Goal: Transaction & Acquisition: Purchase product/service

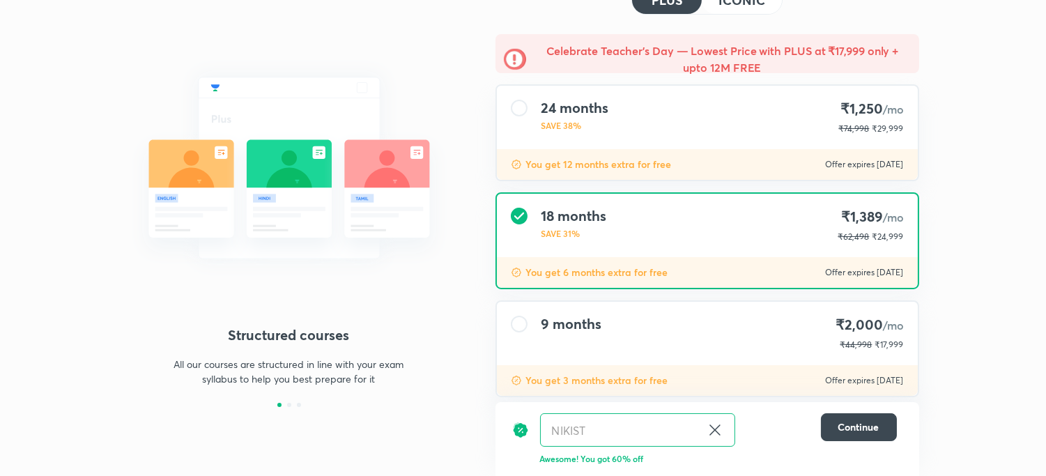
click at [632, 129] on div "24 months SAVE 38% ₹1,250 /mo ₹74,998 ₹29,999" at bounding box center [707, 117] width 421 height 63
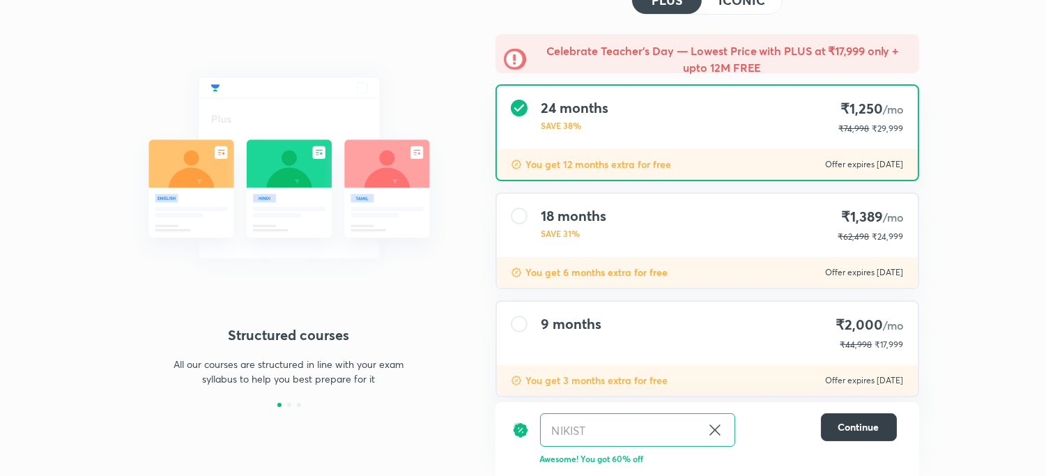
click at [847, 422] on span "Continue" at bounding box center [859, 427] width 41 height 14
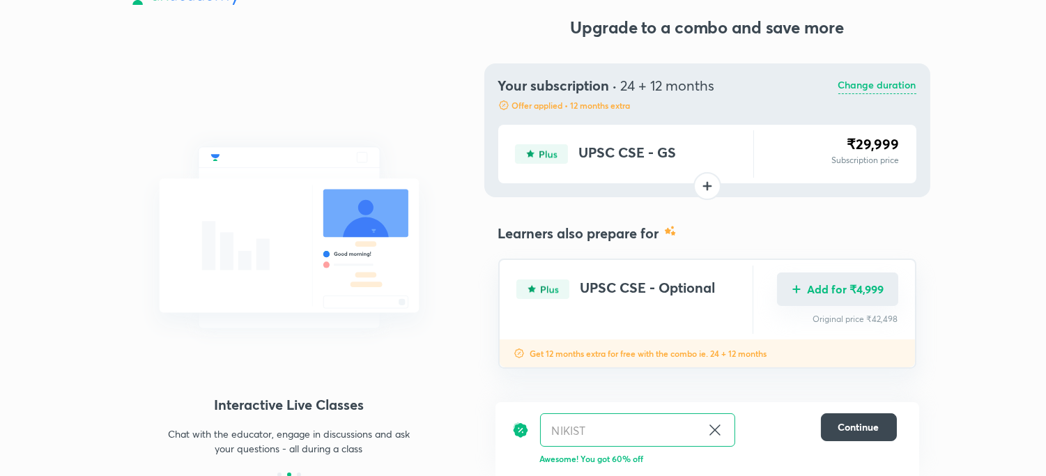
click at [867, 291] on button "Add for ₹4,999" at bounding box center [837, 289] width 121 height 33
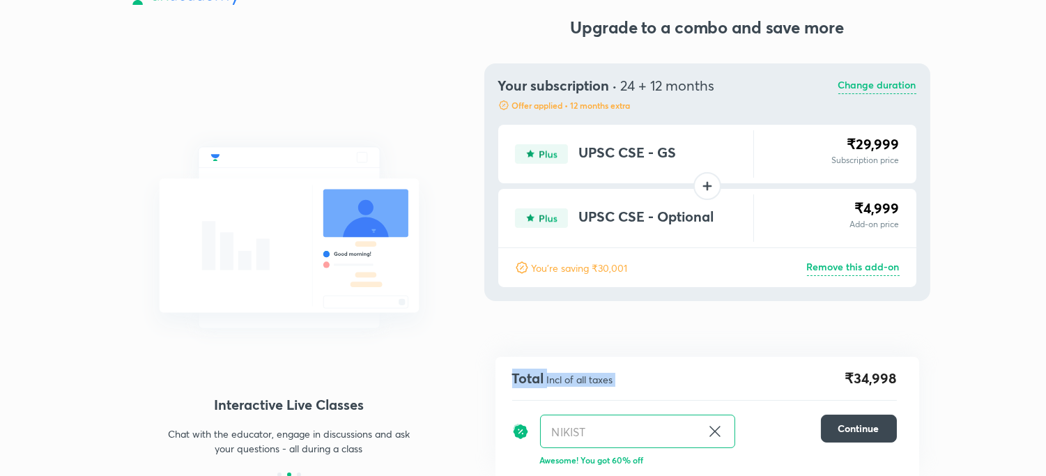
drag, startPoint x: 847, startPoint y: 382, endPoint x: 923, endPoint y: 385, distance: 76.1
click at [923, 385] on div "Structured courses All our courses are structured in line with your exam syllab…" at bounding box center [523, 227] width 1046 height 500
click at [924, 385] on div "Structured courses All our courses are structured in line with your exam syllab…" at bounding box center [523, 227] width 1046 height 500
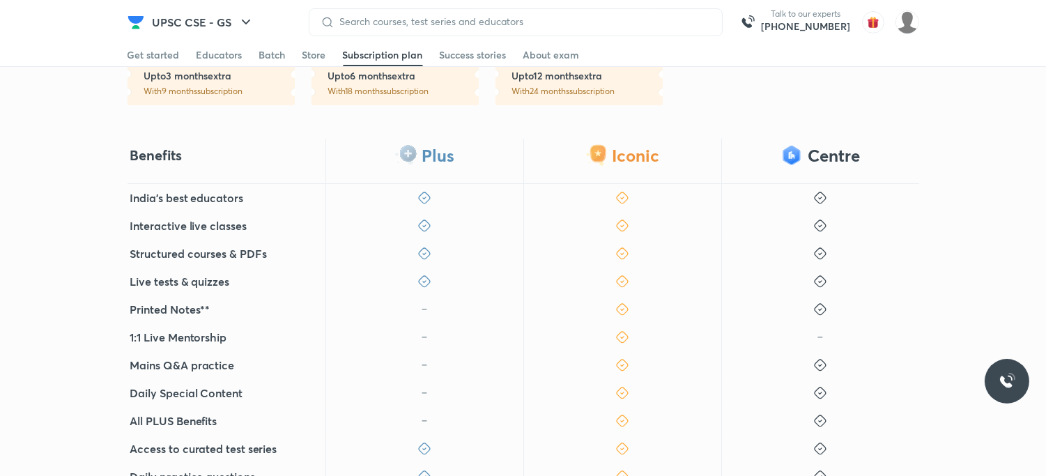
scroll to position [372, 0]
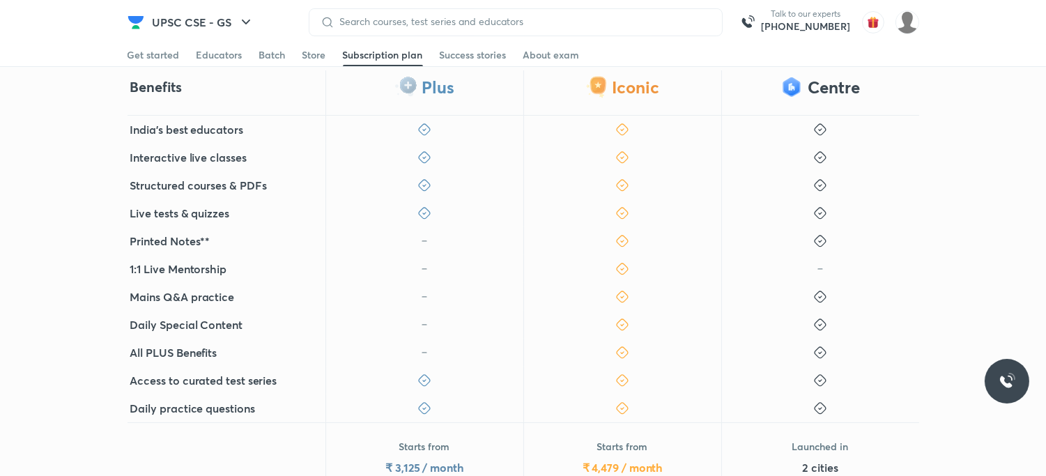
click at [136, 22] on img at bounding box center [136, 22] width 17 height 17
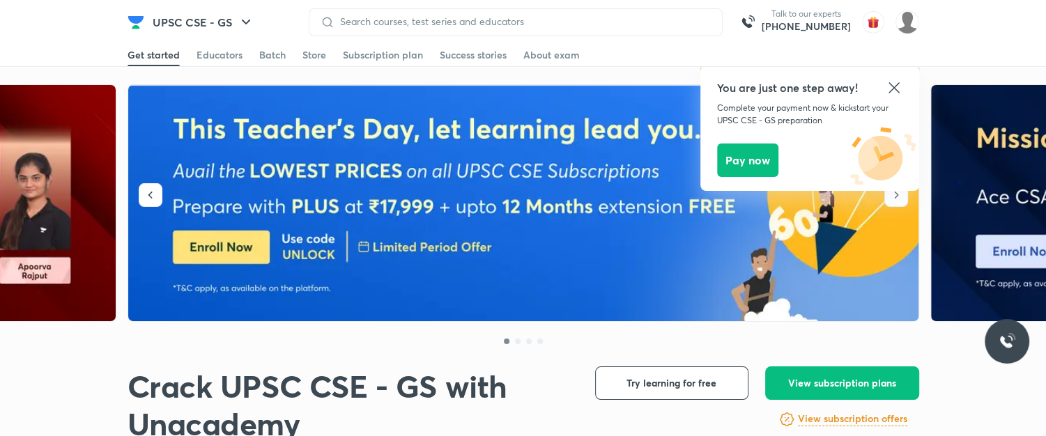
click at [894, 79] on icon at bounding box center [894, 87] width 17 height 17
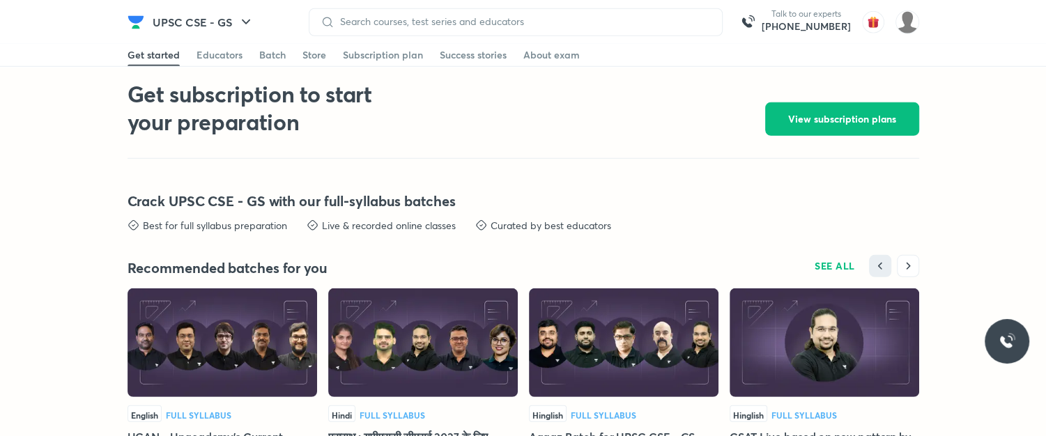
scroll to position [2974, 0]
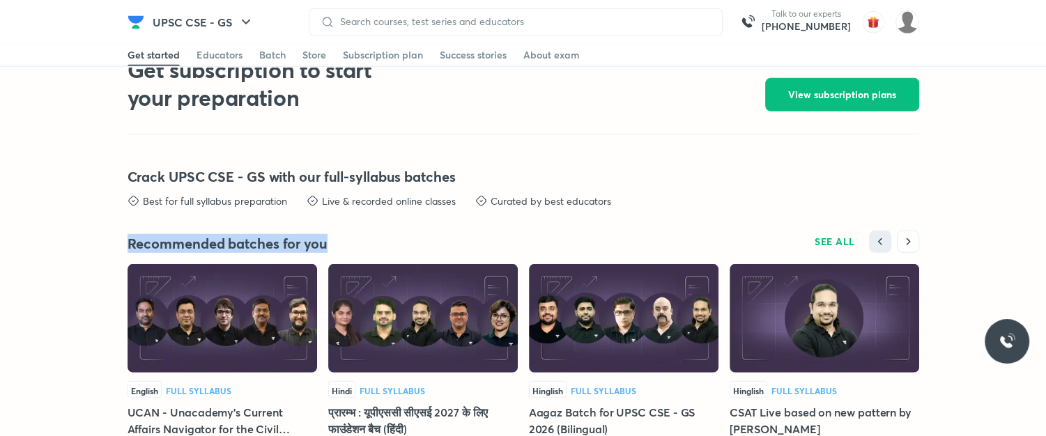
drag, startPoint x: 116, startPoint y: 240, endPoint x: 338, endPoint y: 231, distance: 222.6
click at [342, 231] on div "Recommended batches for you SEE ALL" at bounding box center [524, 242] width 792 height 22
click at [839, 238] on span "SEE ALL" at bounding box center [835, 242] width 40 height 10
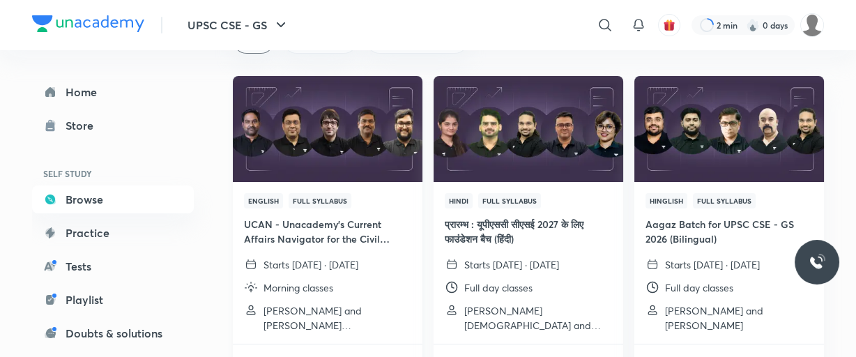
scroll to position [169, 0]
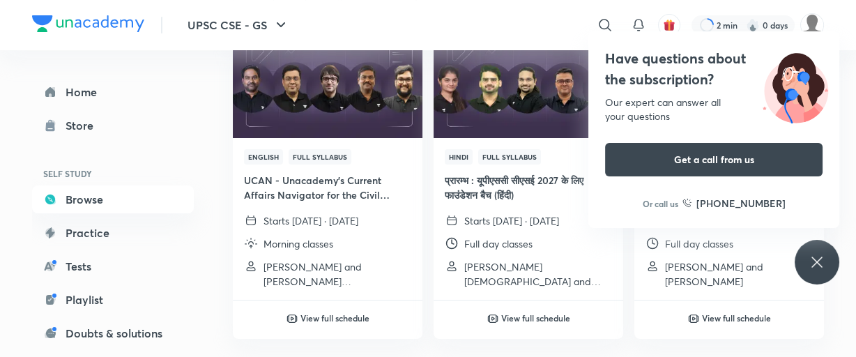
click at [815, 261] on icon at bounding box center [816, 262] width 10 height 10
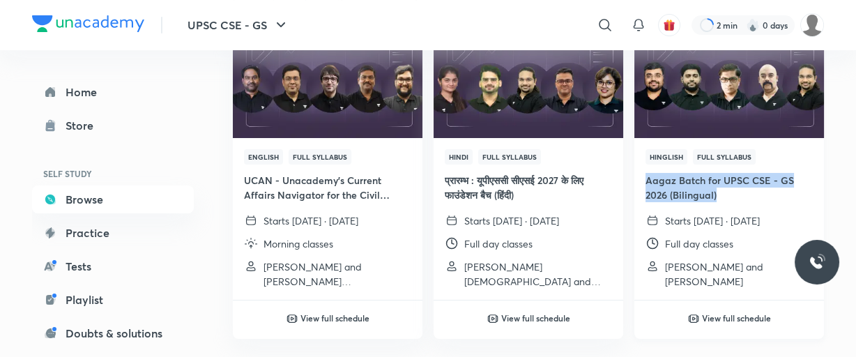
drag, startPoint x: 632, startPoint y: 174, endPoint x: 732, endPoint y: 208, distance: 106.3
click at [710, 191] on h4 "Aagaz Batch for UPSC CSE - GS 2026 (Bilingual)" at bounding box center [729, 187] width 167 height 29
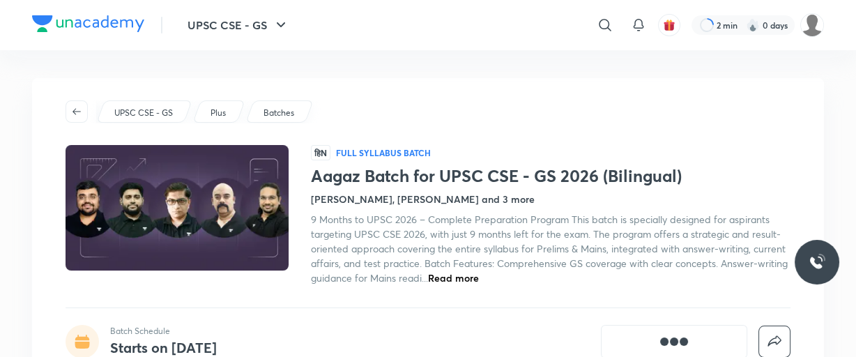
click at [681, 192] on div "Sudarshan Gurjar, Mrunal Patel and 3 more" at bounding box center [551, 199] width 480 height 15
click at [81, 111] on icon "button" at bounding box center [76, 111] width 11 height 11
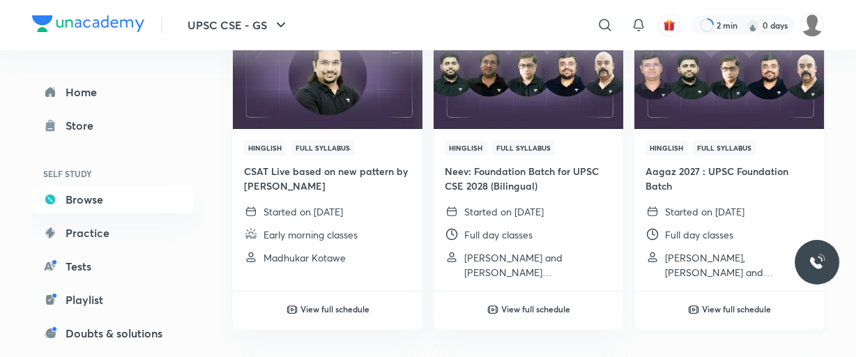
scroll to position [532, 0]
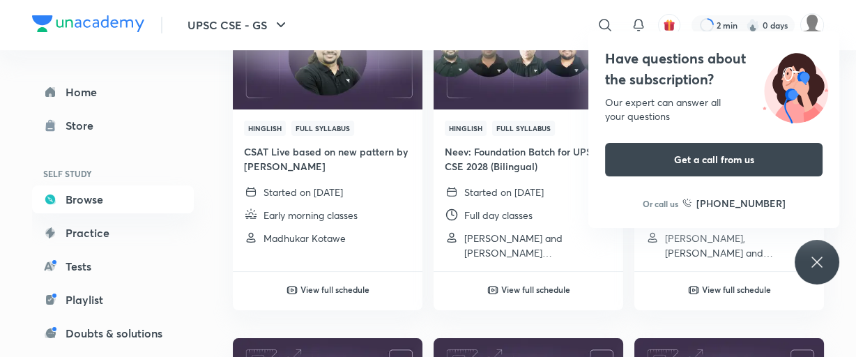
click at [807, 249] on div "Have questions about the subscription? Our expert can answer all your questions…" at bounding box center [817, 262] width 45 height 45
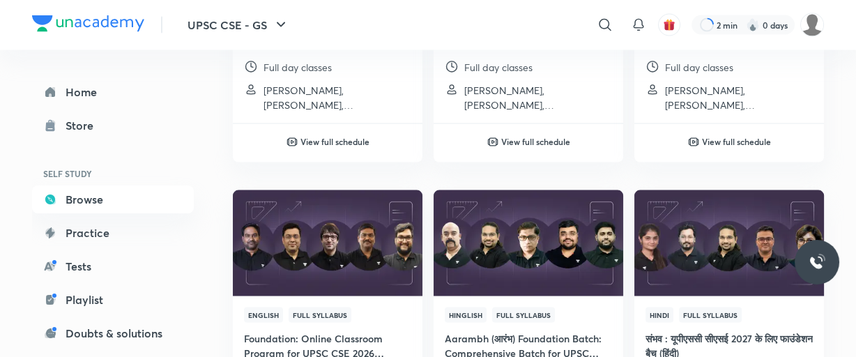
scroll to position [3907, 0]
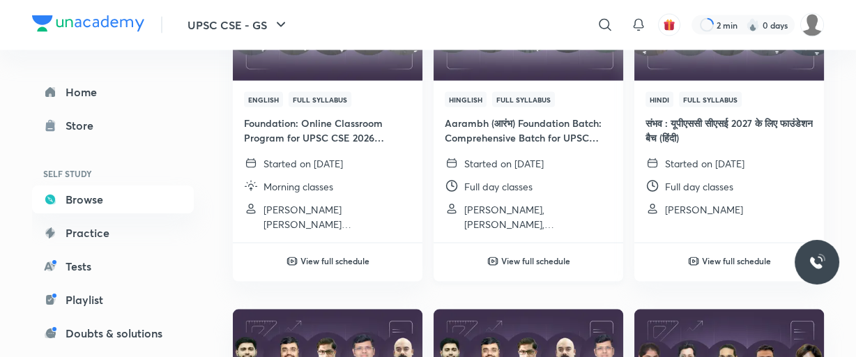
click at [514, 88] on div "Hinglish Full Syllabus Aarambh (आरंभ) Foundation Batch: Comprehensive Batch for…" at bounding box center [529, 162] width 190 height 162
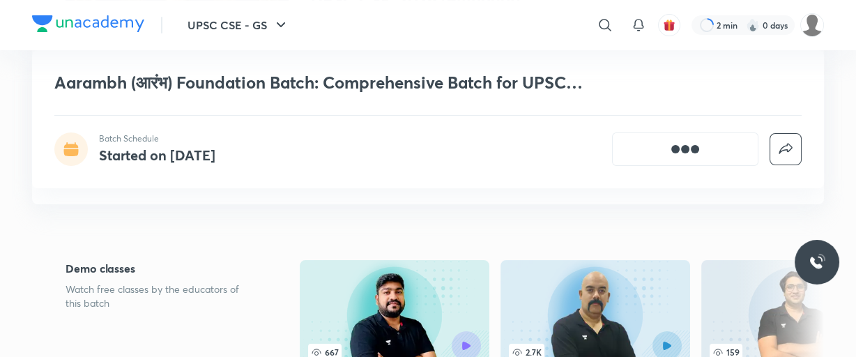
scroll to position [228, 0]
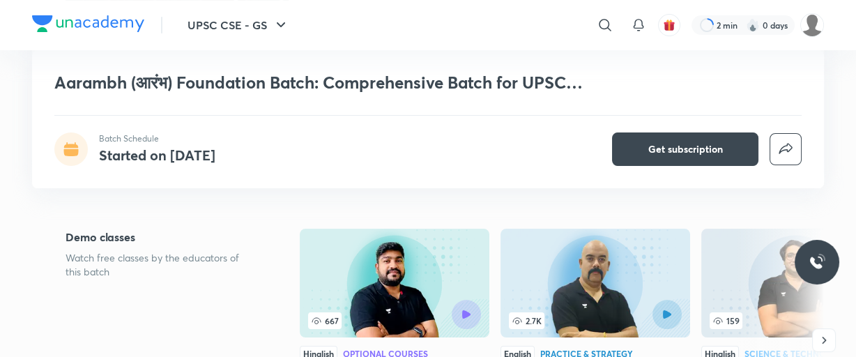
click at [309, 93] on div "Aarambh (आरंभ) Foundation Batch: Comprehensive Batch for UPSC CSE, 2026 (Biling…" at bounding box center [428, 119] width 792 height 138
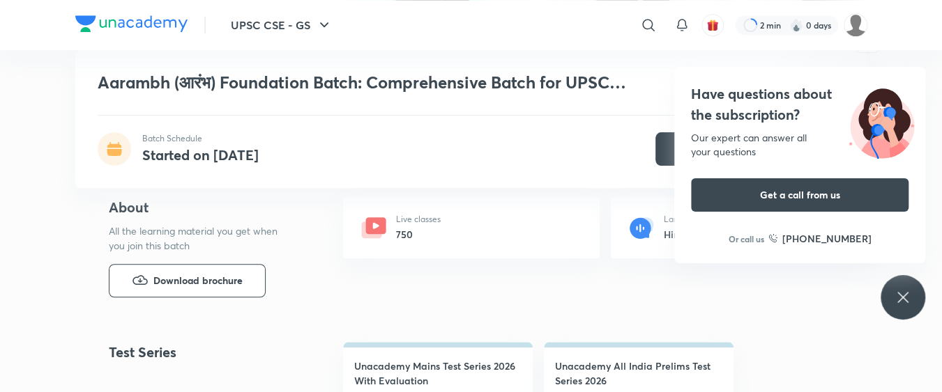
scroll to position [479, 0]
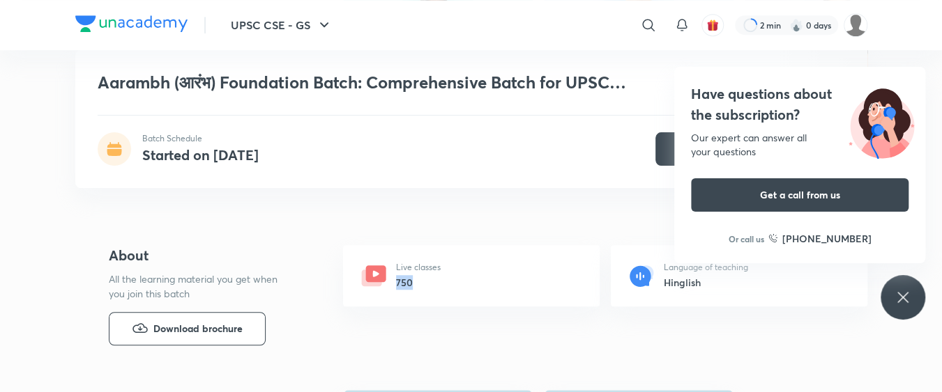
drag, startPoint x: 394, startPoint y: 287, endPoint x: 427, endPoint y: 278, distance: 34.5
click at [427, 278] on div "Live classes 750" at bounding box center [471, 275] width 257 height 61
click at [432, 275] on h6 "750" at bounding box center [418, 282] width 45 height 15
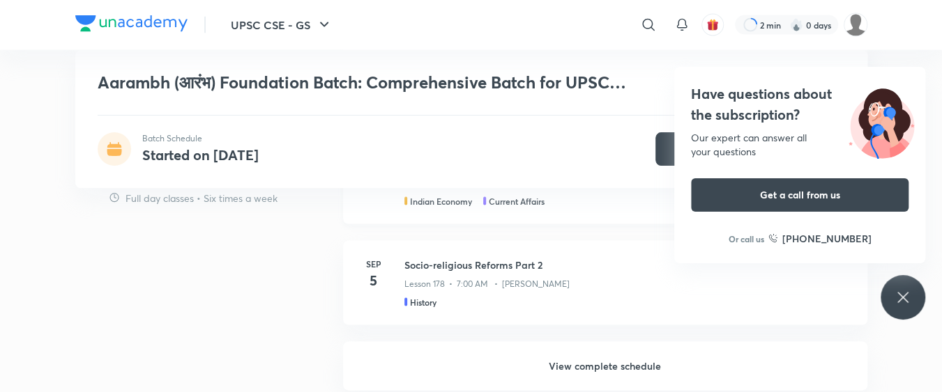
scroll to position [1483, 0]
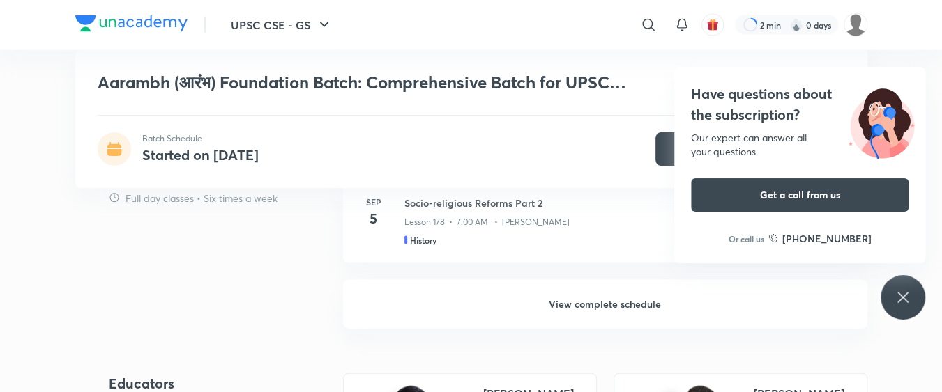
click at [591, 300] on h6 "View complete schedule" at bounding box center [605, 304] width 524 height 49
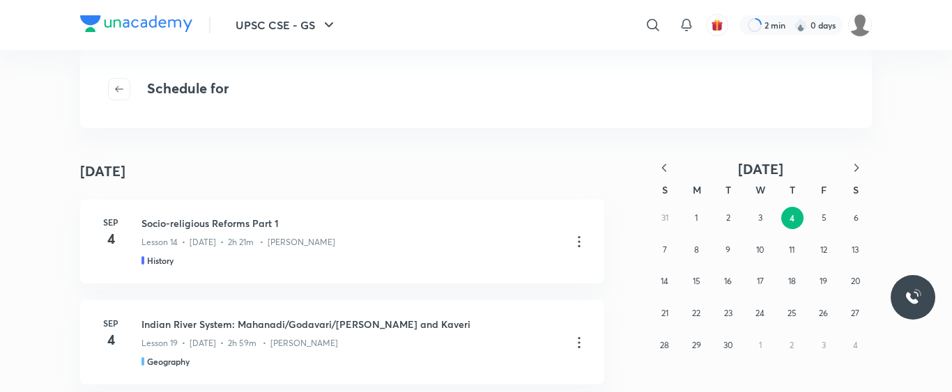
click at [664, 169] on icon "button" at bounding box center [664, 168] width 4 height 8
click at [736, 313] on button "19" at bounding box center [728, 314] width 22 height 22
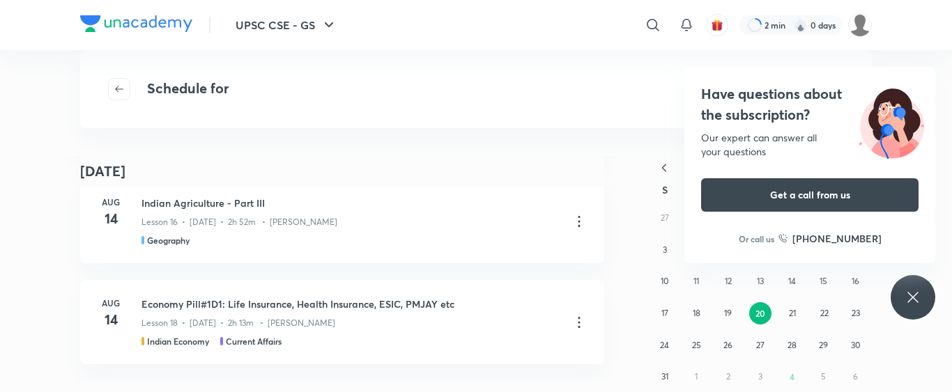
scroll to position [11120, 0]
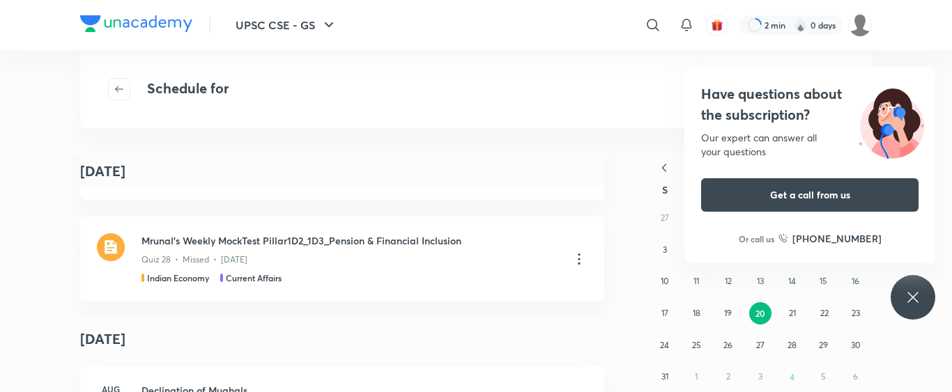
click at [919, 305] on icon at bounding box center [913, 297] width 17 height 17
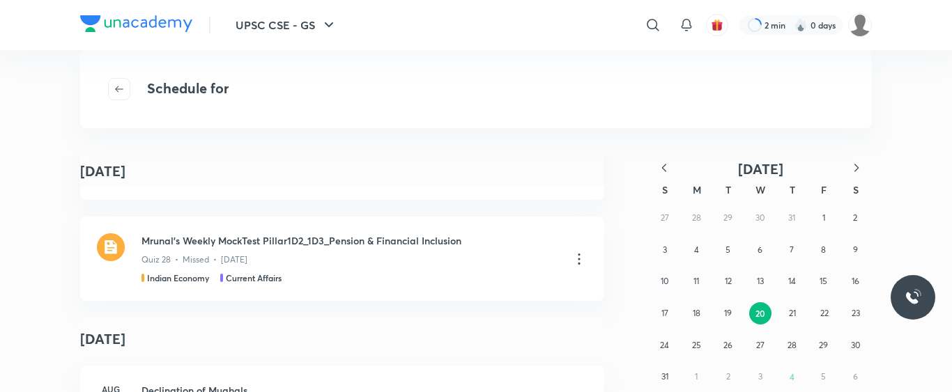
click at [95, 33] on div at bounding box center [136, 25] width 112 height 20
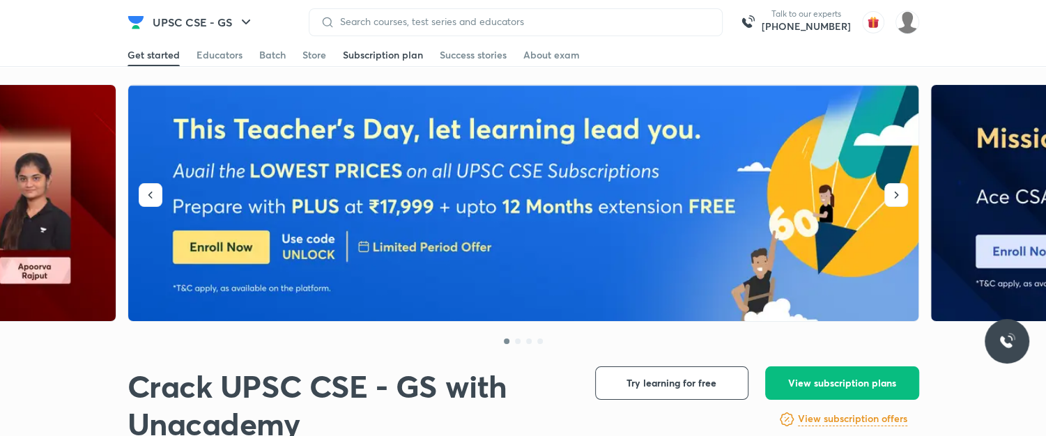
click at [378, 53] on div "Subscription plan" at bounding box center [383, 55] width 80 height 14
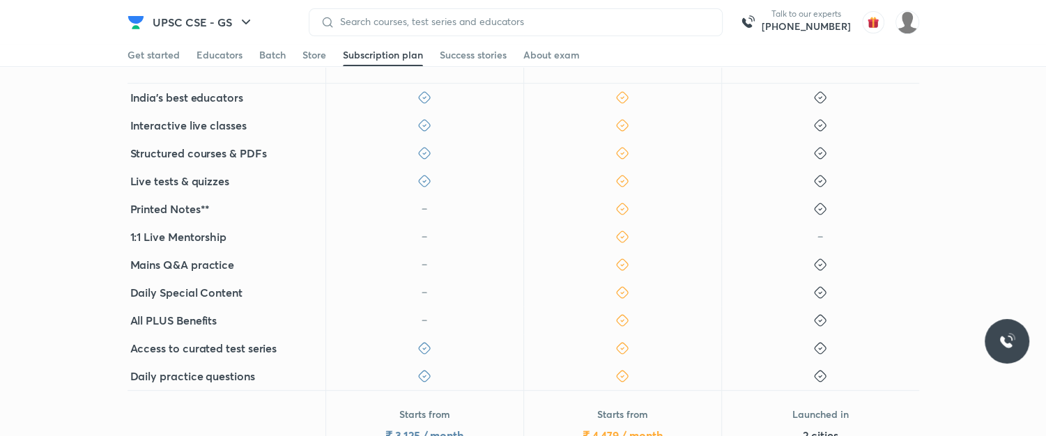
scroll to position [352, 0]
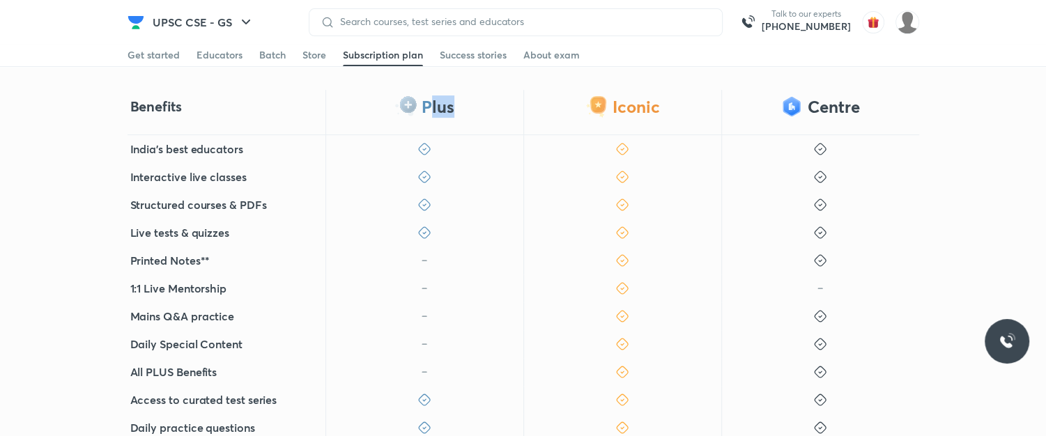
drag, startPoint x: 427, startPoint y: 107, endPoint x: 482, endPoint y: 105, distance: 54.4
click at [482, 105] on div "Plus" at bounding box center [425, 112] width 198 height 45
drag, startPoint x: 608, startPoint y: 105, endPoint x: 659, endPoint y: 100, distance: 51.1
click at [659, 100] on div "Iconic" at bounding box center [623, 112] width 198 height 45
click at [820, 105] on div "Centre" at bounding box center [820, 112] width 198 height 45
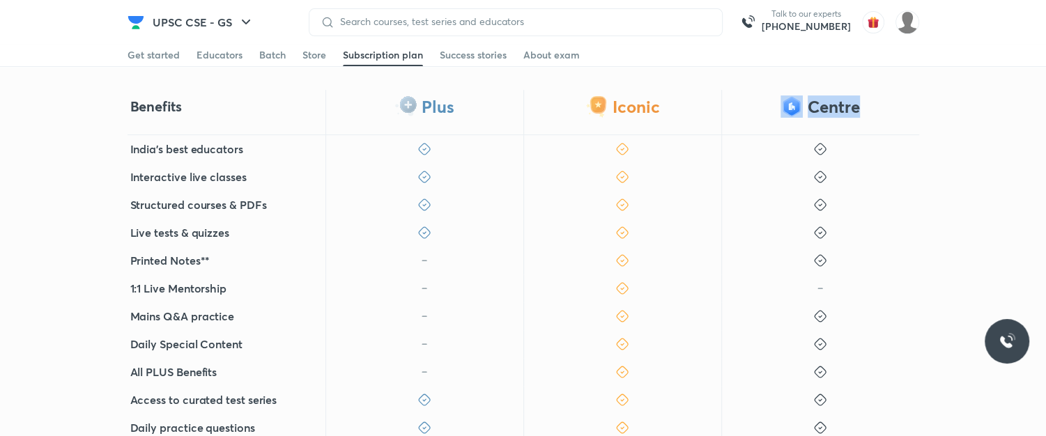
drag, startPoint x: 802, startPoint y: 103, endPoint x: 880, endPoint y: 98, distance: 78.2
click at [878, 99] on div "Centre" at bounding box center [820, 112] width 198 height 45
click at [878, 98] on div "Centre" at bounding box center [820, 112] width 198 height 45
drag, startPoint x: 413, startPoint y: 107, endPoint x: 468, endPoint y: 110, distance: 54.5
click at [468, 110] on div "Plus" at bounding box center [425, 112] width 198 height 45
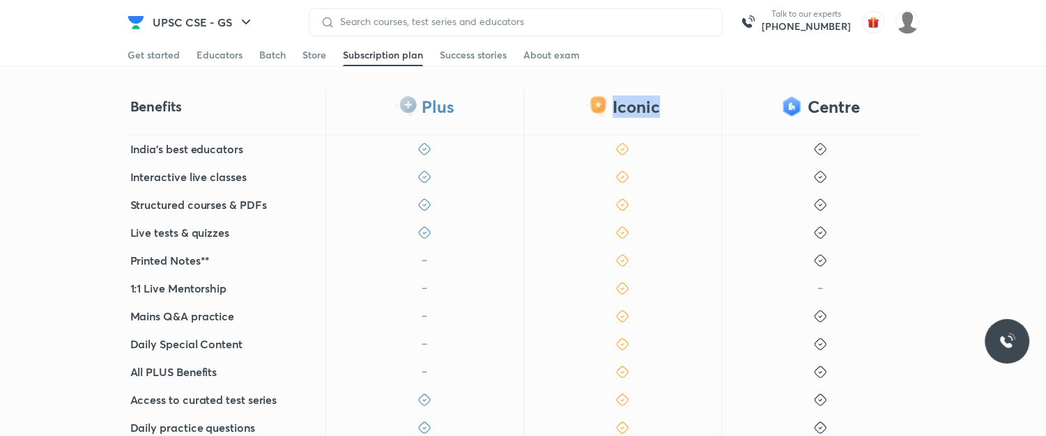
drag, startPoint x: 600, startPoint y: 108, endPoint x: 677, endPoint y: 110, distance: 76.7
click at [677, 110] on div "Iconic" at bounding box center [623, 112] width 198 height 45
drag, startPoint x: 406, startPoint y: 114, endPoint x: 537, endPoint y: 109, distance: 131.2
click at [468, 117] on div "Plus" at bounding box center [425, 112] width 198 height 45
drag, startPoint x: 616, startPoint y: 105, endPoint x: 726, endPoint y: 112, distance: 110.3
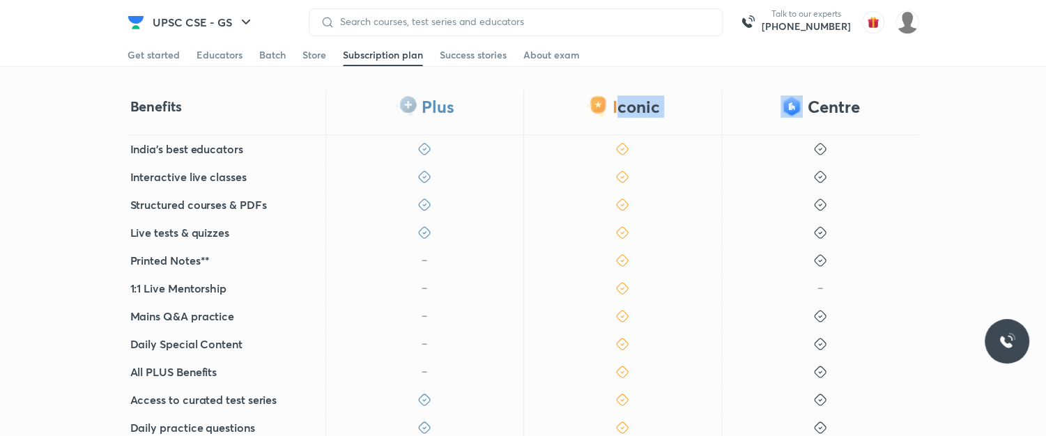
click at [751, 113] on div "Benefits Plus Iconic Centre" at bounding box center [524, 112] width 792 height 45
click at [705, 109] on div "Iconic" at bounding box center [623, 112] width 198 height 45
drag, startPoint x: 408, startPoint y: 110, endPoint x: 473, endPoint y: 100, distance: 65.0
click at [473, 100] on div "Plus" at bounding box center [425, 112] width 198 height 45
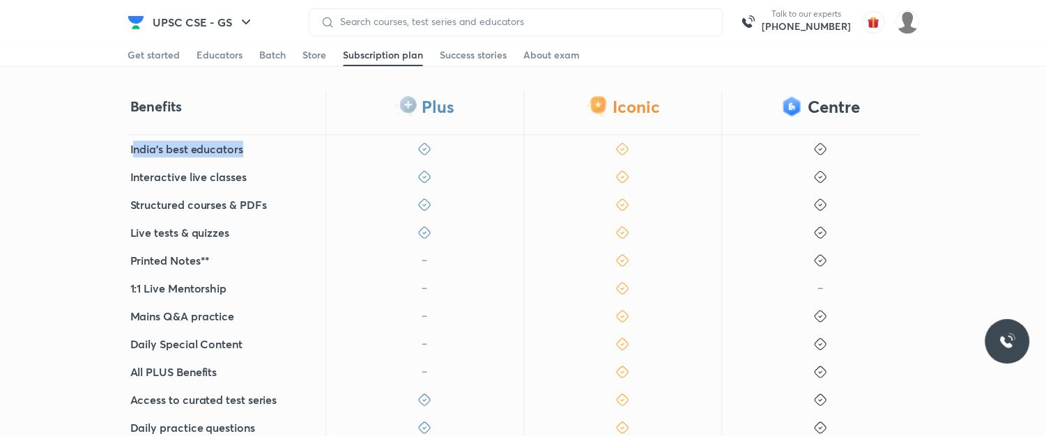
drag, startPoint x: 133, startPoint y: 151, endPoint x: 252, endPoint y: 151, distance: 119.2
click at [252, 151] on div "India's best educators" at bounding box center [227, 149] width 198 height 28
click at [250, 151] on div "India's best educators" at bounding box center [227, 149] width 198 height 28
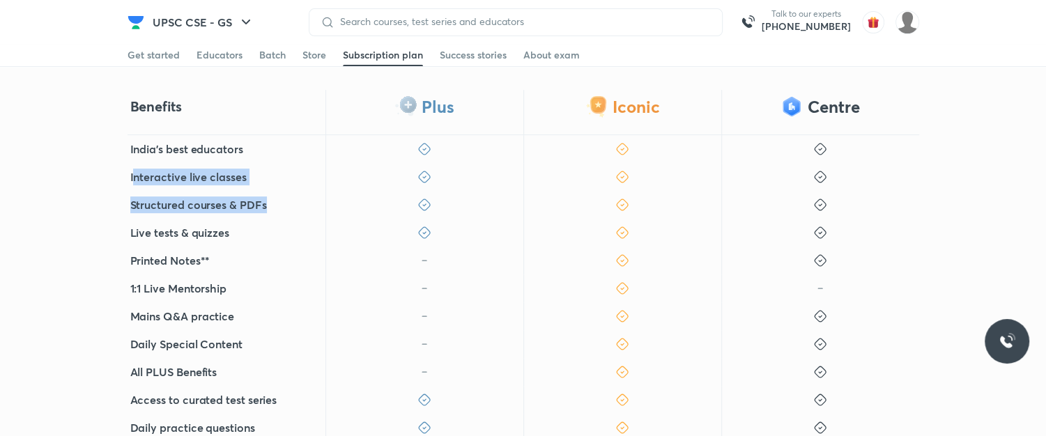
drag, startPoint x: 135, startPoint y: 178, endPoint x: 314, endPoint y: 199, distance: 180.4
click at [314, 199] on div "India's best educators Interactive live classes Structured courses & PDFs Live …" at bounding box center [524, 288] width 792 height 307
click at [289, 198] on div "Structured courses & PDFs" at bounding box center [227, 205] width 198 height 28
drag, startPoint x: 170, startPoint y: 196, endPoint x: 314, endPoint y: 201, distance: 144.4
click at [314, 201] on div "Structured courses & PDFs" at bounding box center [227, 205] width 198 height 28
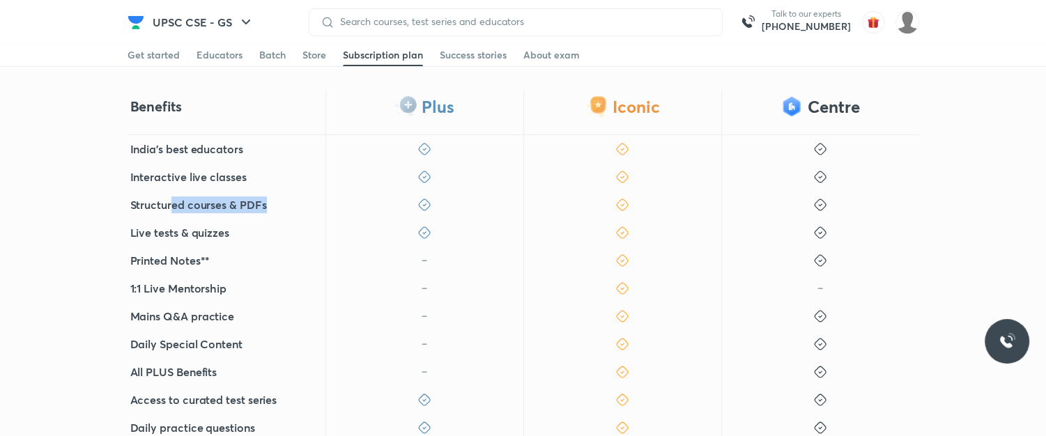
click at [314, 200] on div "Structured courses & PDFs" at bounding box center [227, 205] width 198 height 28
drag, startPoint x: 151, startPoint y: 227, endPoint x: 235, endPoint y: 217, distance: 84.2
click at [235, 219] on div "Live tests & quizzes" at bounding box center [227, 233] width 198 height 28
click at [237, 214] on div "Structured courses & PDFs" at bounding box center [227, 205] width 198 height 28
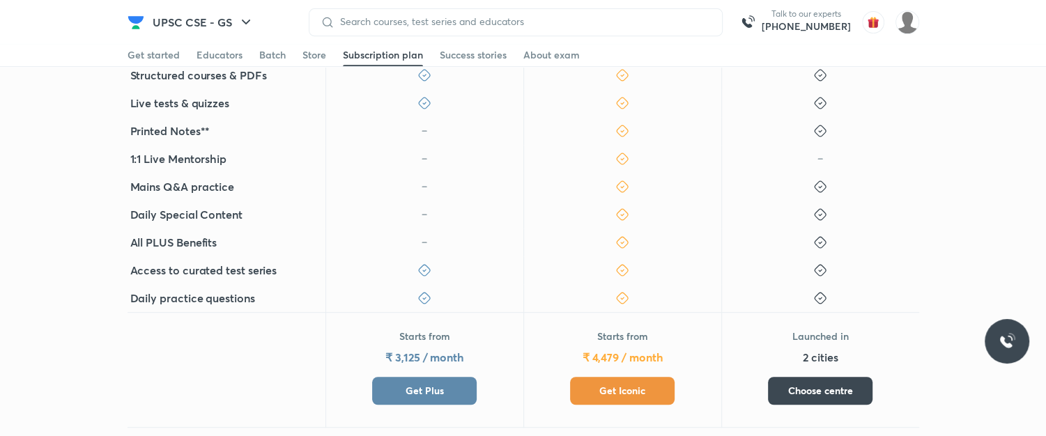
scroll to position [538, 0]
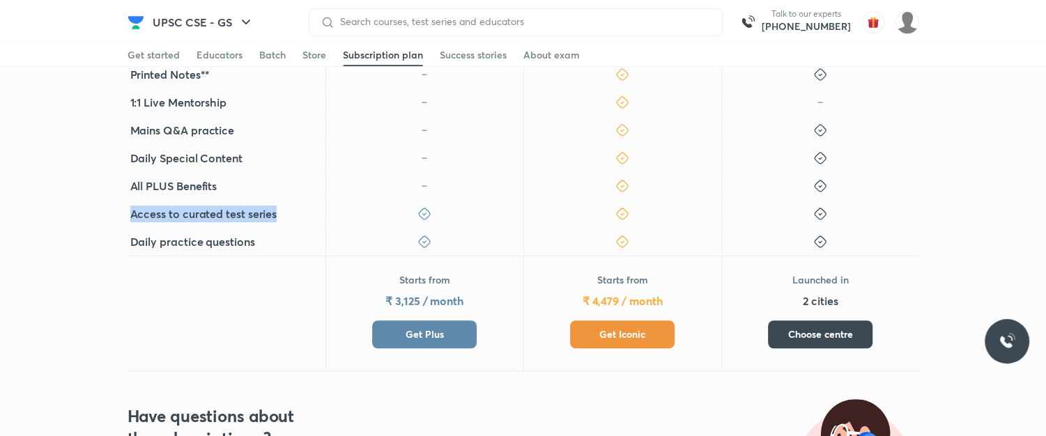
drag, startPoint x: 107, startPoint y: 209, endPoint x: 284, endPoint y: 213, distance: 177.1
click at [284, 213] on div "Benefits Plus Iconic Centre India's best educators Interactive live classes Str…" at bounding box center [523, 138] width 1046 height 468
click at [286, 213] on div "Access to curated test series" at bounding box center [227, 214] width 198 height 28
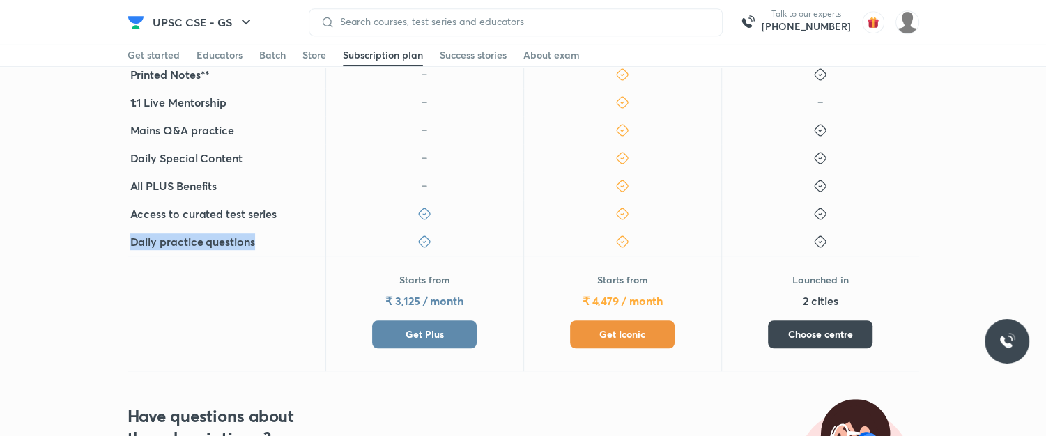
drag, startPoint x: 130, startPoint y: 246, endPoint x: 273, endPoint y: 238, distance: 143.8
click at [273, 238] on div "Daily practice questions" at bounding box center [227, 242] width 198 height 28
click at [274, 238] on div "Daily practice questions" at bounding box center [227, 242] width 198 height 28
click at [275, 239] on div "Daily practice questions" at bounding box center [227, 242] width 198 height 28
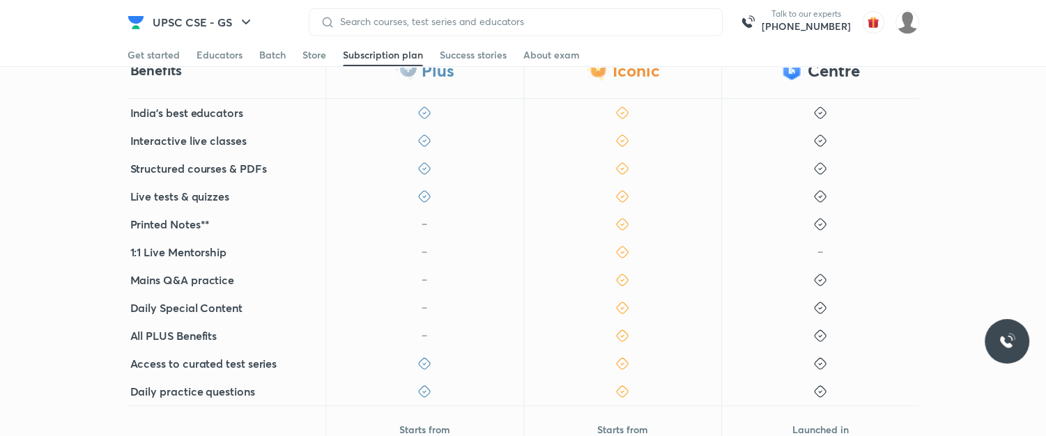
scroll to position [352, 0]
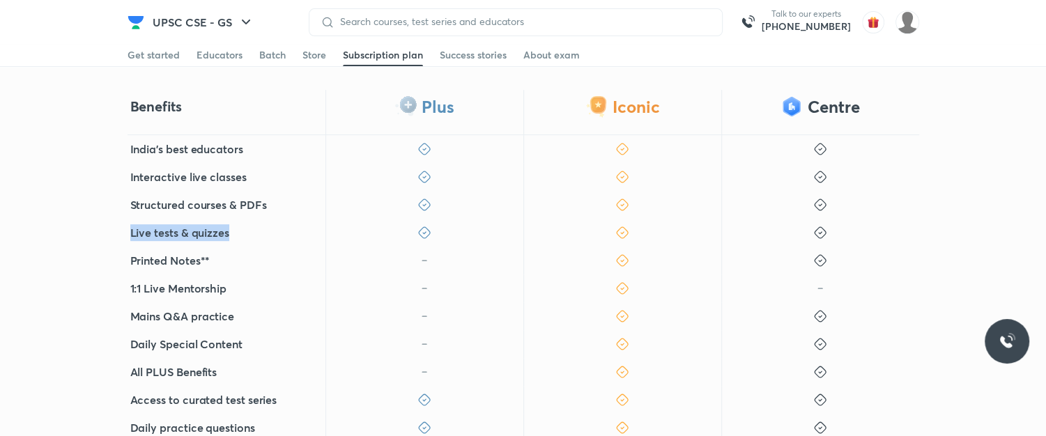
drag, startPoint x: 128, startPoint y: 227, endPoint x: 244, endPoint y: 231, distance: 116.5
click at [244, 231] on div "Live tests & quizzes" at bounding box center [227, 233] width 198 height 28
drag, startPoint x: 234, startPoint y: 233, endPoint x: 257, endPoint y: 154, distance: 82.1
click at [235, 232] on div "Live tests & quizzes" at bounding box center [227, 233] width 198 height 28
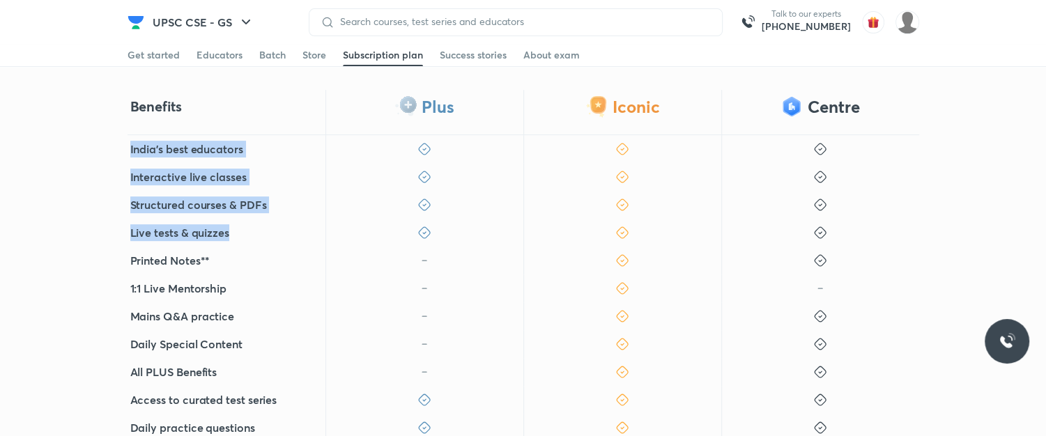
drag, startPoint x: 123, startPoint y: 153, endPoint x: 235, endPoint y: 238, distance: 139.8
click at [235, 238] on div "Benefits Plus Iconic Centre India's best educators Interactive live classes Str…" at bounding box center [523, 324] width 1046 height 468
click at [236, 238] on div "Live tests & quizzes" at bounding box center [227, 233] width 198 height 28
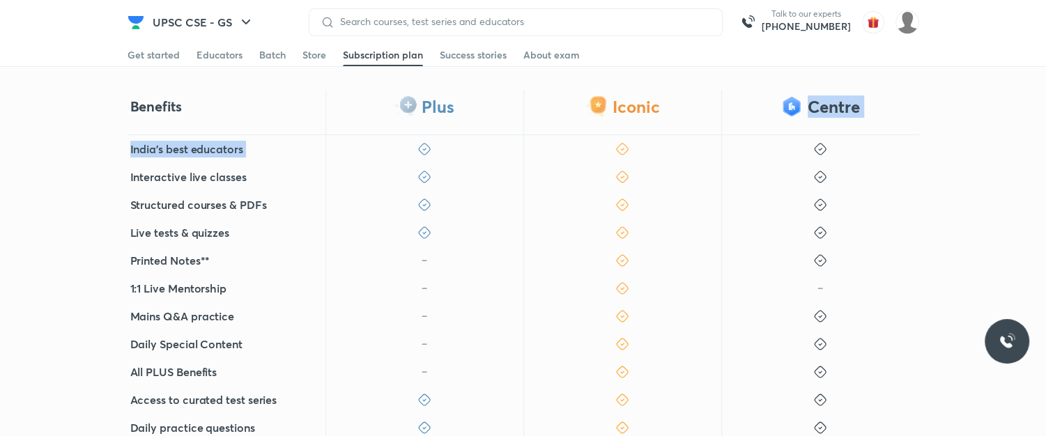
drag, startPoint x: 604, startPoint y: 148, endPoint x: 762, endPoint y: 117, distance: 161.2
click at [768, 117] on div "Benefits Plus Iconic Centre India's best educators Interactive live classes Str…" at bounding box center [523, 324] width 1046 height 468
click at [625, 151] on icon at bounding box center [622, 149] width 11 height 11
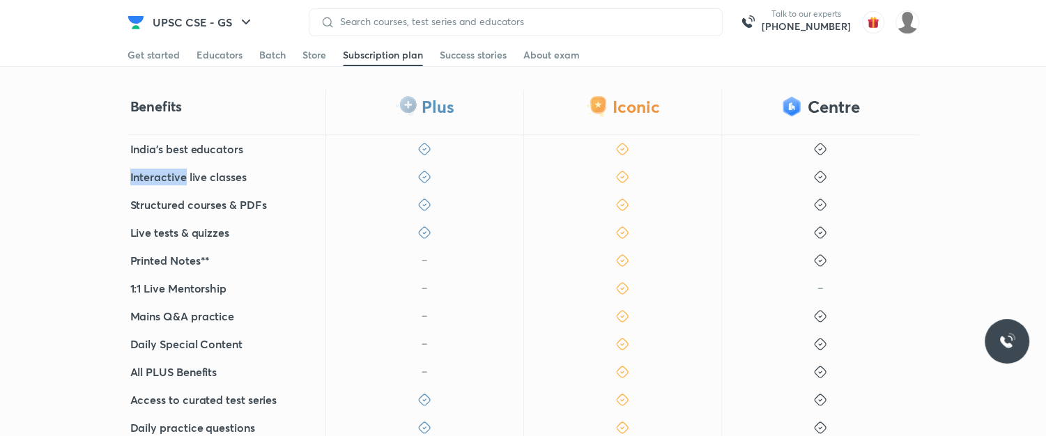
click at [624, 151] on icon at bounding box center [623, 149] width 14 height 14
click at [261, 238] on div "Live tests & quizzes" at bounding box center [227, 233] width 198 height 28
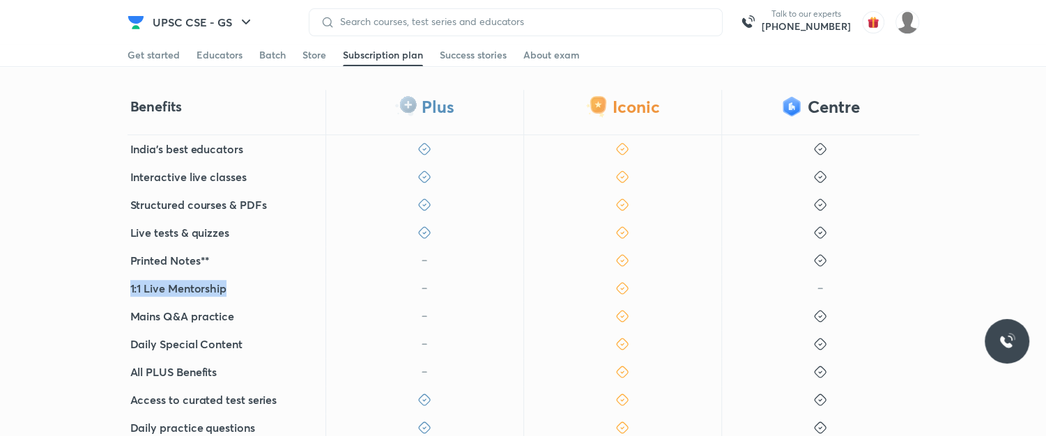
drag, startPoint x: 123, startPoint y: 284, endPoint x: 234, endPoint y: 289, distance: 111.6
click at [234, 289] on div "Benefits Plus Iconic Centre India's best educators Interactive live classes Str…" at bounding box center [523, 324] width 1046 height 468
click at [234, 289] on div "1:1 Live Mentorship" at bounding box center [227, 289] width 198 height 28
drag, startPoint x: 115, startPoint y: 315, endPoint x: 228, endPoint y: 326, distance: 113.4
click at [228, 326] on div "Benefits Plus Iconic Centre India's best educators Interactive live classes Str…" at bounding box center [523, 324] width 1046 height 468
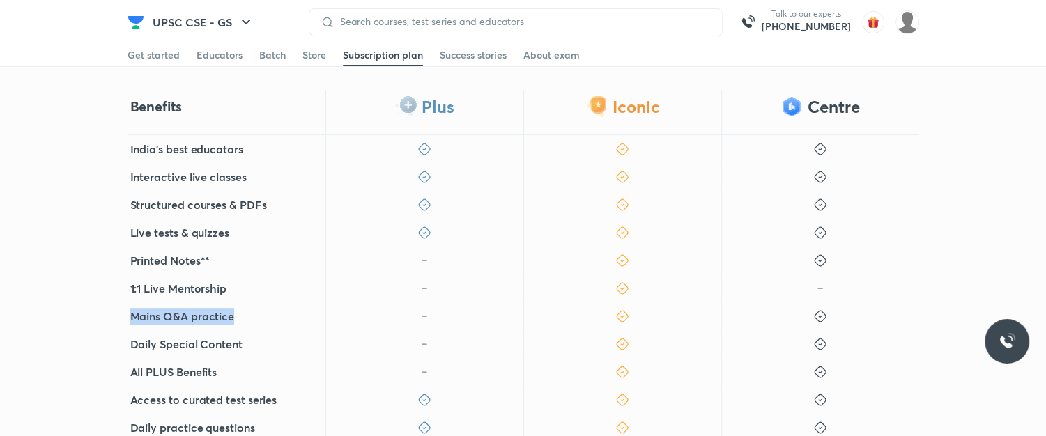
click at [238, 312] on div "Mains Q&A practice" at bounding box center [227, 317] width 198 height 28
click at [240, 309] on div "Mains Q&A practice" at bounding box center [227, 317] width 198 height 28
drag, startPoint x: 123, startPoint y: 345, endPoint x: 252, endPoint y: 340, distance: 129.1
click at [252, 340] on div "Benefits Plus Iconic Centre India's best educators Interactive live classes Str…" at bounding box center [523, 324] width 1046 height 468
click at [252, 340] on div "Daily Special Content" at bounding box center [227, 344] width 198 height 28
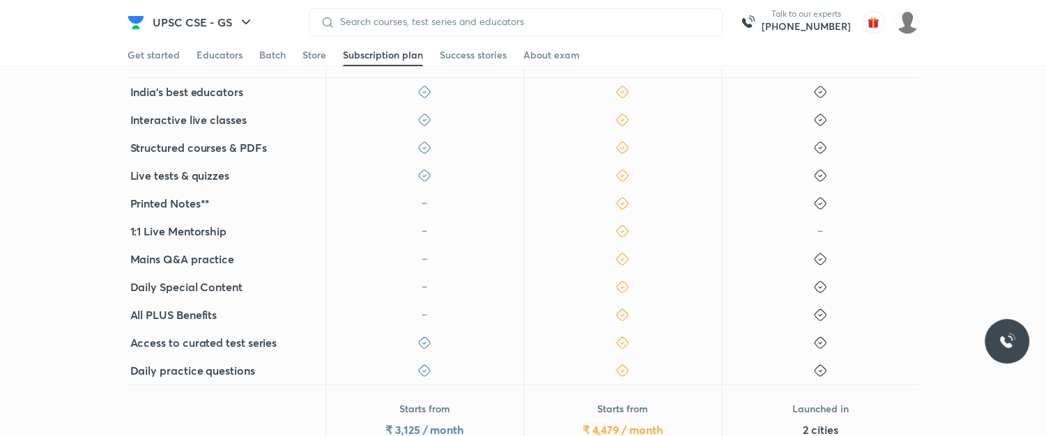
scroll to position [445, 0]
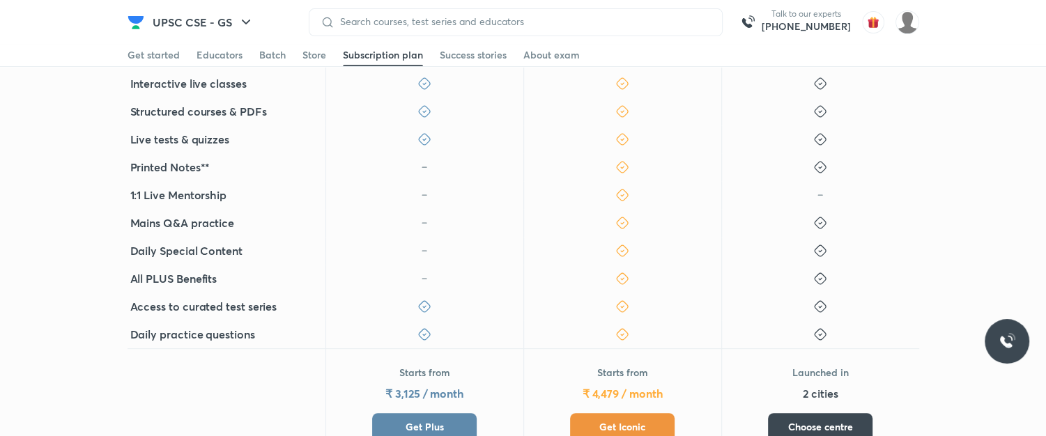
click at [623, 424] on span "Get Iconic" at bounding box center [623, 427] width 46 height 14
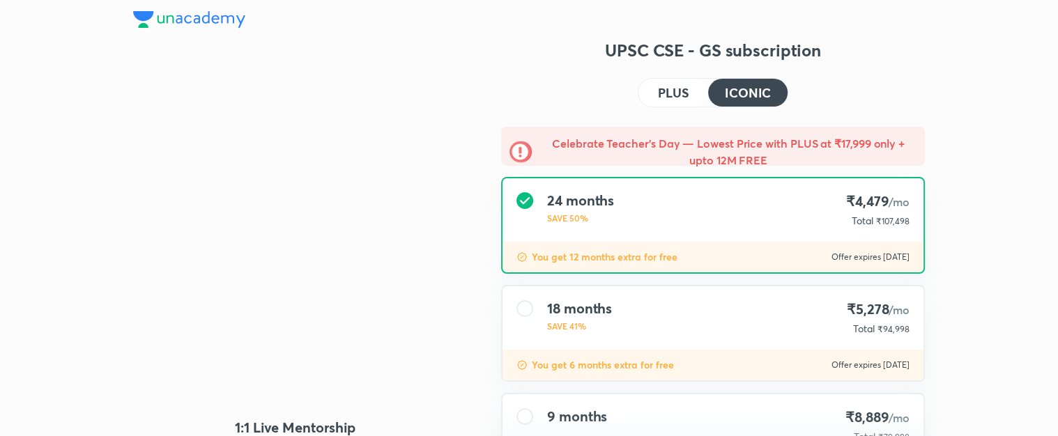
type input "NIKIST"
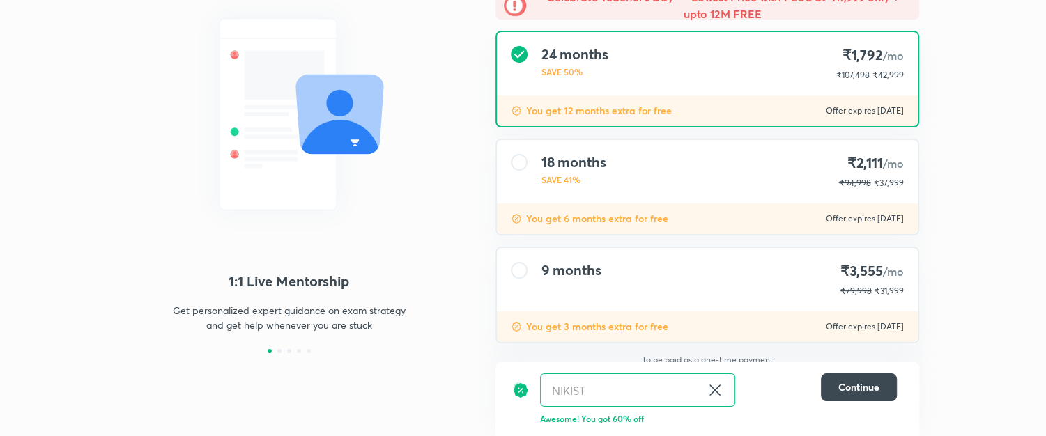
scroll to position [153, 0]
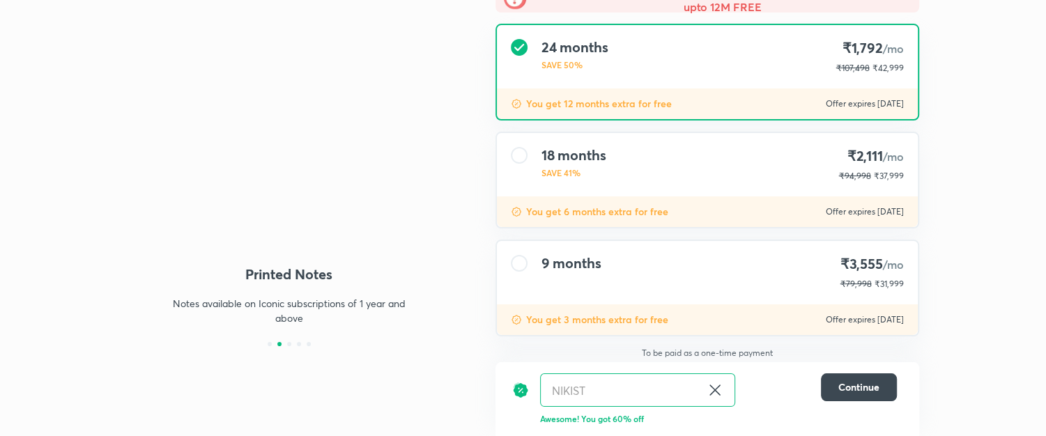
click at [716, 388] on icon at bounding box center [715, 390] width 17 height 17
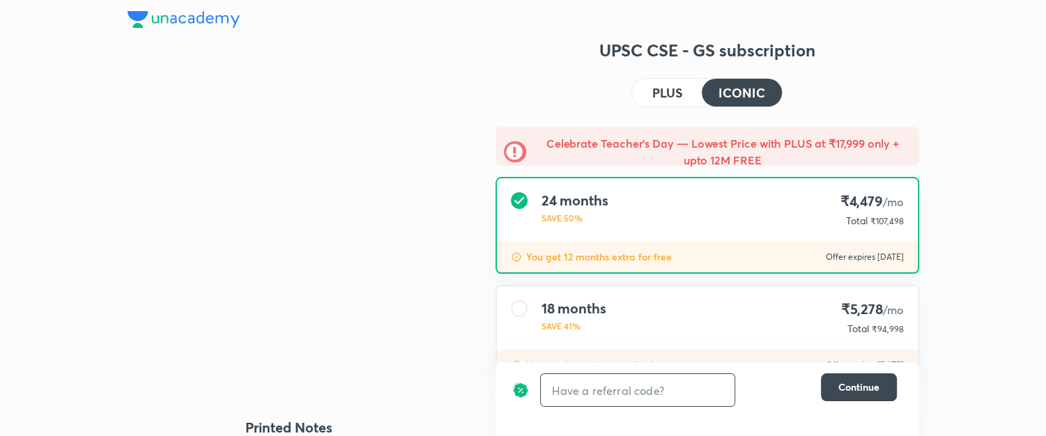
scroll to position [155, 0]
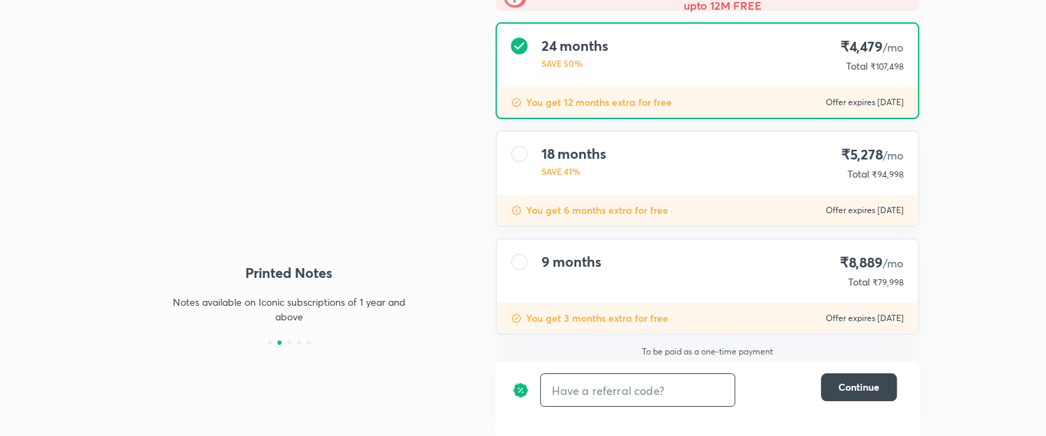
click at [604, 165] on p "SAVE 41%" at bounding box center [574, 171] width 65 height 13
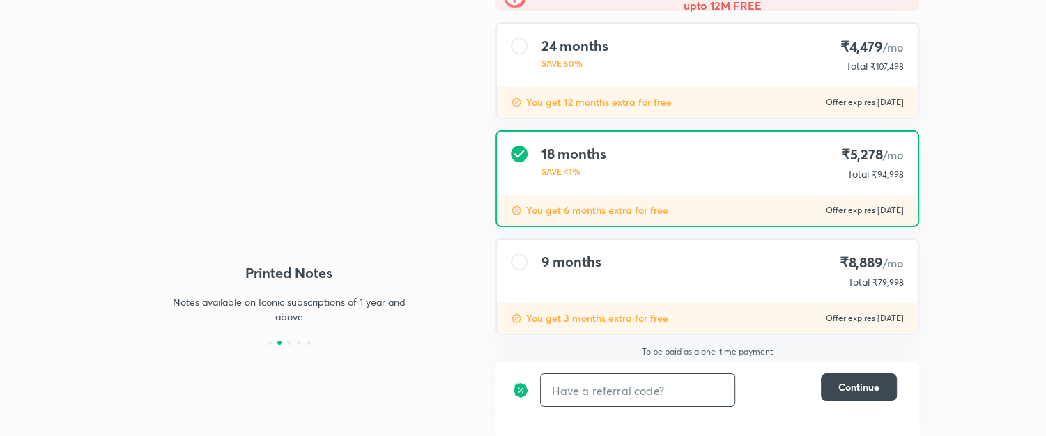
click at [620, 268] on div "9 months ₹8,889 /mo Total ₹79,998" at bounding box center [707, 271] width 421 height 63
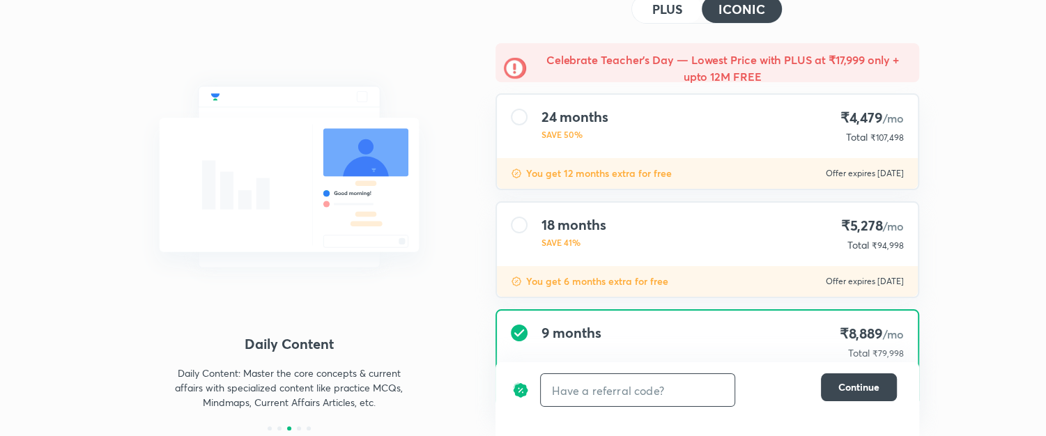
scroll to position [0, 0]
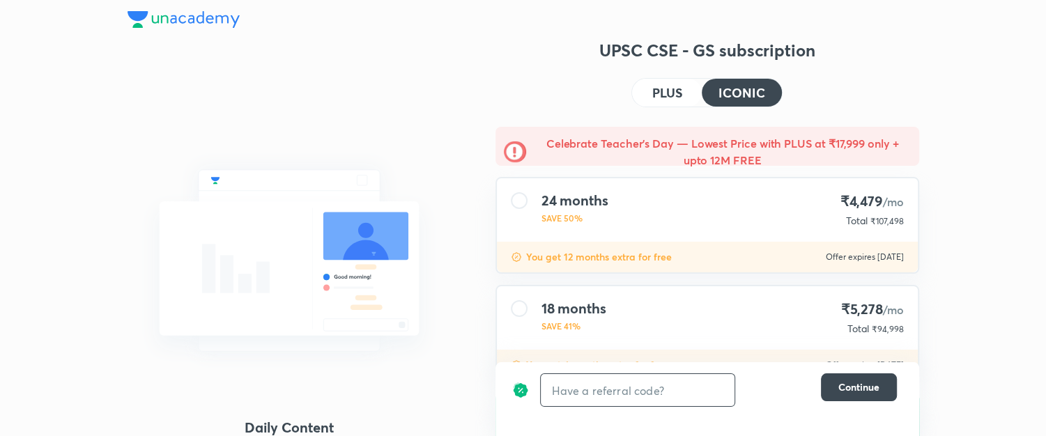
click at [657, 93] on h4 "PLUS" at bounding box center [667, 92] width 31 height 13
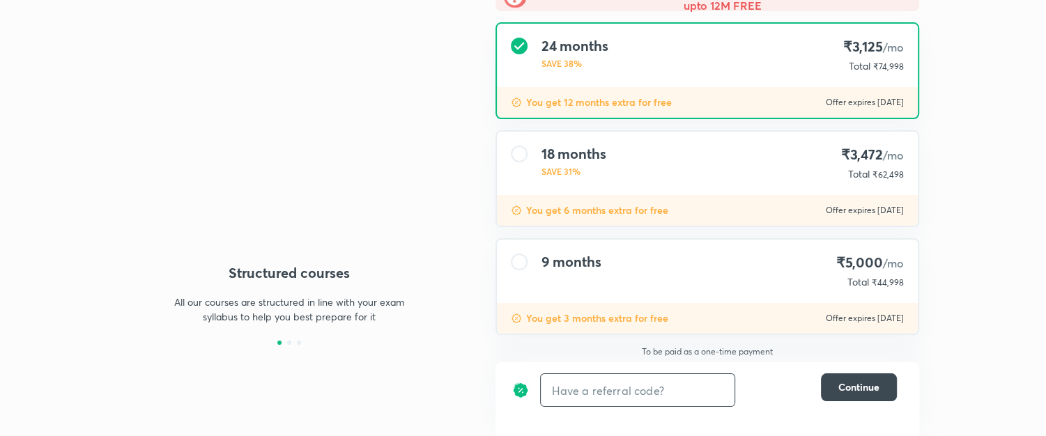
scroll to position [62, 0]
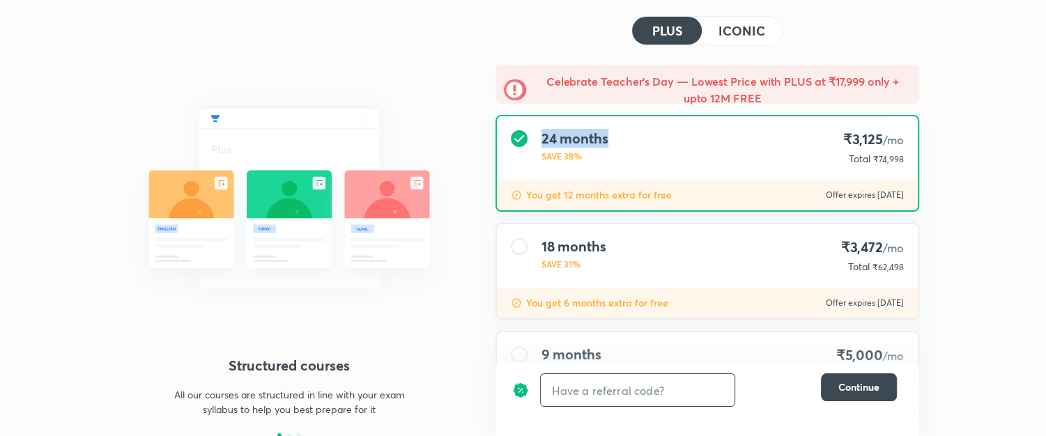
drag, startPoint x: 541, startPoint y: 139, endPoint x: 606, endPoint y: 144, distance: 65.7
click at [606, 144] on h4 "24 months" at bounding box center [575, 138] width 67 height 17
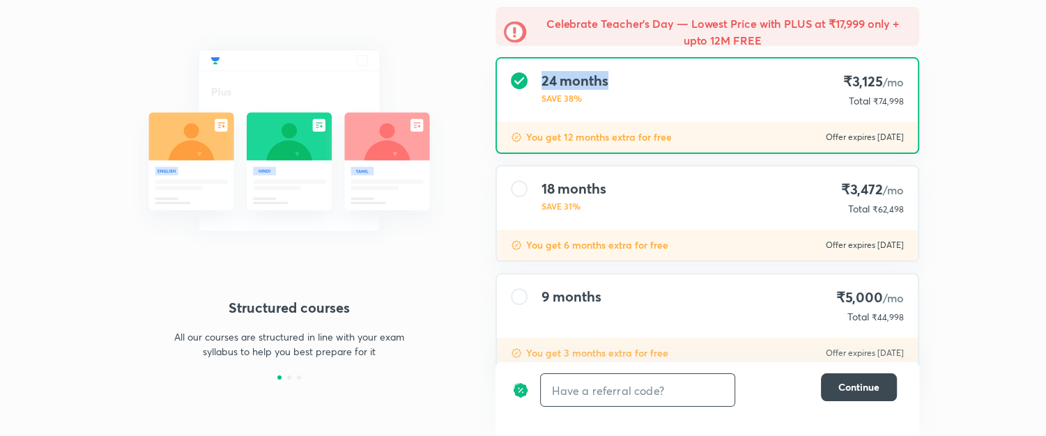
scroll to position [155, 0]
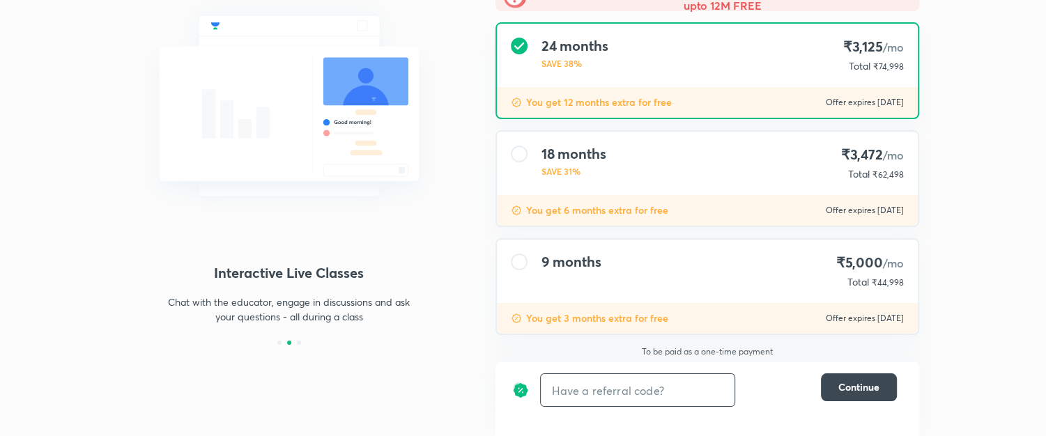
click at [643, 268] on div "9 months ₹5,000 /mo Total ₹44,998" at bounding box center [707, 271] width 421 height 63
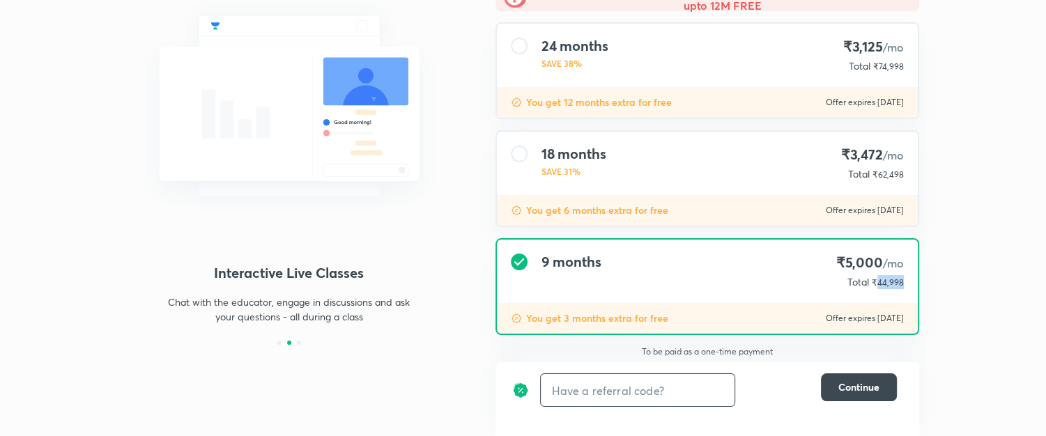
drag, startPoint x: 878, startPoint y: 279, endPoint x: 915, endPoint y: 277, distance: 36.3
click at [915, 277] on div "9 months ₹5,000 /mo Total ₹44,998" at bounding box center [707, 271] width 421 height 63
click at [953, 262] on div "Structured courses All our courses are structured in line with your exam syllab…" at bounding box center [523, 141] width 1046 height 593
click at [657, 397] on input "text" at bounding box center [638, 390] width 194 height 33
type input "UNA10"
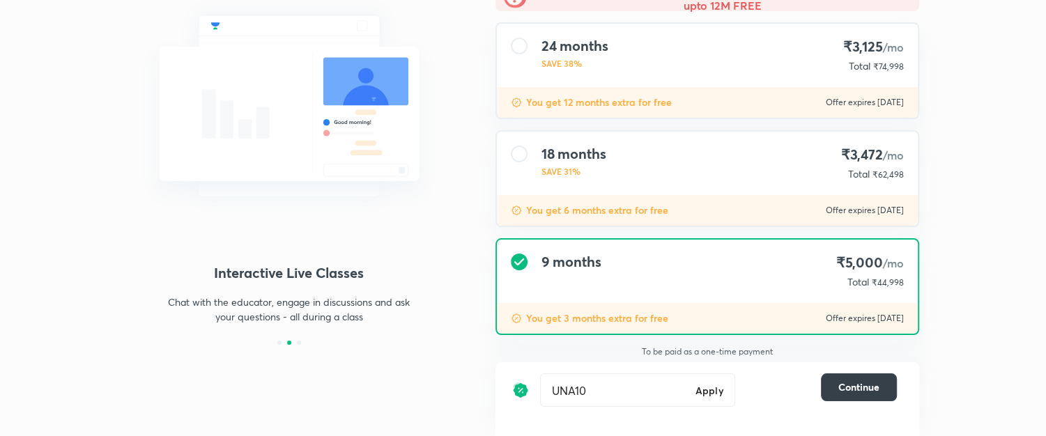
click at [868, 379] on button "Continue" at bounding box center [859, 388] width 76 height 28
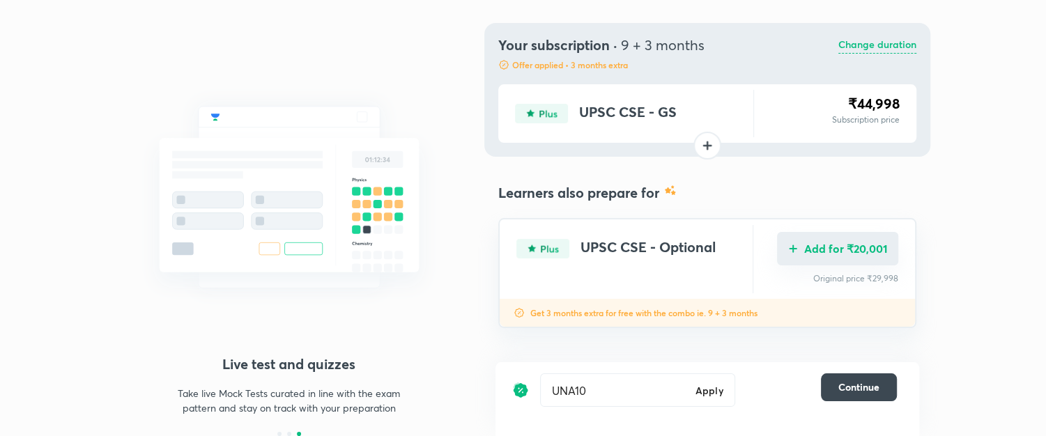
click at [843, 244] on button "Add for ₹20,001" at bounding box center [837, 248] width 121 height 33
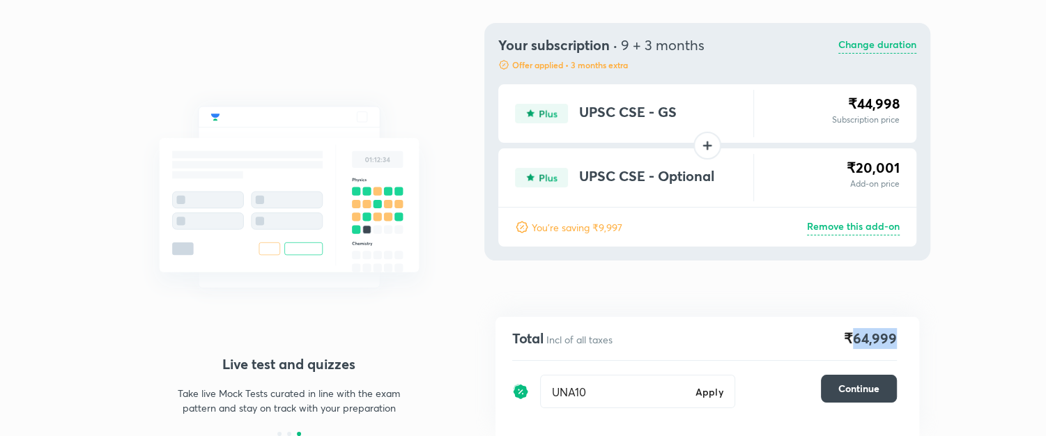
drag, startPoint x: 856, startPoint y: 337, endPoint x: 899, endPoint y: 330, distance: 43.7
click at [899, 330] on div "Total Incl of all taxes ₹64,999 UNA10 Apply ​ Continue" at bounding box center [708, 376] width 424 height 119
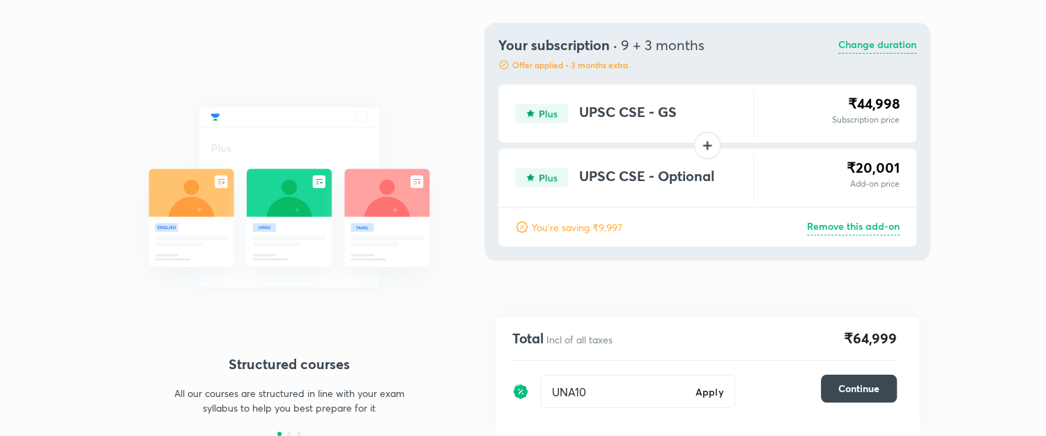
click at [853, 319] on div "Total Incl of all taxes ₹64,999 UNA10 Apply ​ Continue" at bounding box center [708, 376] width 424 height 119
drag, startPoint x: 845, startPoint y: 340, endPoint x: 931, endPoint y: 349, distance: 86.1
click at [931, 349] on div "Structured courses All our courses are structured in line with your exam syllab…" at bounding box center [523, 187] width 1046 height 500
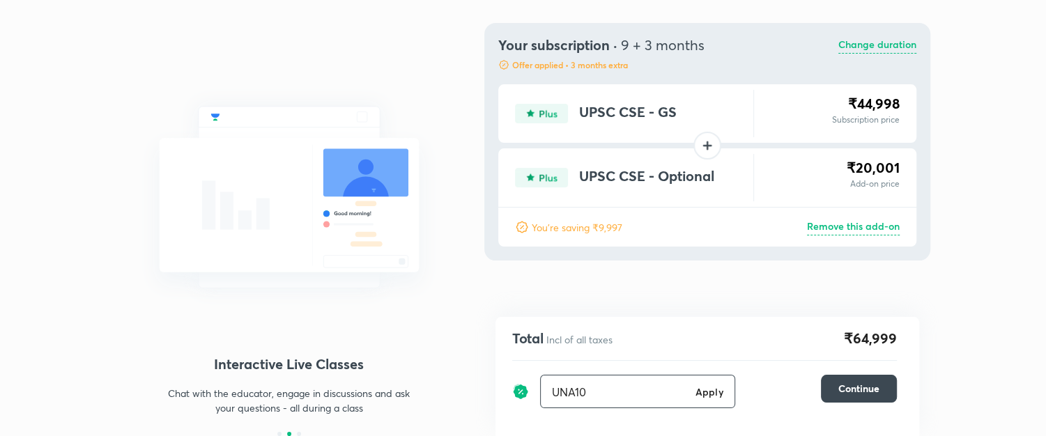
drag, startPoint x: 597, startPoint y: 386, endPoint x: 526, endPoint y: 392, distance: 72.0
click at [526, 392] on div "UNA10 Apply ​ Continue" at bounding box center [704, 391] width 385 height 33
click at [697, 297] on div "Upgrade to a combo and save more Your subscription · 9 + 3 months Offer applied…" at bounding box center [708, 206] width 424 height 461
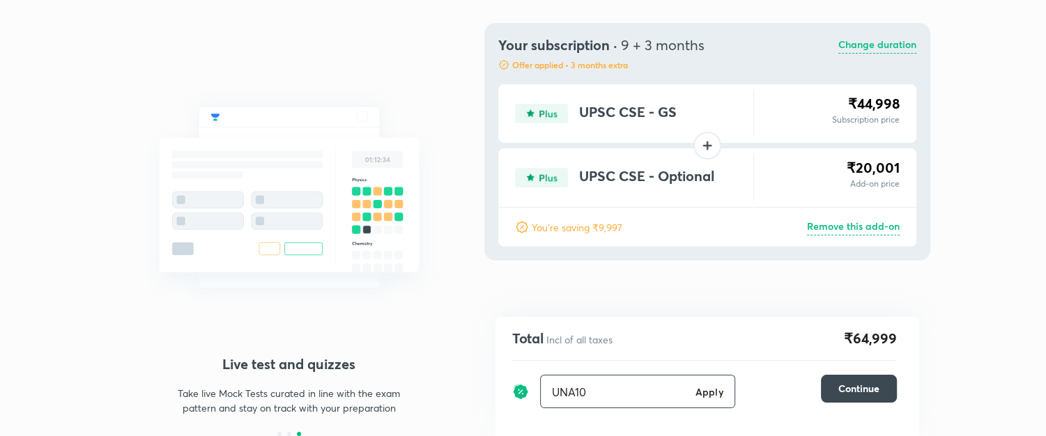
click at [712, 392] on h6 "Apply" at bounding box center [710, 392] width 28 height 15
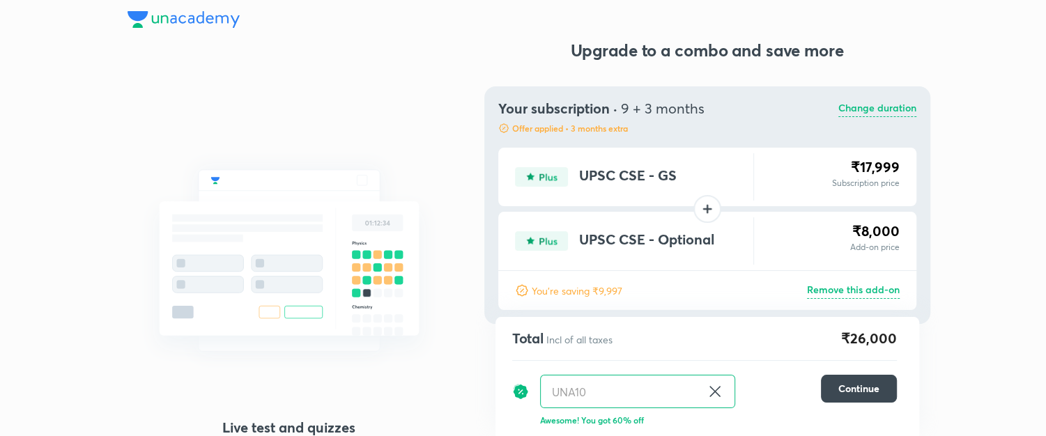
click at [900, 107] on p "Change duration" at bounding box center [878, 108] width 78 height 17
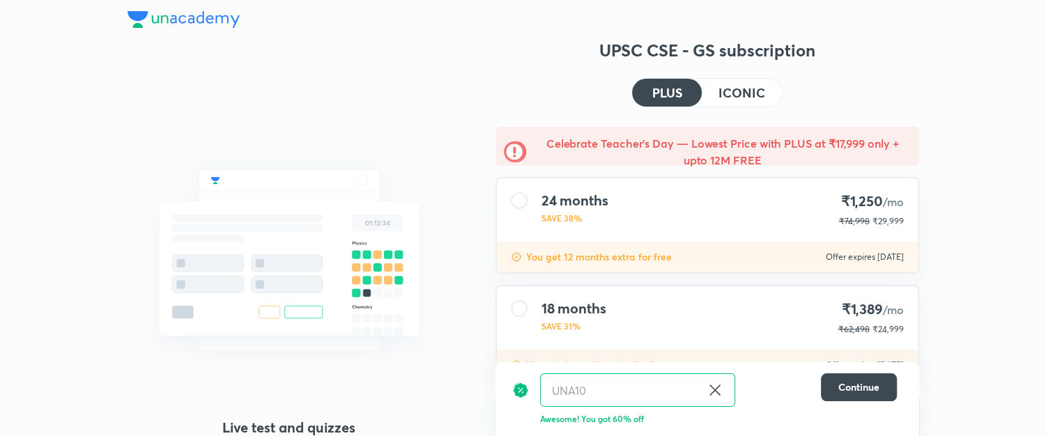
scroll to position [93, 0]
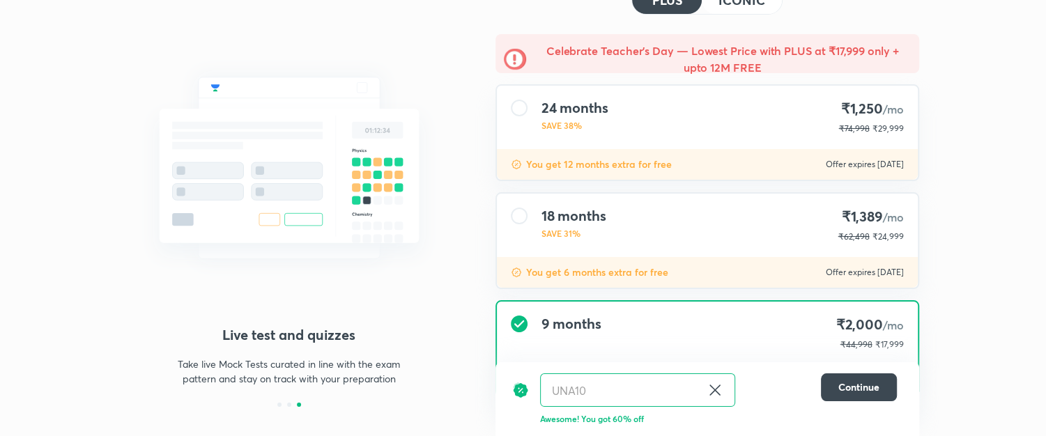
click at [629, 218] on div "18 months SAVE 31% ₹1,389 /mo ₹62,498 ₹24,999" at bounding box center [707, 225] width 421 height 63
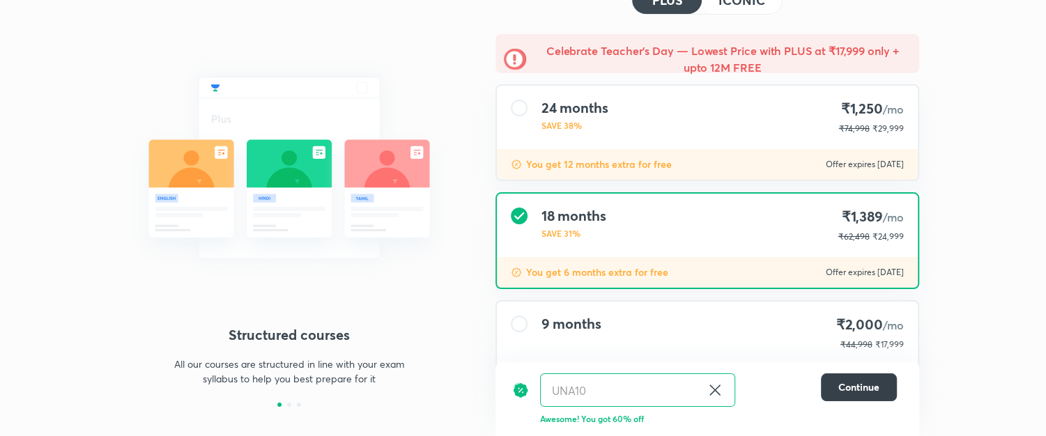
click at [880, 389] on button "Continue" at bounding box center [859, 388] width 76 height 28
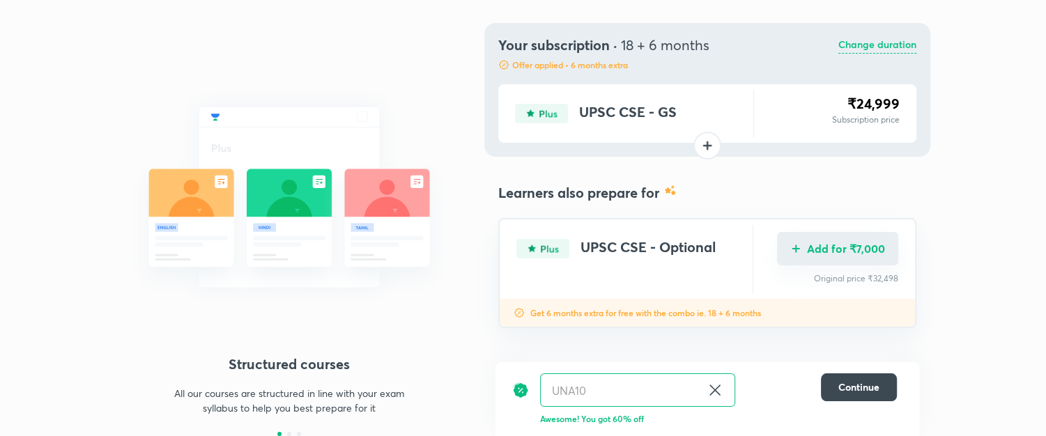
click at [847, 259] on button "Add for ₹7,000" at bounding box center [837, 248] width 121 height 33
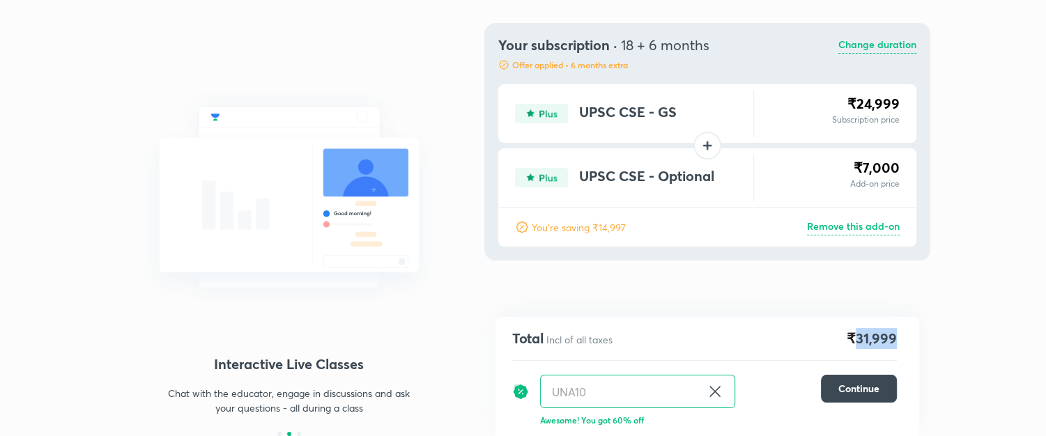
drag, startPoint x: 855, startPoint y: 345, endPoint x: 917, endPoint y: 346, distance: 62.7
click at [917, 346] on div "Total Incl of all taxes ₹31,999 UNA10 ​ Continue Awesome! You got 60% off" at bounding box center [708, 376] width 424 height 119
click at [716, 392] on icon at bounding box center [715, 391] width 17 height 17
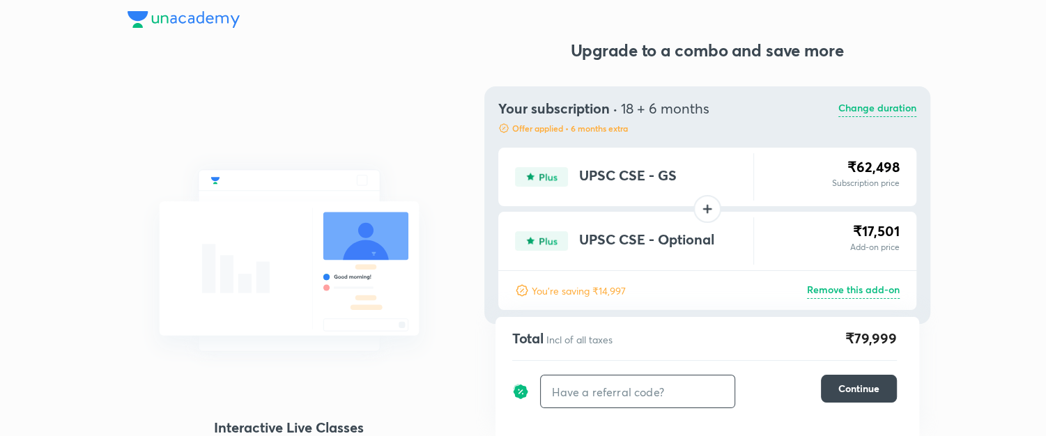
click at [676, 405] on input "text" at bounding box center [638, 392] width 194 height 33
type input "UNA10"
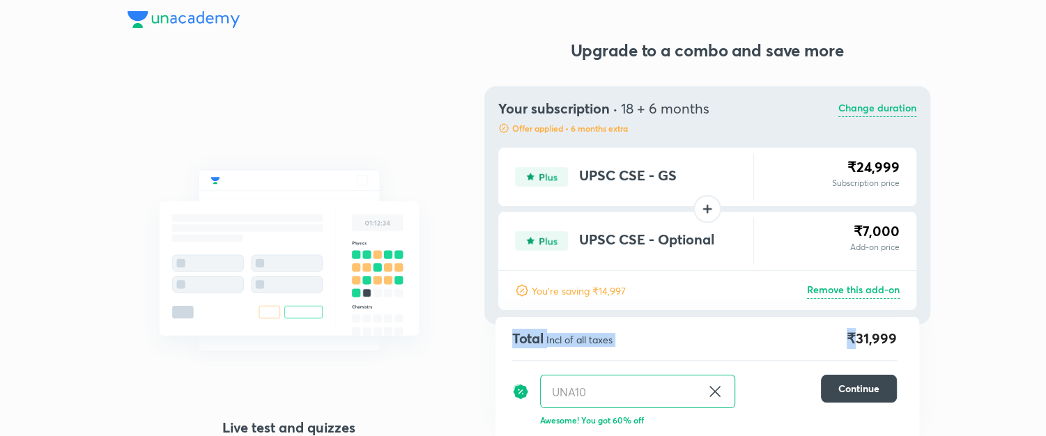
drag, startPoint x: 859, startPoint y: 335, endPoint x: 924, endPoint y: 346, distance: 66.4
click at [924, 346] on div "Structured courses All our courses are structured in line with your exam syllab…" at bounding box center [523, 250] width 1046 height 500
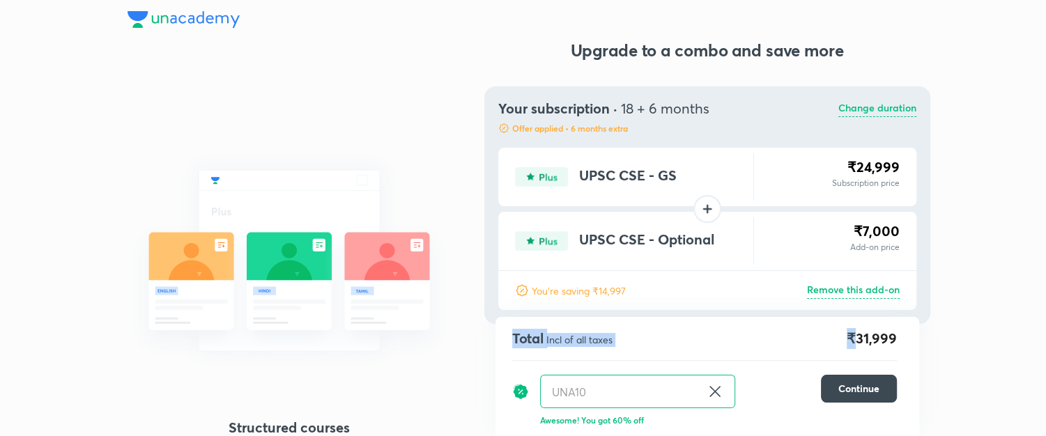
click at [919, 346] on div "Structured courses All our courses are structured in line with your exam syllab…" at bounding box center [523, 250] width 1046 height 500
drag, startPoint x: 621, startPoint y: 108, endPoint x: 637, endPoint y: 108, distance: 16.0
click at [637, 108] on span "18 + 6 months" at bounding box center [665, 108] width 89 height 19
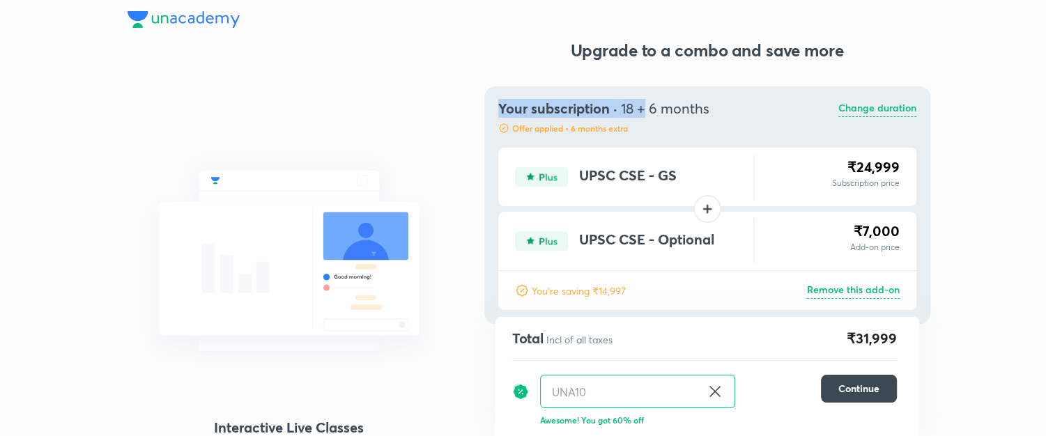
drag, startPoint x: 643, startPoint y: 107, endPoint x: 718, endPoint y: 94, distance: 75.8
click at [718, 94] on div "Your subscription · 18 + 6 months Offer applied • 6 months extra Change duratio…" at bounding box center [707, 205] width 446 height 238
click at [712, 101] on div "Your subscription · 18 + 6 months Offer applied • 6 months extra Change duration" at bounding box center [707, 116] width 418 height 33
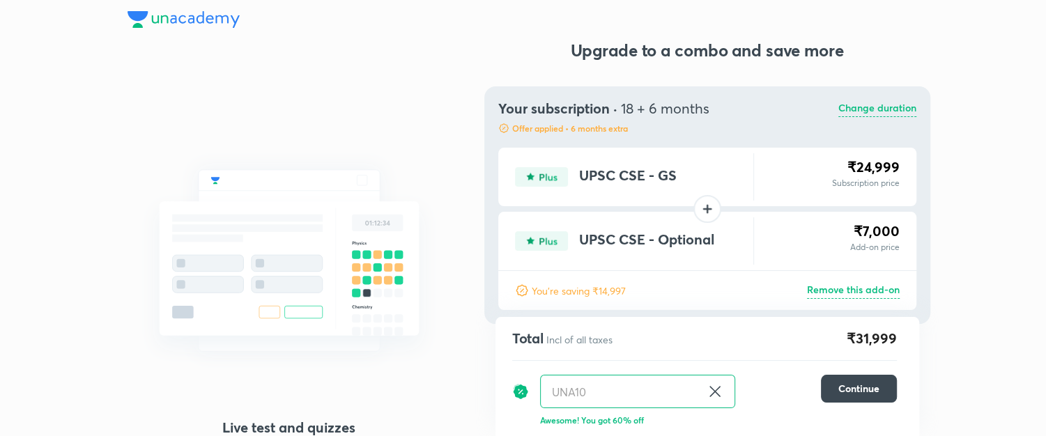
click at [887, 114] on p "Change duration" at bounding box center [878, 108] width 78 height 17
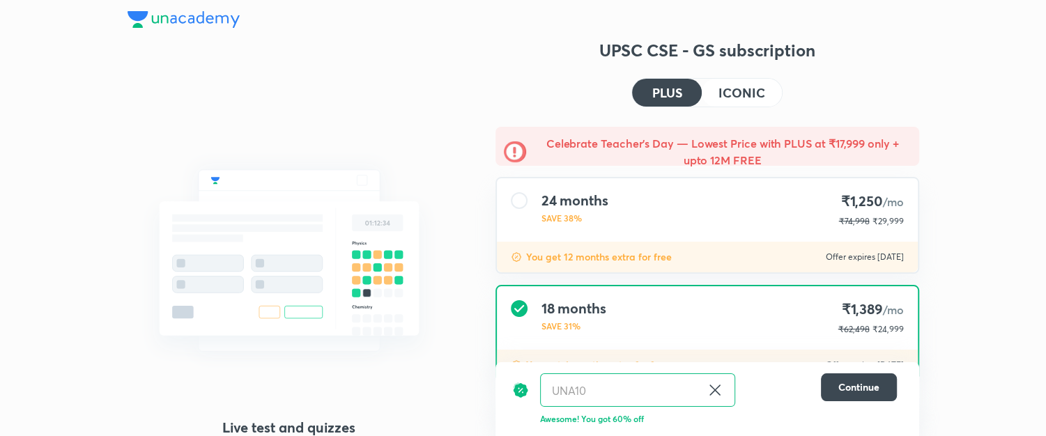
drag, startPoint x: 793, startPoint y: 223, endPoint x: 789, endPoint y: 136, distance: 87.2
click at [795, 223] on div "24 months SAVE 38% ₹1,250 /mo ₹74,998 ₹29,999" at bounding box center [707, 209] width 421 height 63
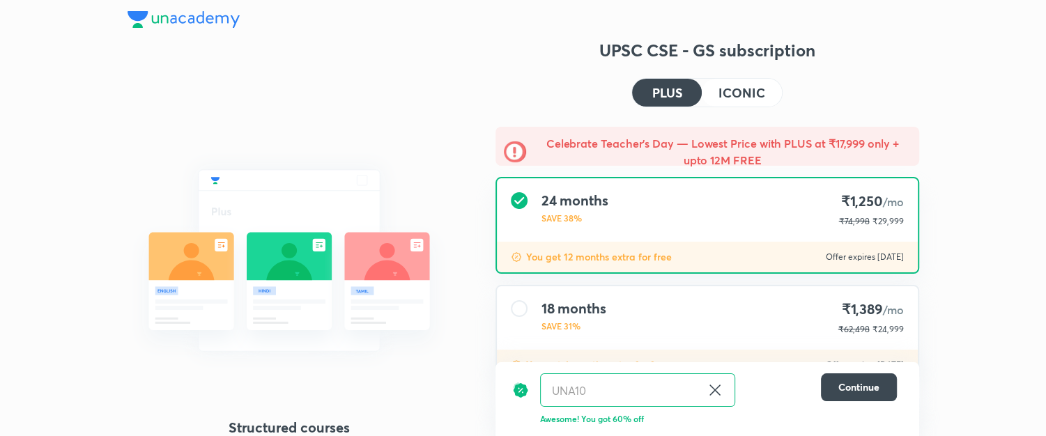
click at [757, 87] on h4 "ICONIC" at bounding box center [742, 92] width 46 height 13
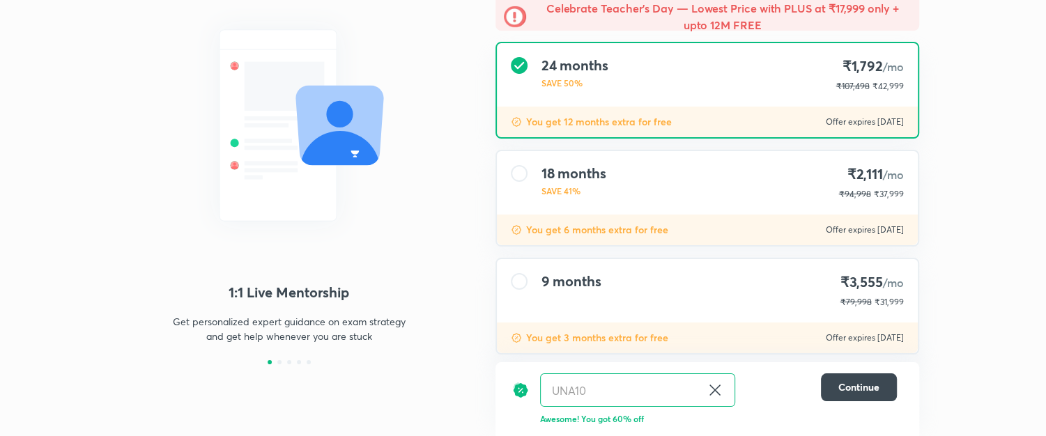
scroll to position [153, 0]
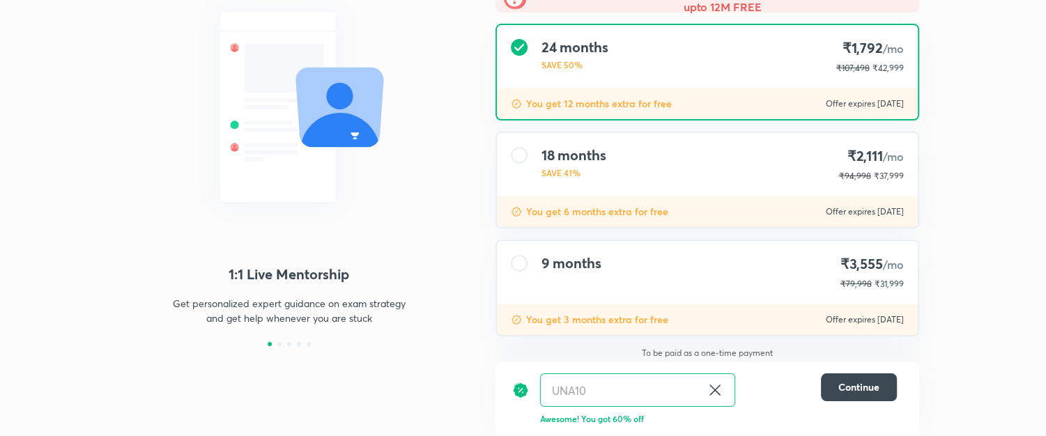
click at [796, 157] on div "18 months SAVE 41% ₹2,111 /mo ₹94,998 ₹37,999" at bounding box center [707, 164] width 421 height 63
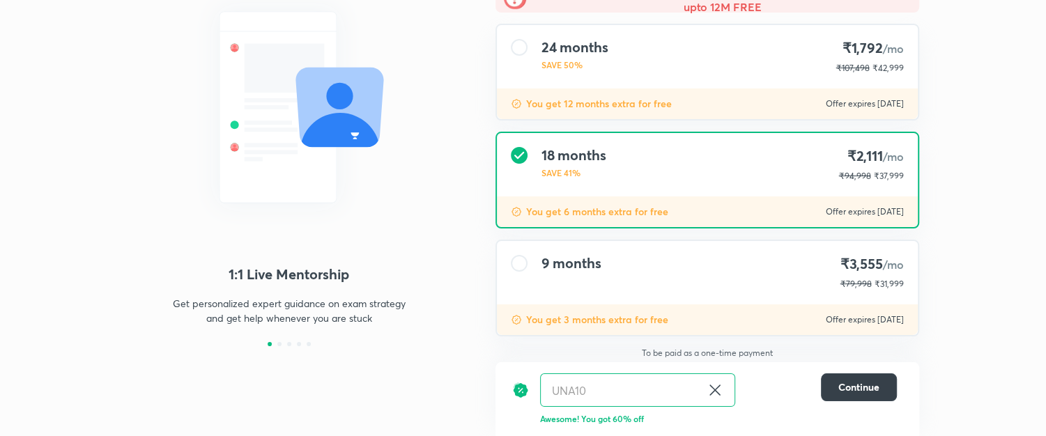
click at [880, 396] on button "Continue" at bounding box center [859, 388] width 76 height 28
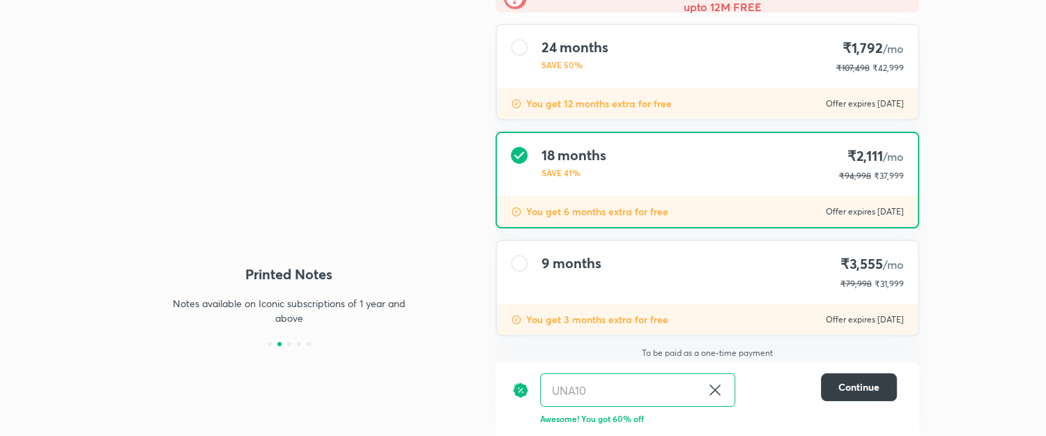
click at [860, 384] on span "Continue" at bounding box center [859, 388] width 41 height 14
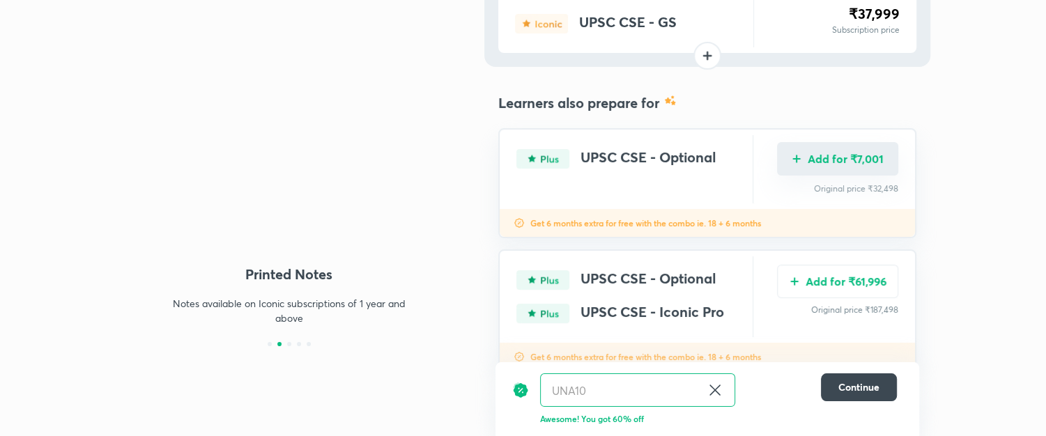
click at [871, 167] on button "Add for ₹7,001" at bounding box center [837, 158] width 121 height 33
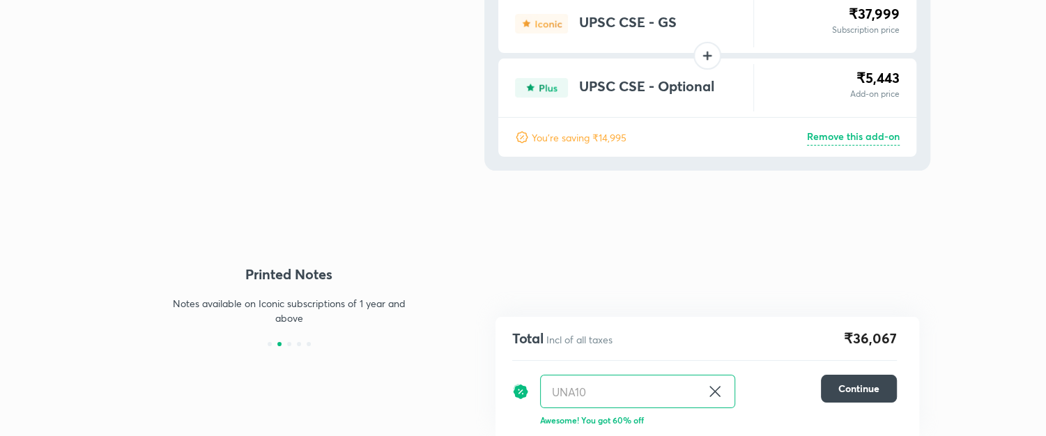
scroll to position [63, 0]
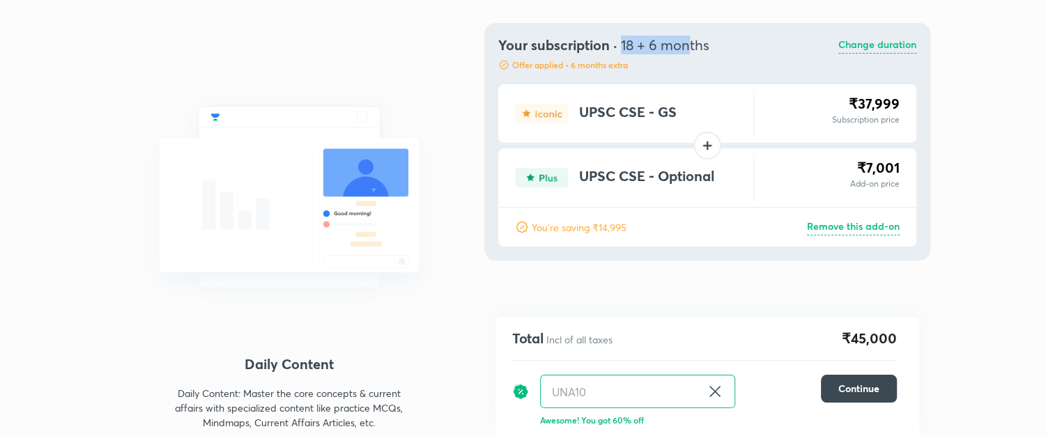
drag, startPoint x: 621, startPoint y: 53, endPoint x: 689, endPoint y: 53, distance: 67.6
click at [689, 53] on span "18 + 6 months" at bounding box center [665, 45] width 89 height 19
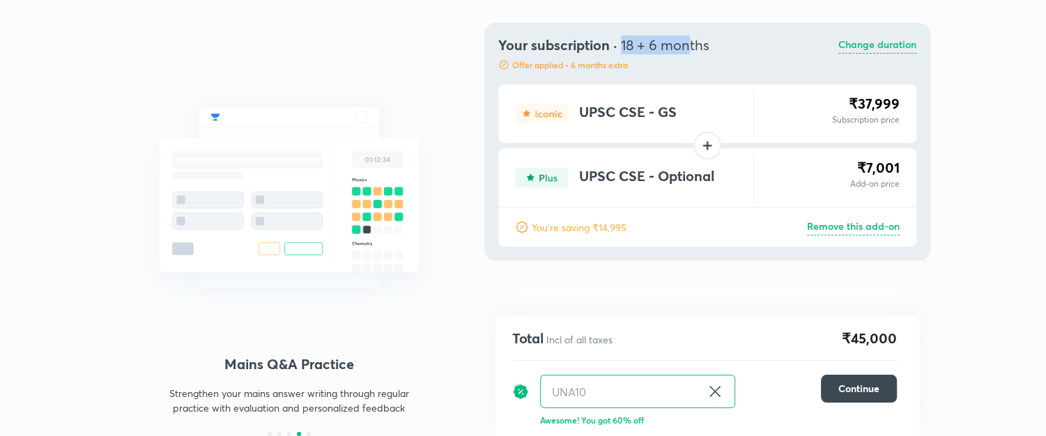
click at [689, 53] on span "18 + 6 months" at bounding box center [665, 45] width 89 height 19
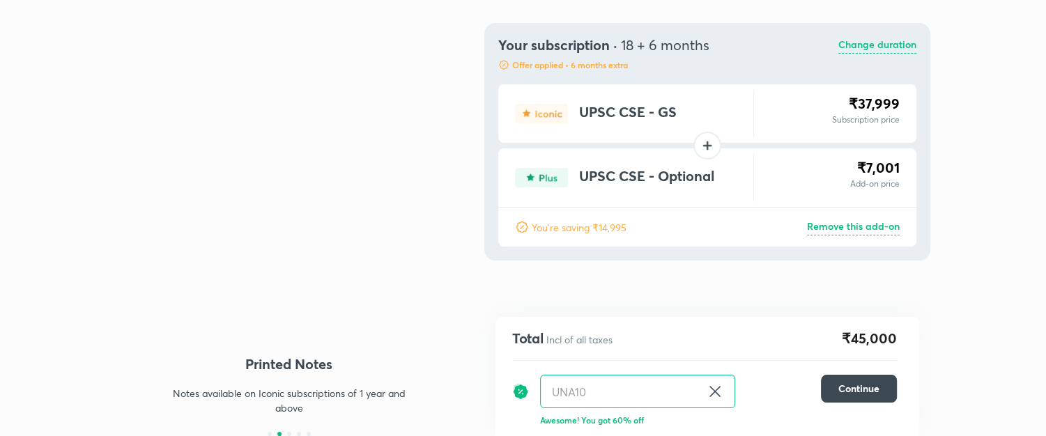
click at [869, 46] on p "Change duration" at bounding box center [878, 45] width 78 height 17
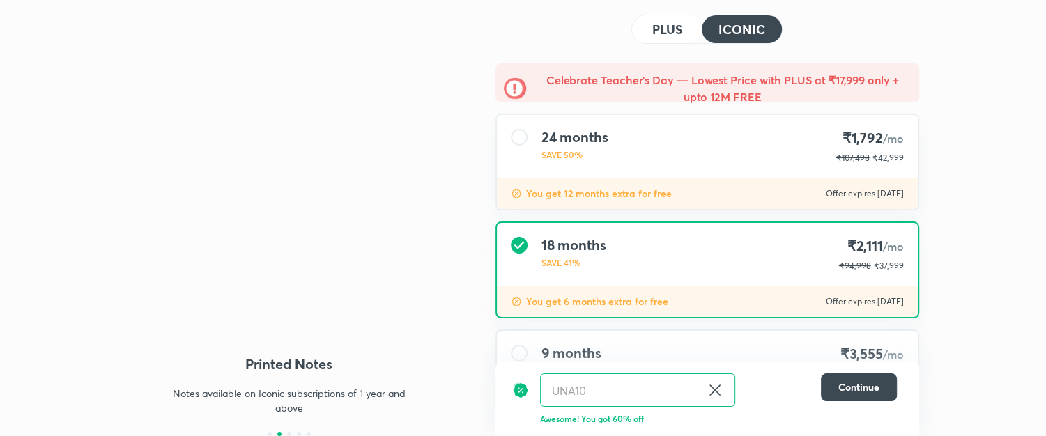
click at [605, 121] on div "24 months SAVE 50% ₹1,792 /mo ₹107,498 ₹42,999" at bounding box center [707, 146] width 421 height 63
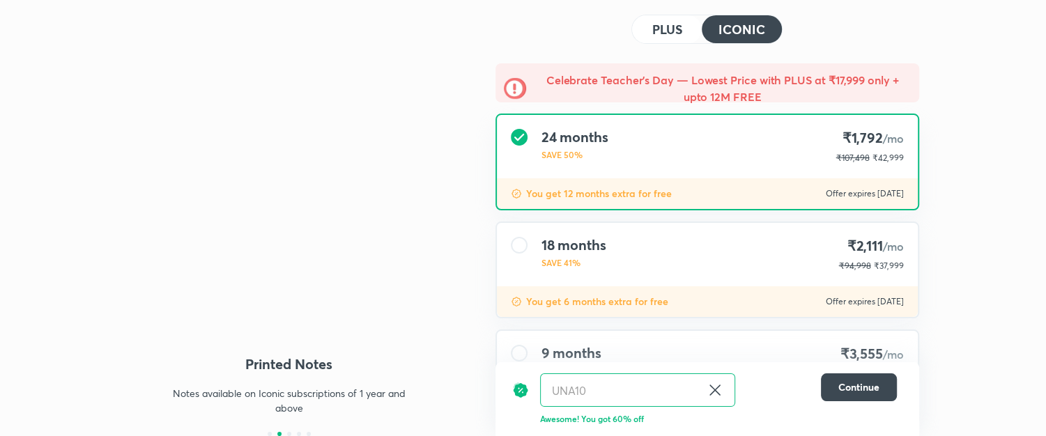
click at [646, 253] on div "18 months SAVE 41% ₹2,111 /mo ₹94,998 ₹37,999" at bounding box center [707, 254] width 421 height 63
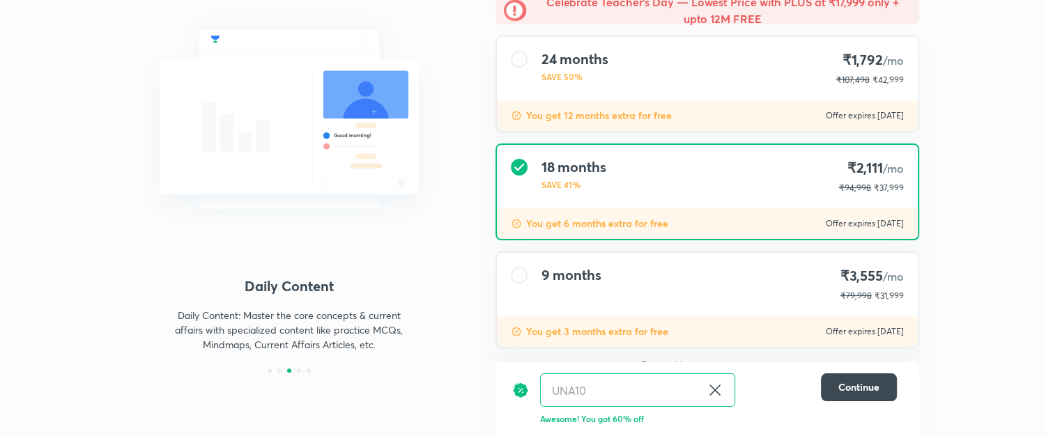
scroll to position [153, 0]
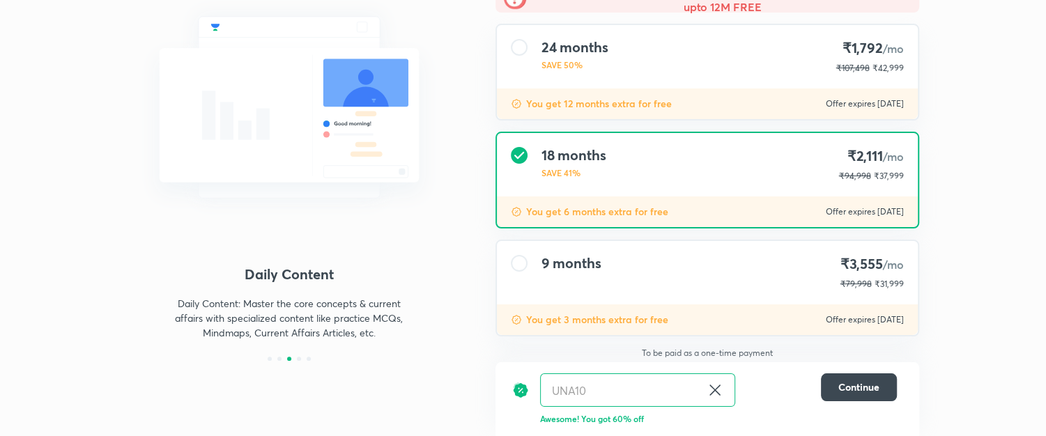
click at [624, 258] on div "9 months ₹3,555 /mo ₹79,998 ₹31,999" at bounding box center [707, 272] width 421 height 63
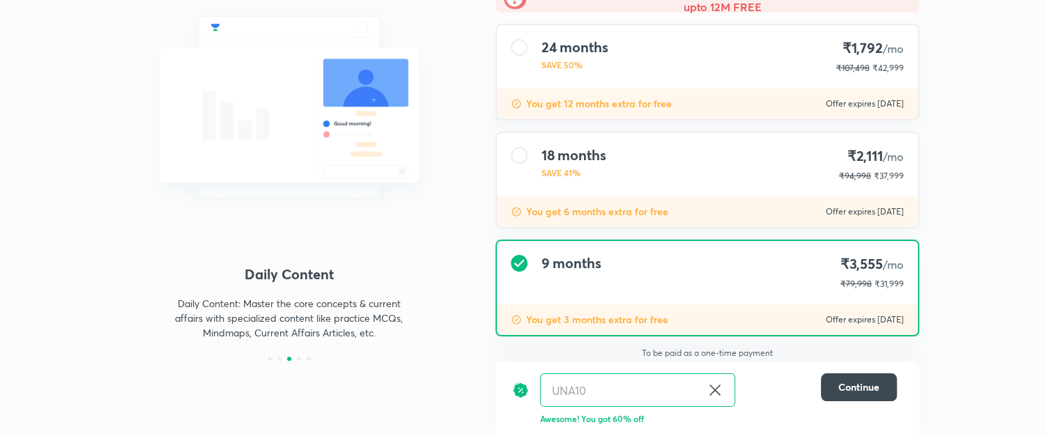
click at [692, 98] on div "You get 12 months extra for free Offer expires 5 Sep 2025" at bounding box center [707, 104] width 421 height 31
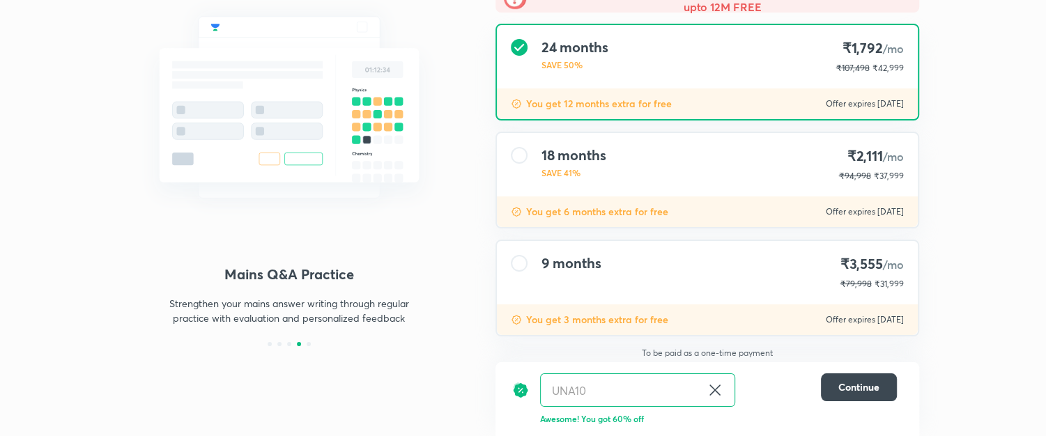
scroll to position [139, 0]
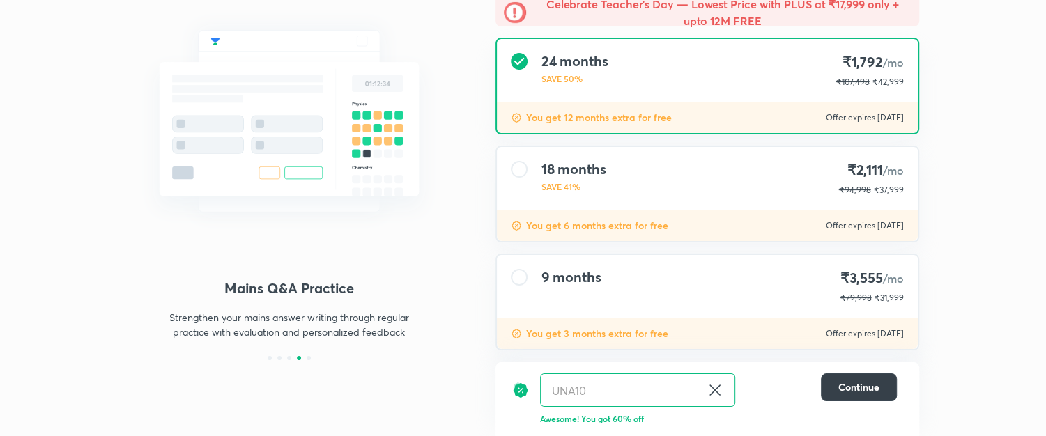
click at [828, 381] on button "Continue" at bounding box center [859, 388] width 76 height 28
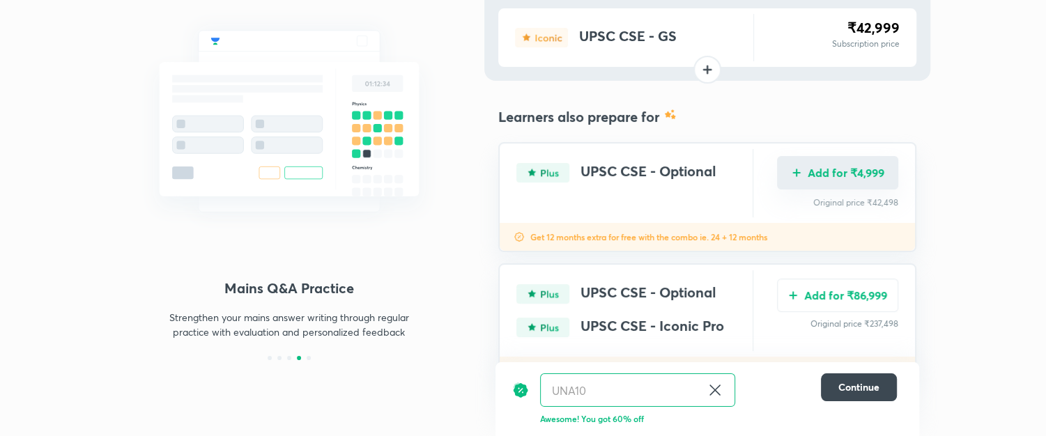
click at [832, 177] on button "Add for ₹4,999" at bounding box center [837, 172] width 121 height 33
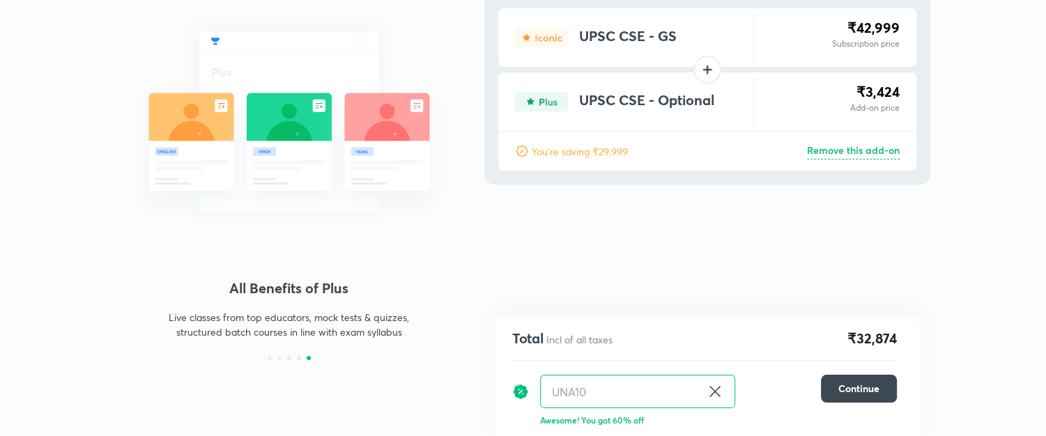
scroll to position [63, 0]
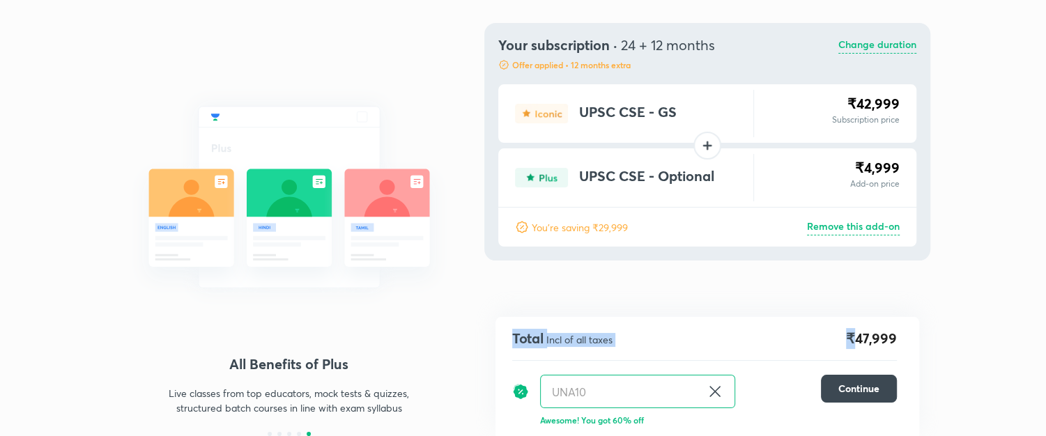
drag, startPoint x: 853, startPoint y: 342, endPoint x: 936, endPoint y: 335, distance: 82.6
click at [936, 335] on div "1:1 Live Mentorship Get personalized expert guidance on exam strategy and get h…" at bounding box center [523, 187] width 1046 height 500
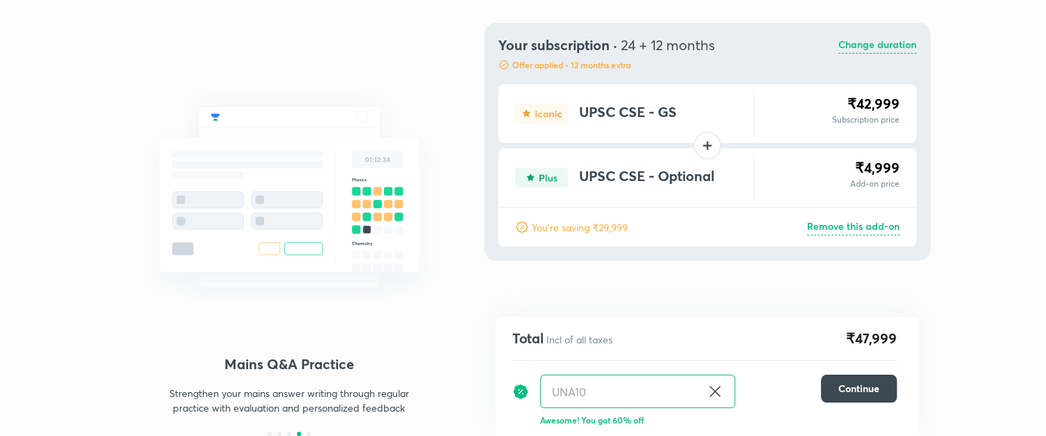
click at [816, 280] on div "Upgrade to a combo and save more Your subscription · 24 + 12 months Offer appli…" at bounding box center [708, 206] width 424 height 461
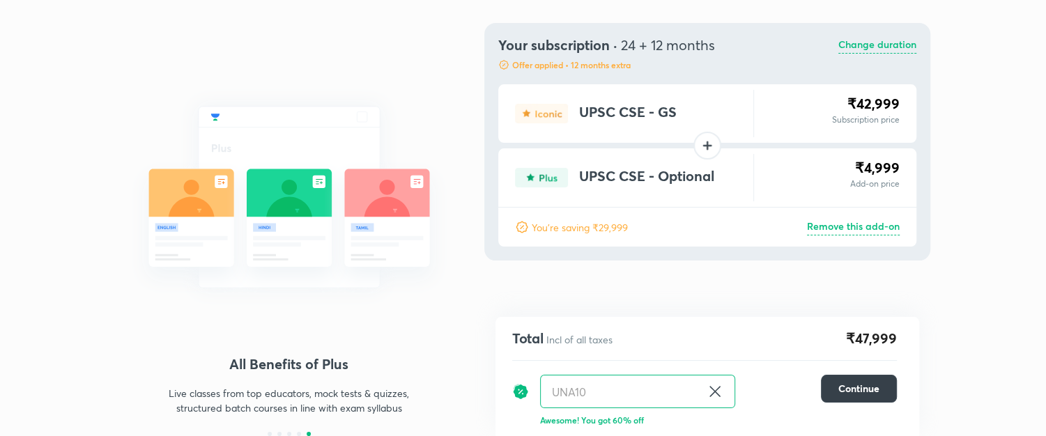
click at [875, 386] on span "Continue" at bounding box center [859, 389] width 41 height 14
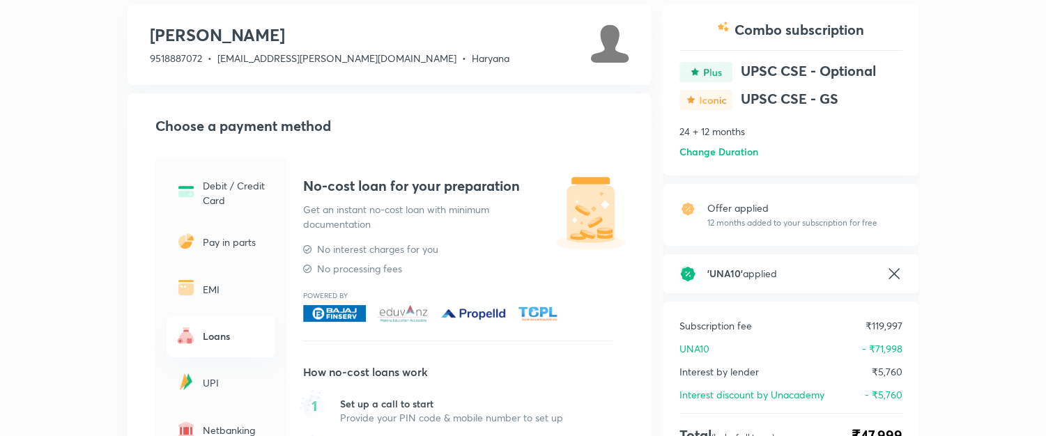
scroll to position [93, 0]
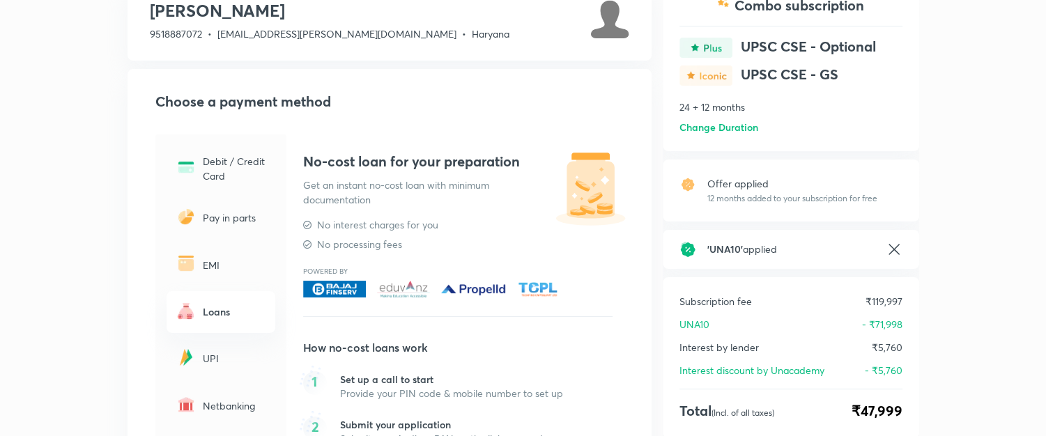
click at [208, 367] on div "UPI" at bounding box center [221, 358] width 109 height 41
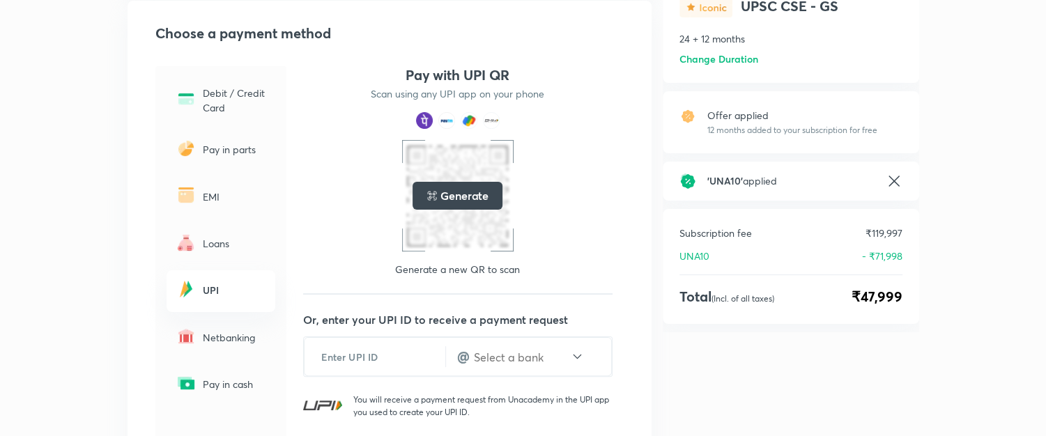
scroll to position [185, 0]
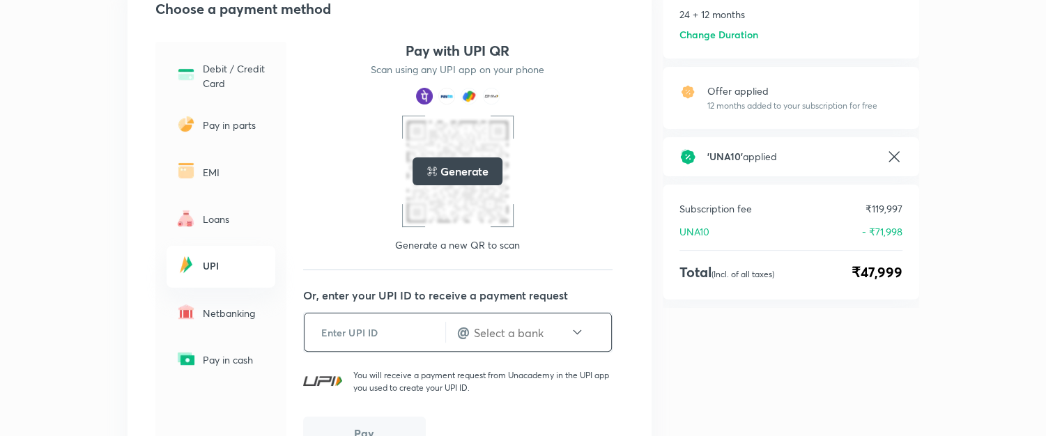
click at [329, 332] on input "text" at bounding box center [375, 333] width 141 height 34
click at [505, 332] on input "text" at bounding box center [522, 333] width 98 height 16
click at [518, 332] on input "text" at bounding box center [522, 333] width 98 height 16
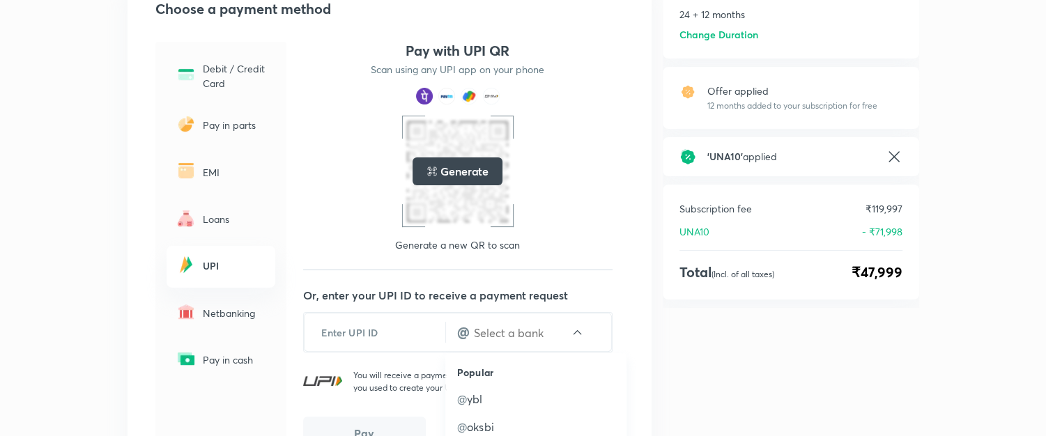
click at [213, 303] on div "Netbanking" at bounding box center [221, 313] width 109 height 41
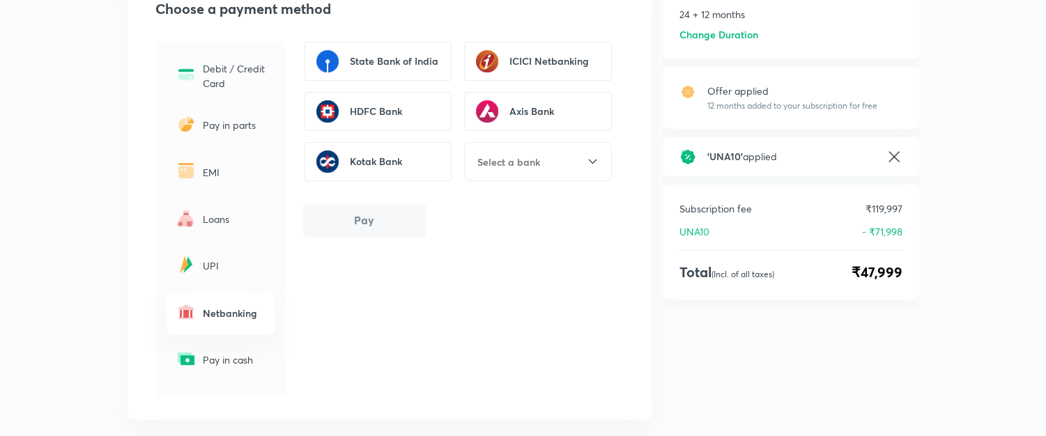
click at [245, 77] on p "Debit / Credit Card" at bounding box center [235, 75] width 64 height 29
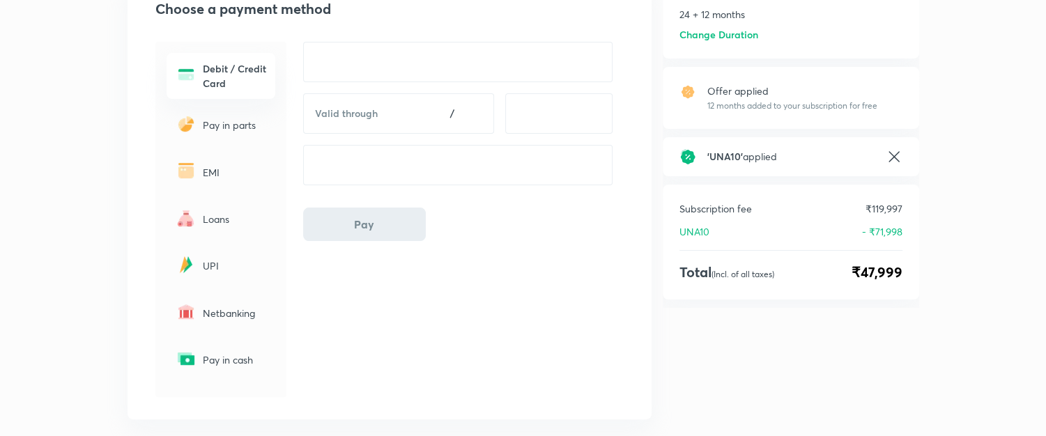
click at [190, 182] on div at bounding box center [186, 172] width 22 height 24
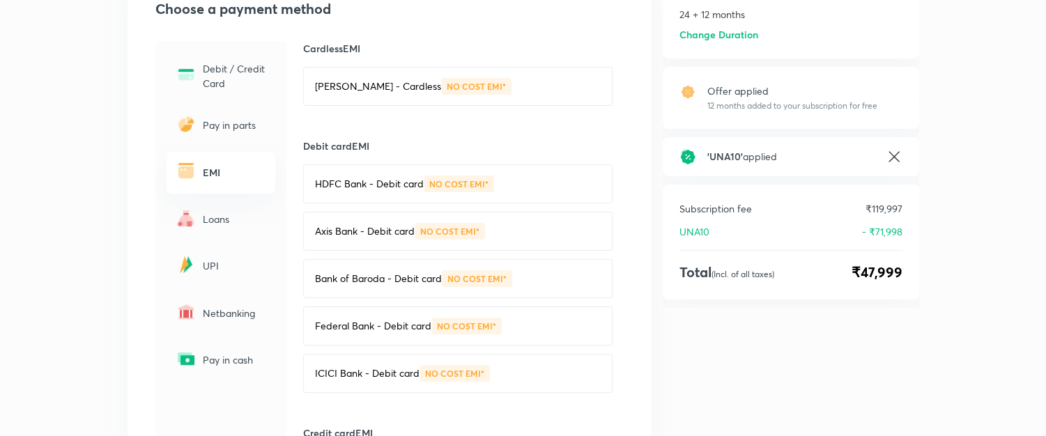
click at [361, 82] on p "Bajaj Finserv - Cardless" at bounding box center [378, 86] width 126 height 14
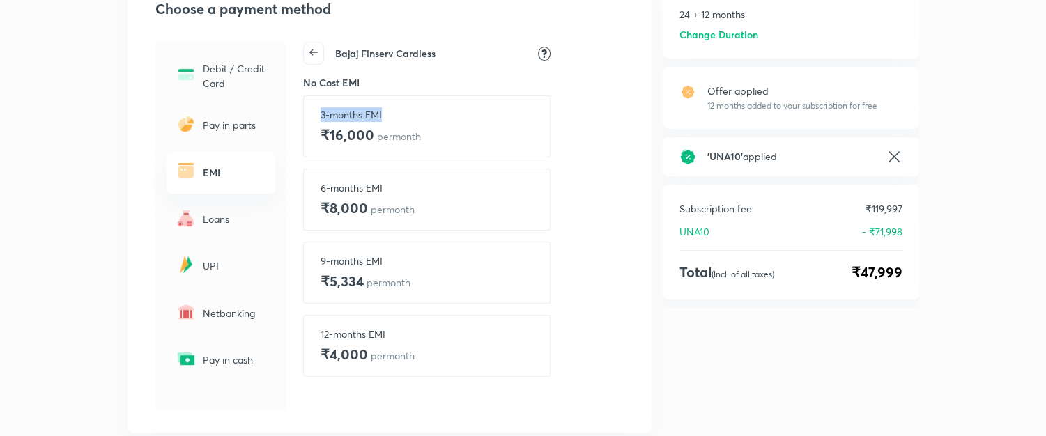
drag, startPoint x: 314, startPoint y: 119, endPoint x: 395, endPoint y: 119, distance: 80.2
click at [395, 119] on div "3-months EMI ₹16,000 per month" at bounding box center [426, 127] width 247 height 62
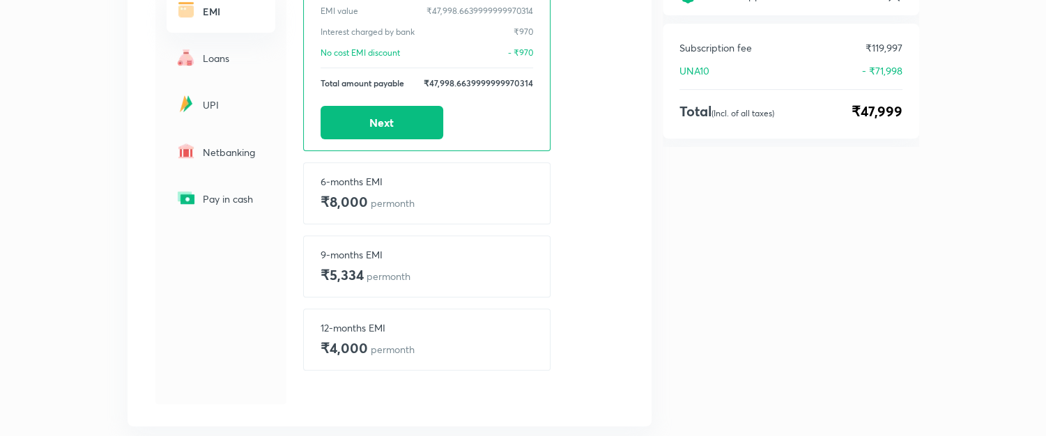
scroll to position [372, 0]
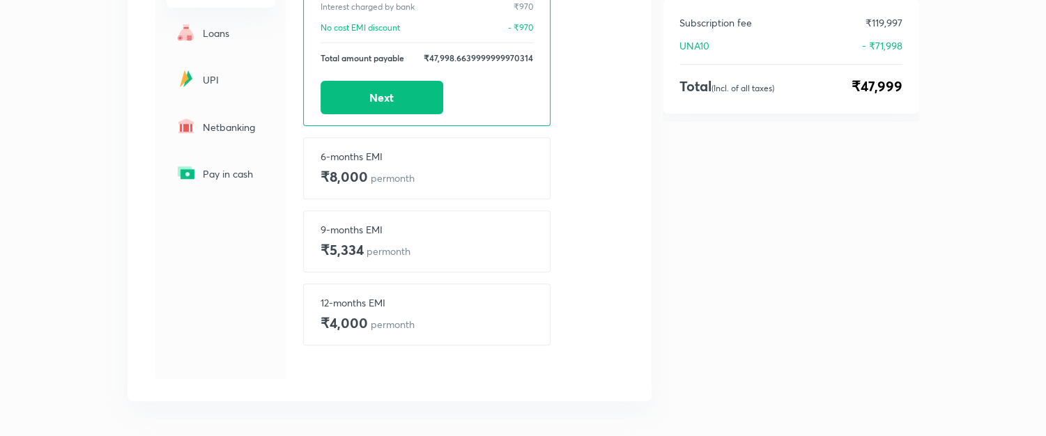
click at [381, 305] on p "12-months EMI" at bounding box center [368, 303] width 94 height 15
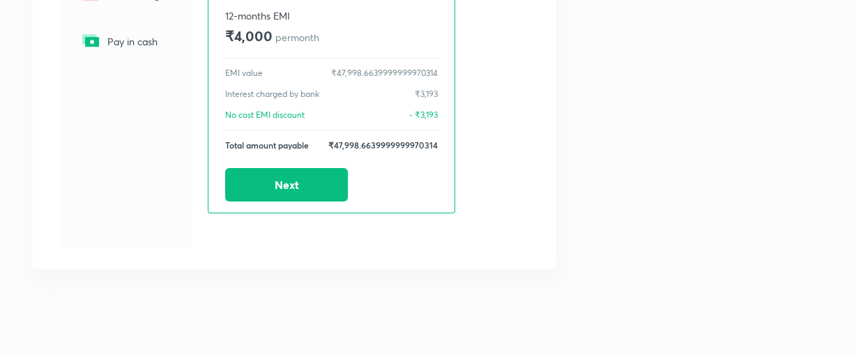
scroll to position [505, 0]
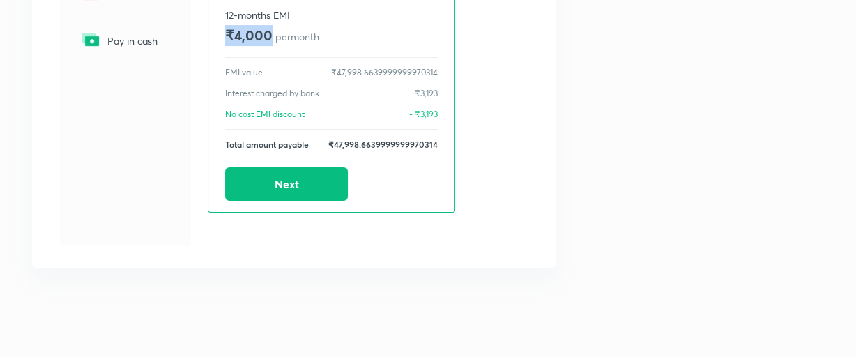
drag, startPoint x: 217, startPoint y: 37, endPoint x: 275, endPoint y: 41, distance: 58.0
click at [275, 41] on div "12-months EMI ₹4,000 per month EMI value ₹47,998.6639999999970314 Interest char…" at bounding box center [331, 104] width 247 height 217
drag, startPoint x: 224, startPoint y: 9, endPoint x: 243, endPoint y: 16, distance: 20.1
click at [243, 16] on p "12-months EMI" at bounding box center [272, 15] width 94 height 15
click at [223, 37] on div "12-months EMI ₹4,000 per month EMI value ₹47,998.6639999999970314 Interest char…" at bounding box center [331, 104] width 247 height 217
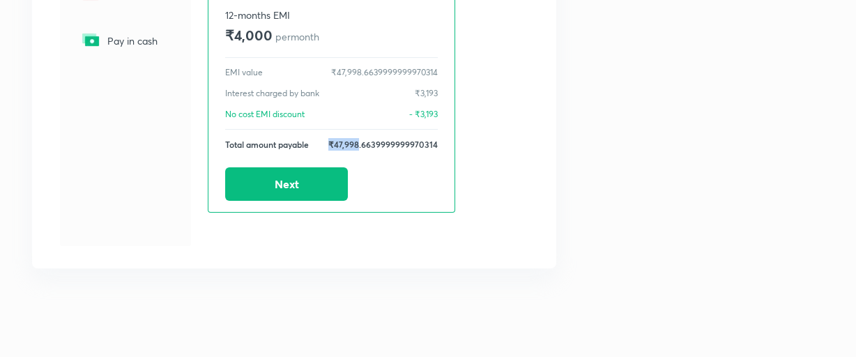
drag, startPoint x: 333, startPoint y: 136, endPoint x: 361, endPoint y: 135, distance: 27.9
click at [361, 138] on h6 "₹47,998.6639999999970314" at bounding box center [382, 144] width 109 height 13
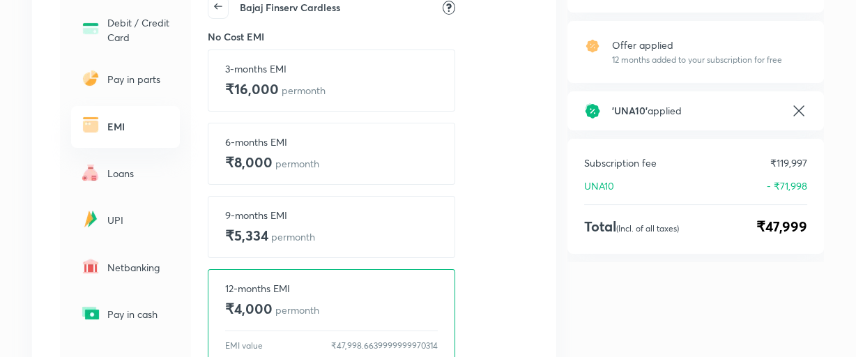
scroll to position [201, 0]
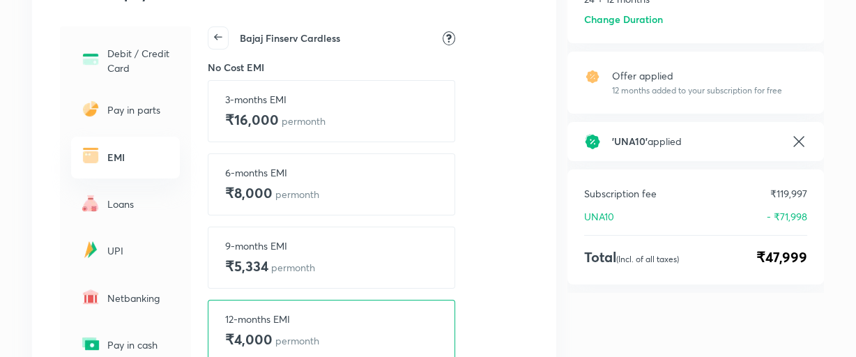
click at [222, 32] on icon at bounding box center [218, 37] width 20 height 20
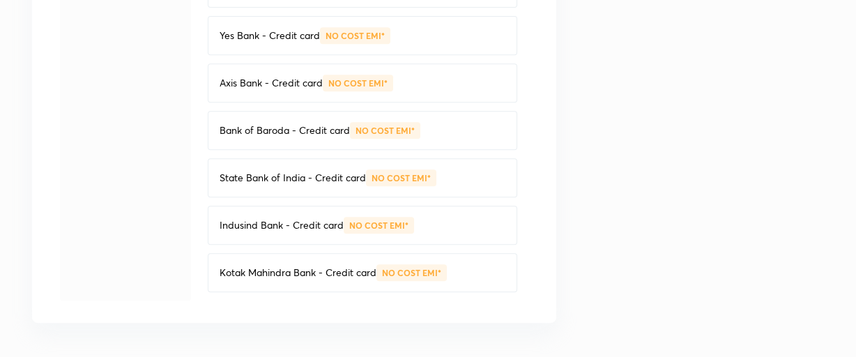
scroll to position [885, 0]
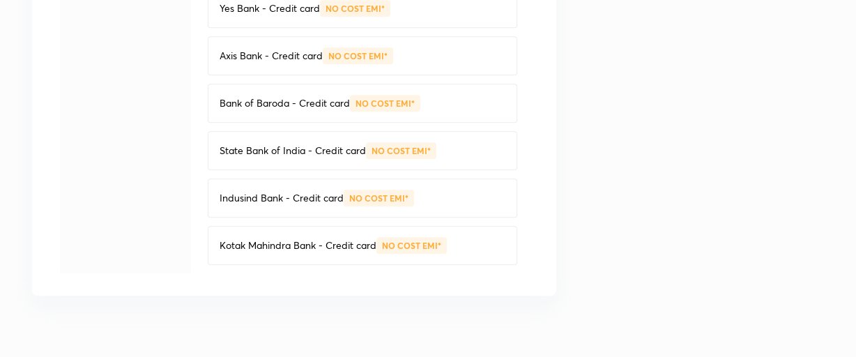
click at [300, 240] on p "Kotak Mahindra Bank - Credit card" at bounding box center [298, 245] width 157 height 14
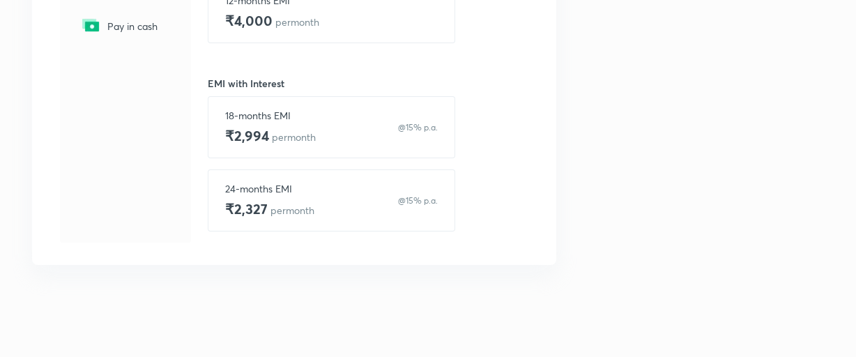
scroll to position [515, 0]
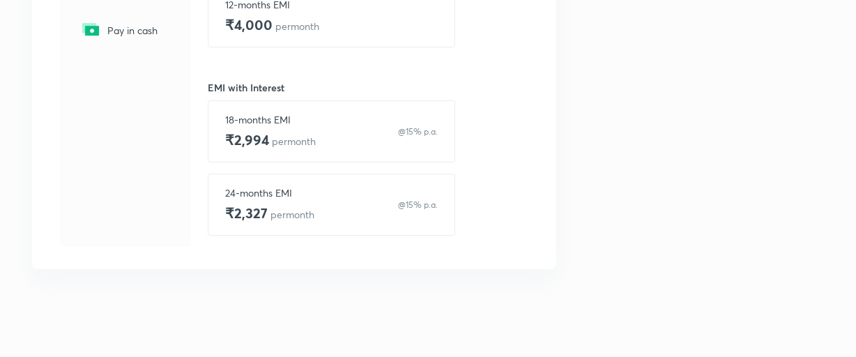
click at [347, 29] on div "12-months EMI ₹4,000 per month" at bounding box center [331, 16] width 213 height 38
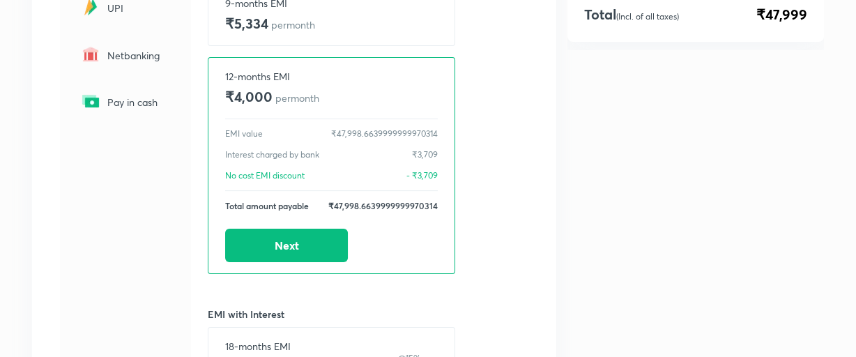
scroll to position [441, 0]
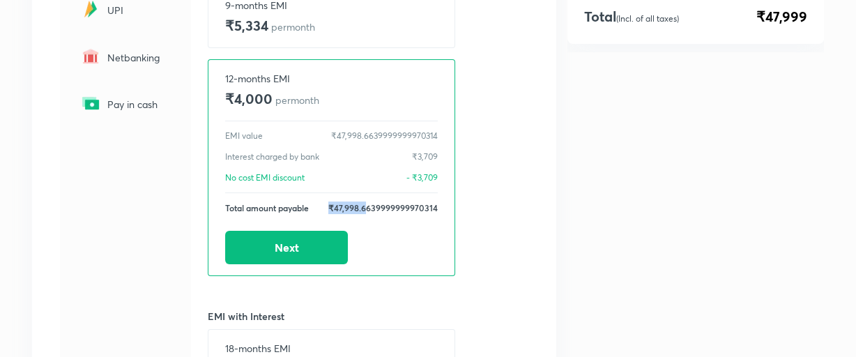
drag, startPoint x: 323, startPoint y: 209, endPoint x: 367, endPoint y: 211, distance: 44.6
click at [367, 211] on div "12-months EMI ₹4,000 per month EMI value ₹47,998.6639999999970314 Interest char…" at bounding box center [331, 167] width 247 height 217
click at [522, 193] on div "Kotak Mahindra Bank Credit card No Cost EMI 3-months EMI ₹16,000 per month 6-mo…" at bounding box center [362, 130] width 343 height 689
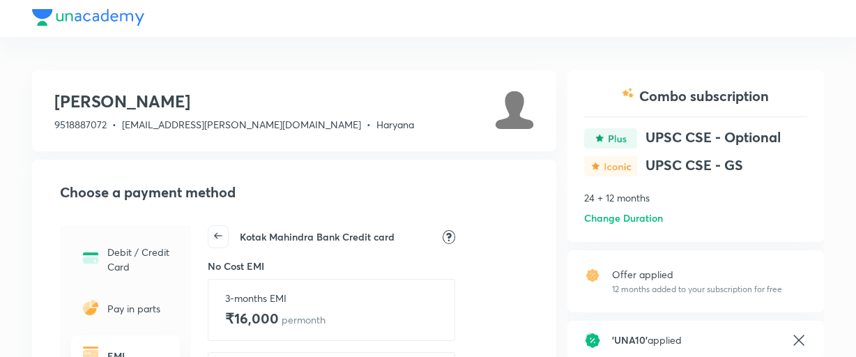
scroll to position [0, 0]
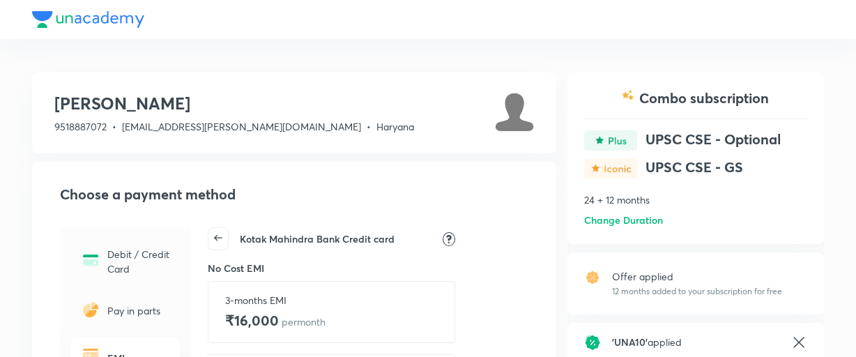
click at [221, 235] on icon at bounding box center [218, 238] width 20 height 20
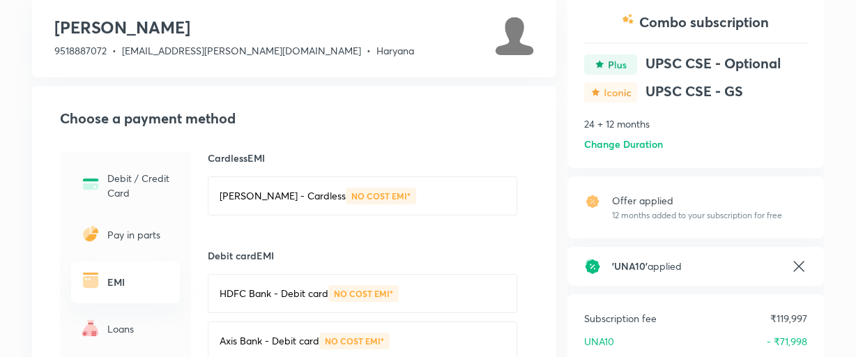
scroll to position [152, 0]
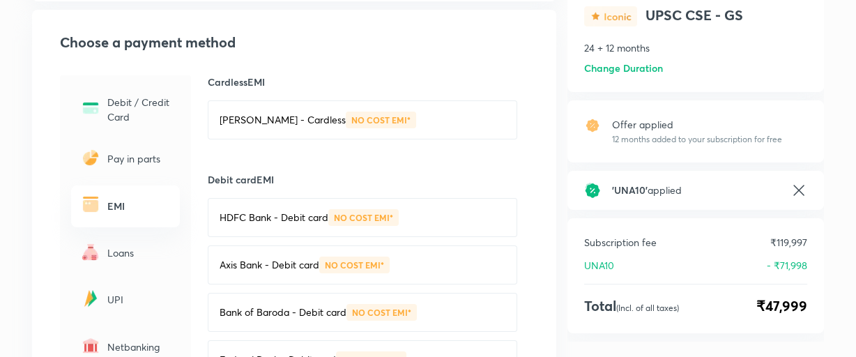
click at [98, 251] on img at bounding box center [90, 251] width 22 height 22
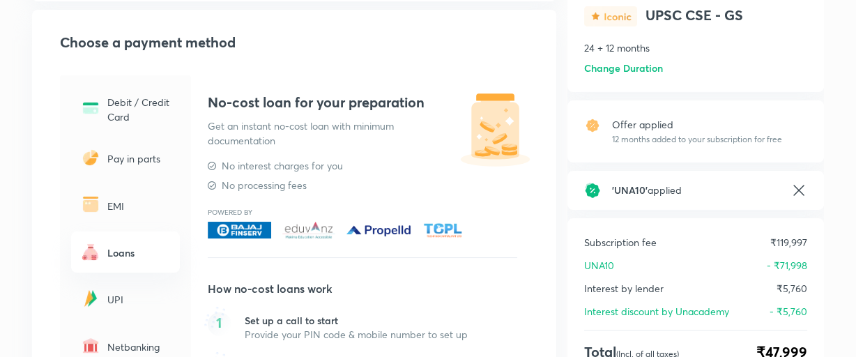
click at [111, 194] on div "EMI" at bounding box center [125, 205] width 109 height 41
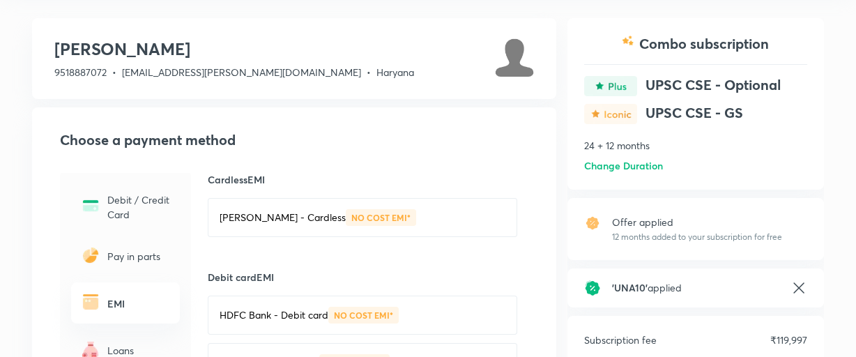
scroll to position [0, 0]
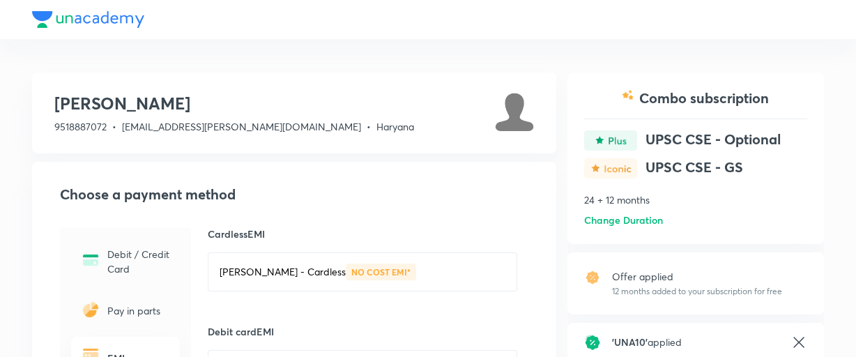
click at [599, 218] on h6 "Change Duration" at bounding box center [623, 220] width 79 height 15
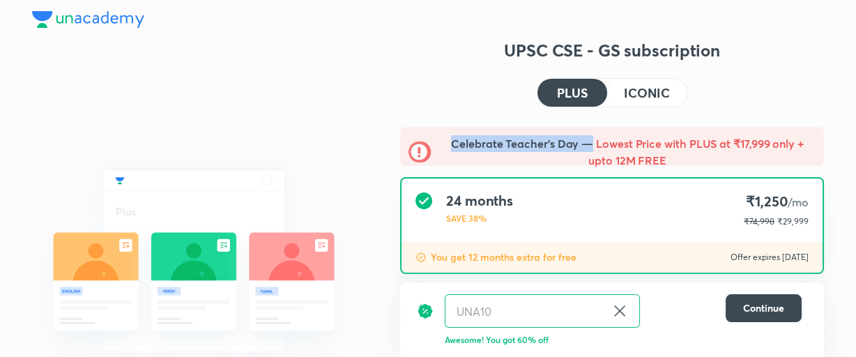
drag, startPoint x: 450, startPoint y: 139, endPoint x: 592, endPoint y: 151, distance: 142.0
click at [592, 151] on h5 "Celebrate Teacher’s Day — Lowest Price with PLUS at ₹17,999 only + upto 12M FREE" at bounding box center [627, 151] width 376 height 33
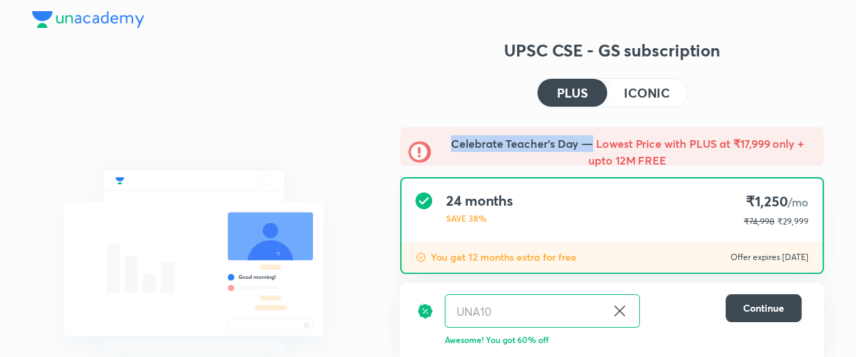
click at [591, 148] on h5 "Celebrate Teacher’s Day — Lowest Price with PLUS at ₹17,999 only + upto 12M FREE" at bounding box center [627, 151] width 376 height 33
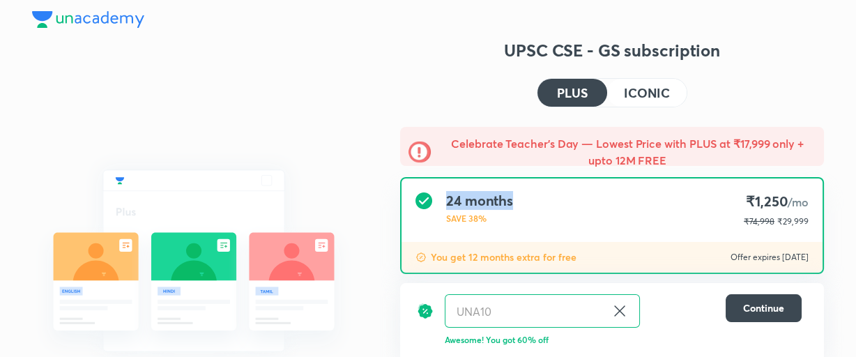
drag, startPoint x: 441, startPoint y: 194, endPoint x: 514, endPoint y: 202, distance: 73.6
click at [514, 202] on div "24 months SAVE 38% ₹1,250 /mo ₹74,998 ₹29,999" at bounding box center [612, 209] width 421 height 63
click at [556, 229] on div "24 months SAVE 38% ₹1,250 /mo ₹74,998 ₹29,999" at bounding box center [612, 209] width 421 height 63
drag, startPoint x: 784, startPoint y: 222, endPoint x: 811, endPoint y: 224, distance: 27.3
click at [811, 224] on div "24 months SAVE 38% ₹1,250 /mo ₹74,998 ₹29,999" at bounding box center [612, 209] width 421 height 63
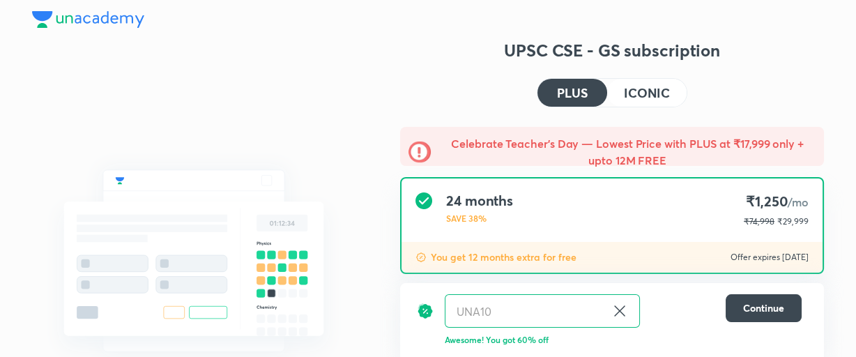
click at [847, 52] on div "Structured courses All our courses are structured in line with your exam syllab…" at bounding box center [428, 296] width 856 height 593
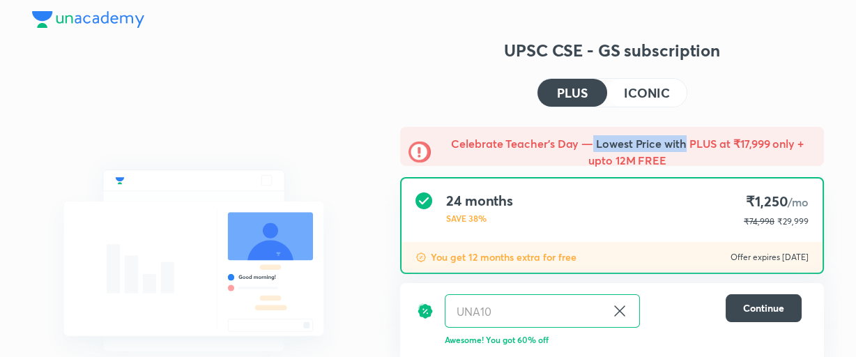
drag, startPoint x: 682, startPoint y: 144, endPoint x: 590, endPoint y: 141, distance: 92.1
click at [590, 141] on h5 "Celebrate Teacher’s Day — Lowest Price with PLUS at ₹17,999 only + upto 12M FREE" at bounding box center [627, 151] width 376 height 33
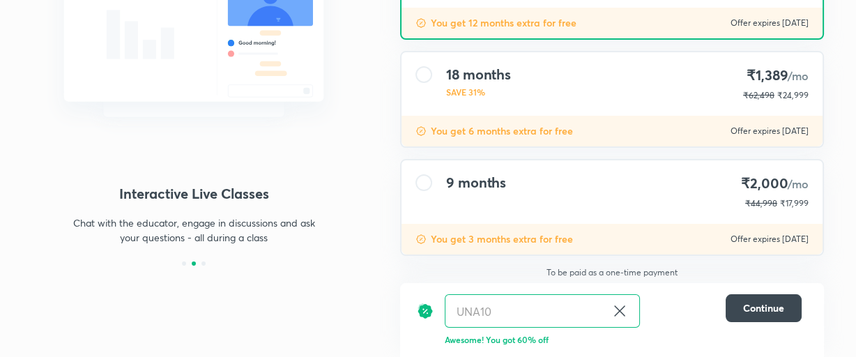
scroll to position [236, 0]
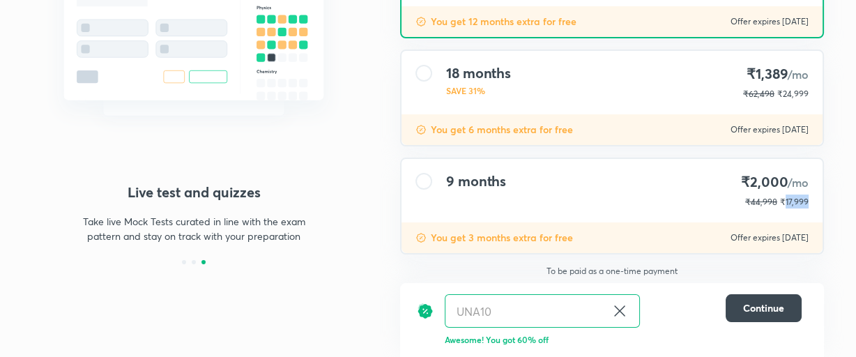
drag, startPoint x: 786, startPoint y: 203, endPoint x: 843, endPoint y: 206, distance: 57.2
click at [843, 206] on div "Structured courses All our courses are structured in line with your exam syllab…" at bounding box center [428, 60] width 856 height 593
click at [835, 207] on div "Structured courses All our courses are structured in line with your exam syllab…" at bounding box center [428, 60] width 856 height 593
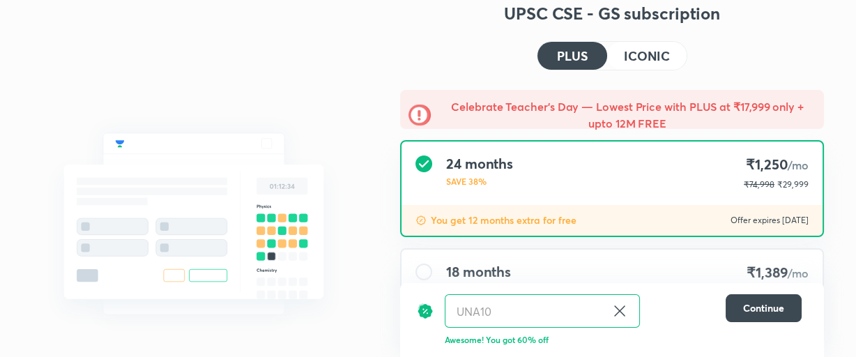
scroll to position [0, 0]
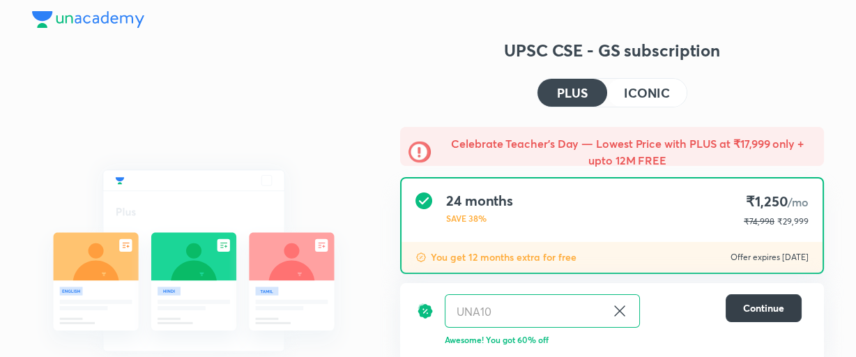
click at [771, 313] on span "Continue" at bounding box center [763, 308] width 41 height 14
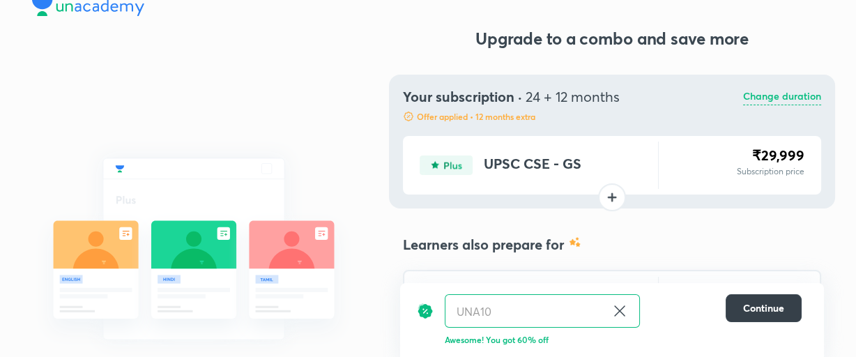
scroll to position [143, 0]
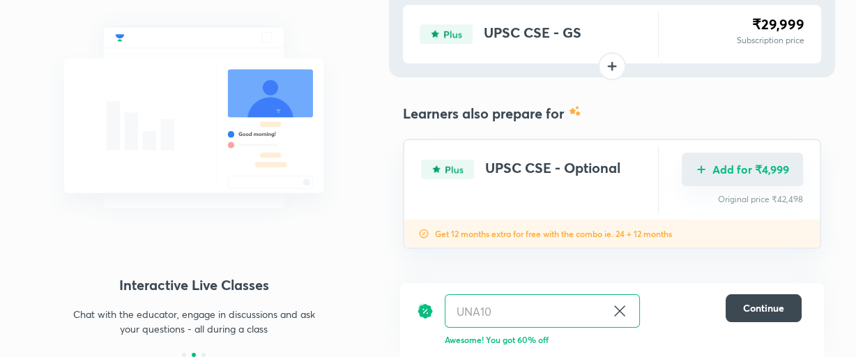
click at [752, 171] on button "Add for ₹4,999" at bounding box center [742, 169] width 121 height 33
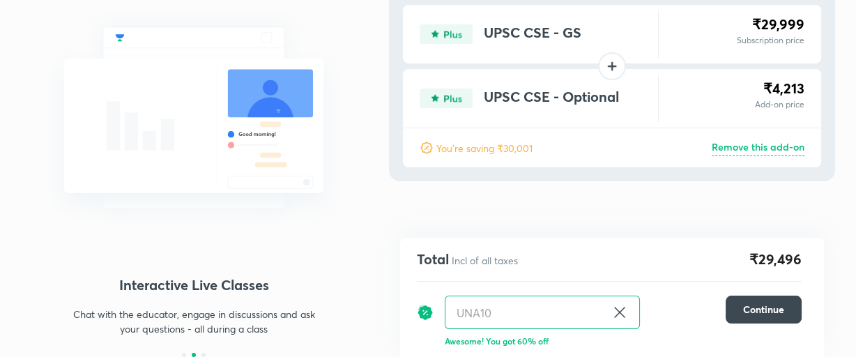
scroll to position [142, 0]
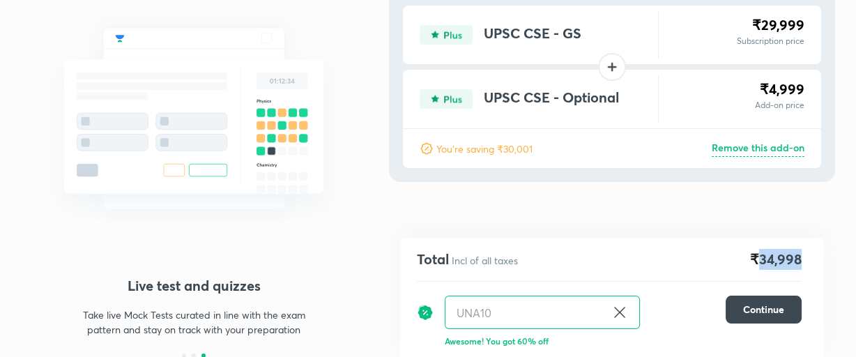
drag, startPoint x: 760, startPoint y: 262, endPoint x: 809, endPoint y: 252, distance: 49.8
click at [809, 252] on div "Total Incl of all taxes ₹34,998 UNA10 ​ Continue Awesome! You got 60% off" at bounding box center [612, 297] width 424 height 119
click at [808, 243] on div "Total Incl of all taxes ₹34,998 UNA10 ​ Continue Awesome! You got 60% off" at bounding box center [612, 297] width 424 height 119
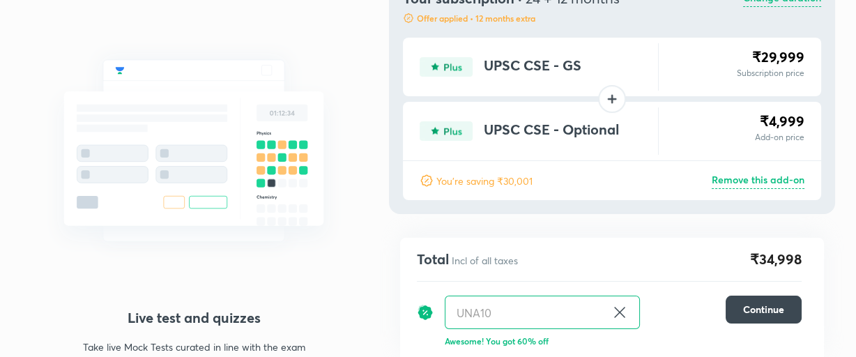
scroll to position [34, 0]
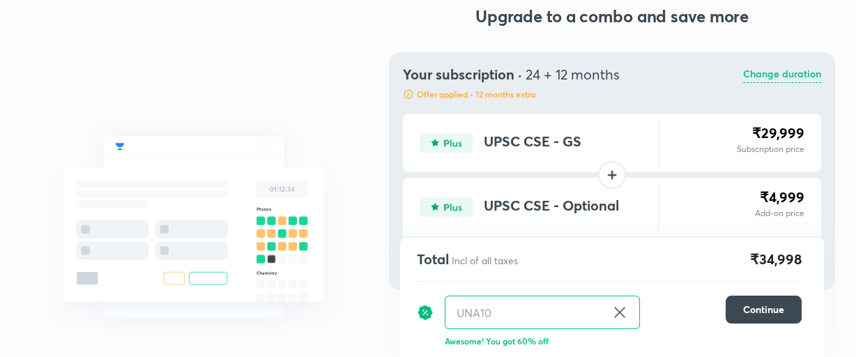
click at [794, 76] on p "Change duration" at bounding box center [782, 74] width 78 height 17
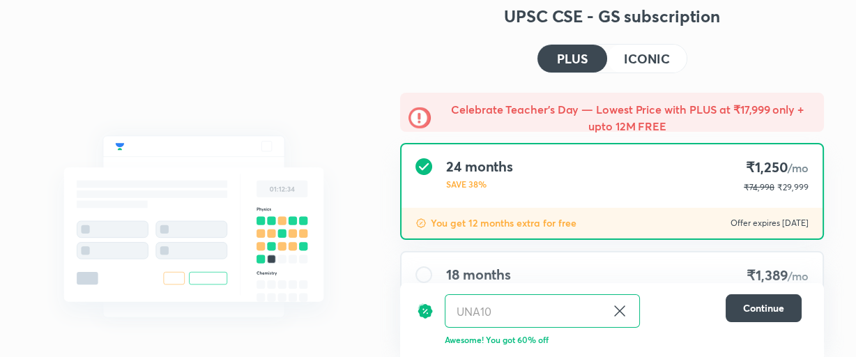
scroll to position [110, 0]
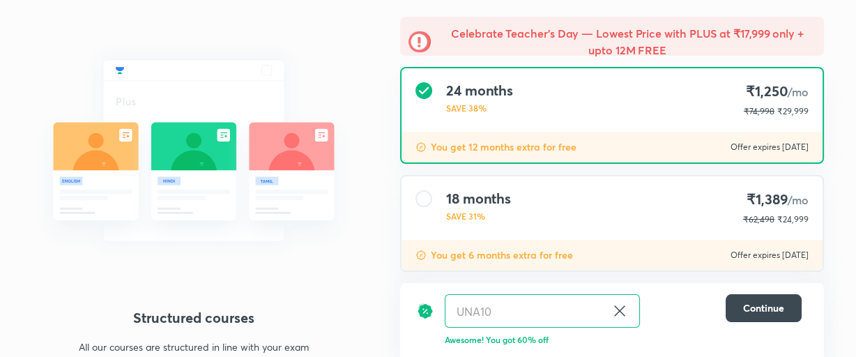
drag, startPoint x: 710, startPoint y: 148, endPoint x: 805, endPoint y: 154, distance: 95.0
click at [805, 154] on div "You get 12 months extra for free Offer expires 5 Sep 2025" at bounding box center [612, 147] width 421 height 31
click at [789, 157] on div "You get 12 months extra for free Offer expires 5 Sep 2025" at bounding box center [612, 147] width 421 height 31
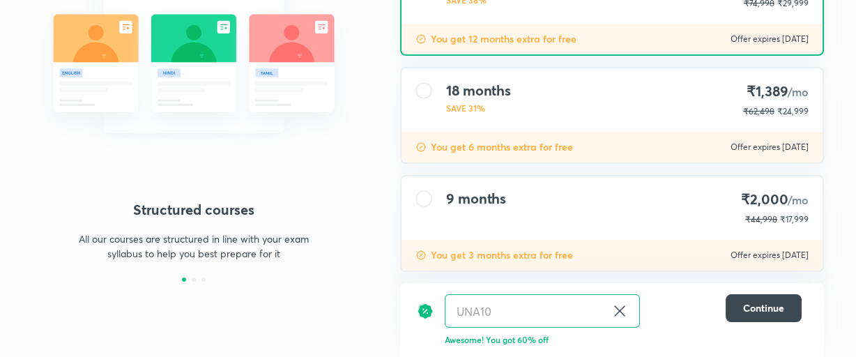
scroll to position [236, 0]
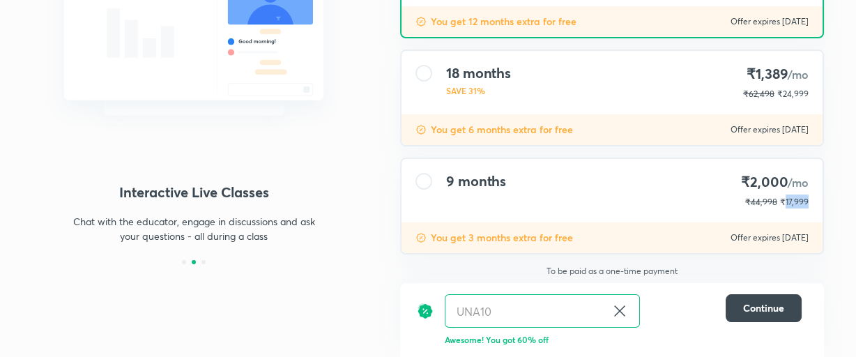
drag, startPoint x: 786, startPoint y: 204, endPoint x: 809, endPoint y: 204, distance: 22.3
click at [809, 204] on div "9 months ₹2,000 /mo ₹44,998 ₹17,999" at bounding box center [612, 190] width 421 height 63
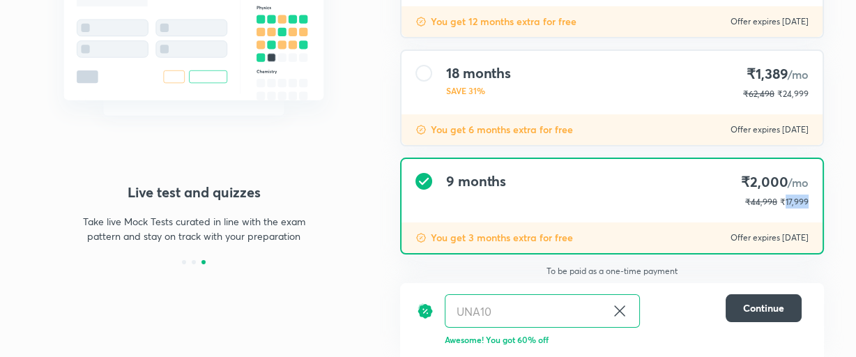
click at [809, 204] on div "9 months ₹2,000 /mo ₹44,998 ₹17,999" at bounding box center [612, 190] width 421 height 63
drag, startPoint x: 780, startPoint y: 207, endPoint x: 829, endPoint y: 205, distance: 48.8
click at [829, 205] on div "Celebrate Teacher’s Day — Lowest Price with PLUS at ₹17,999 only + upto 12M FRE…" at bounding box center [612, 89] width 446 height 397
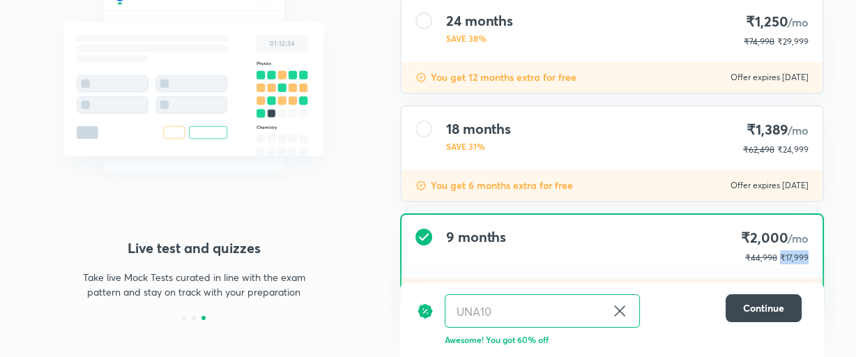
scroll to position [160, 0]
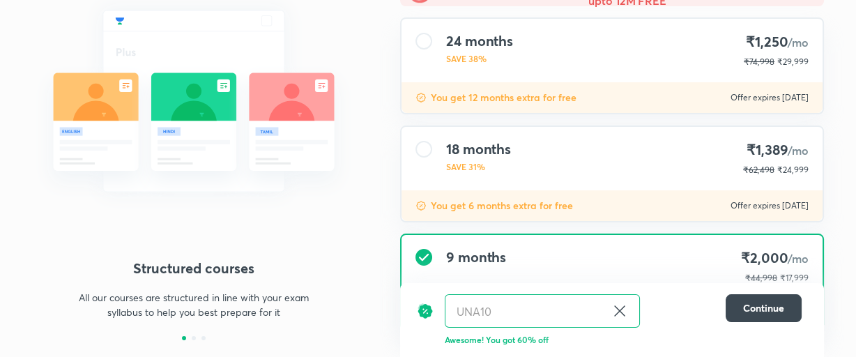
click at [826, 111] on div "Celebrate Teacher’s Day — Lowest Price with PLUS at ₹17,999 only + upto 12M FRE…" at bounding box center [612, 165] width 446 height 397
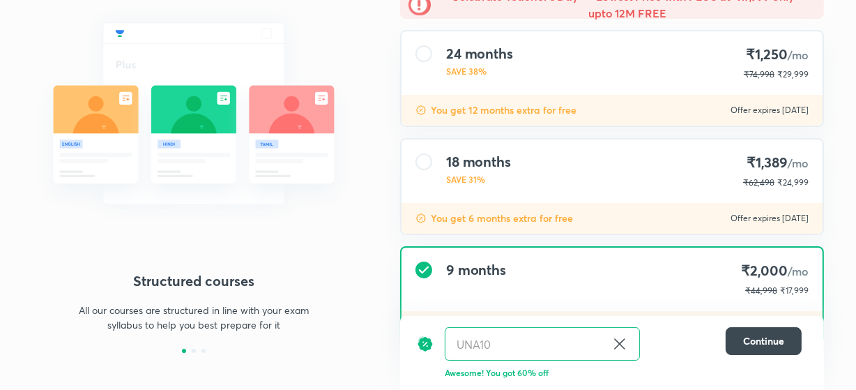
scroll to position [0, 0]
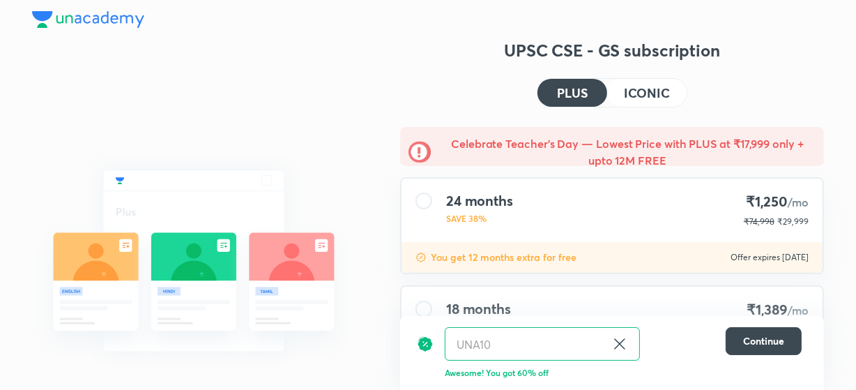
click at [107, 15] on img at bounding box center [88, 19] width 112 height 17
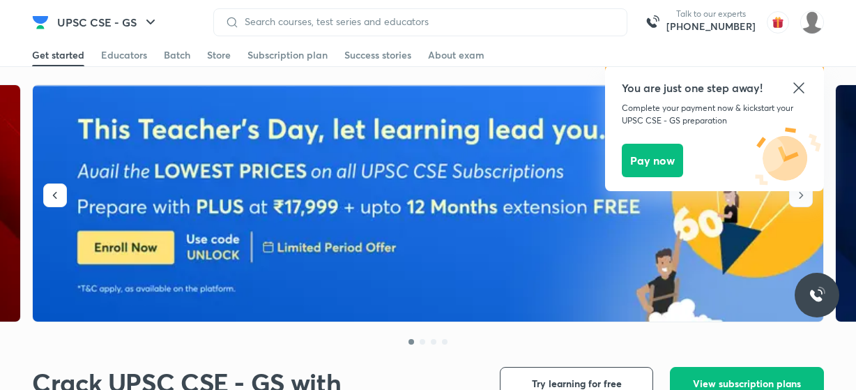
click at [226, 56] on div "Store" at bounding box center [219, 55] width 24 height 14
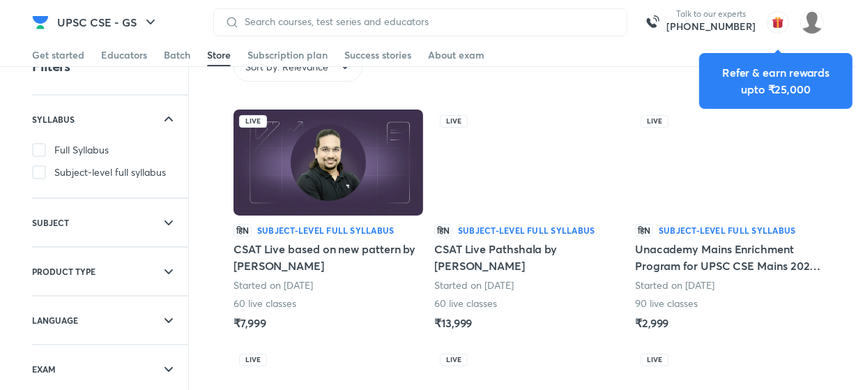
scroll to position [76, 0]
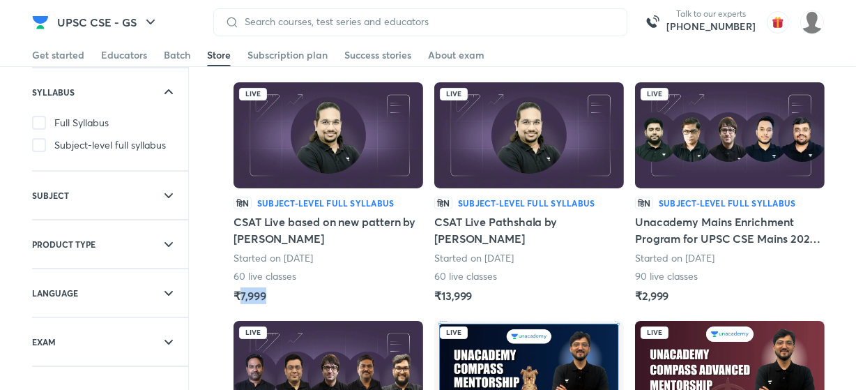
drag, startPoint x: 240, startPoint y: 298, endPoint x: 270, endPoint y: 300, distance: 30.1
click at [270, 300] on div "हिN Subject-level full syllabus CSAT Live based on new pattern by Madhukar Kota…" at bounding box center [329, 250] width 190 height 107
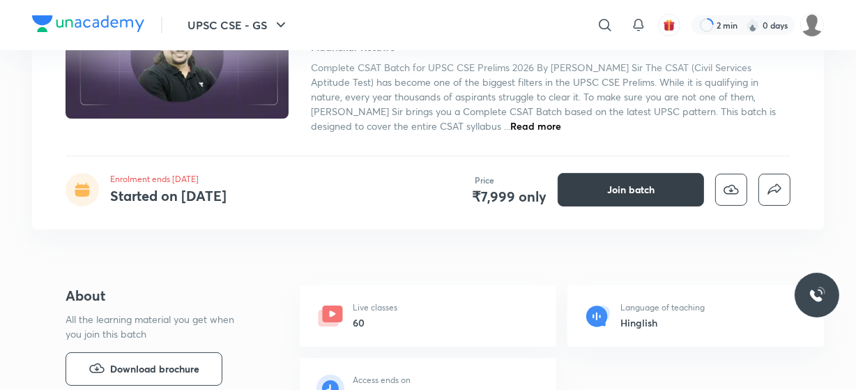
click at [636, 200] on button "Join batch" at bounding box center [631, 189] width 146 height 33
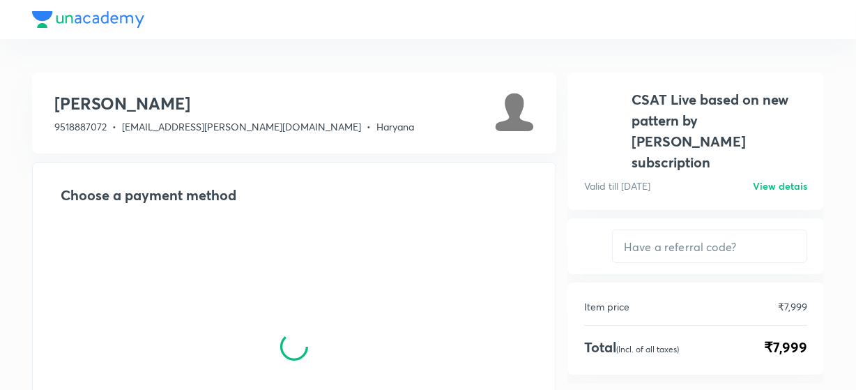
type input "NIKIST"
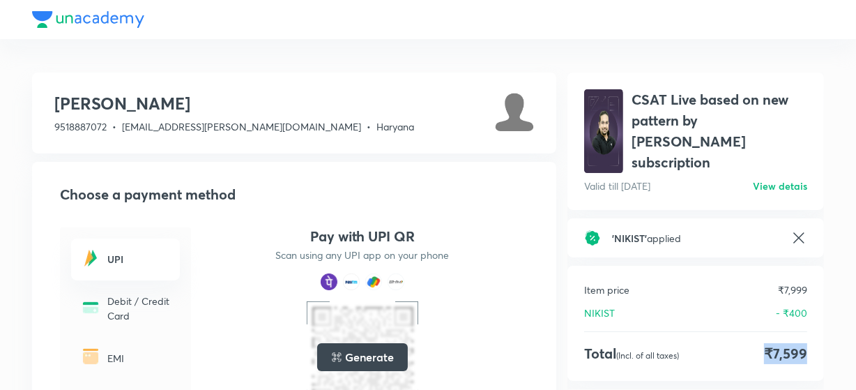
drag, startPoint x: 768, startPoint y: 340, endPoint x: 812, endPoint y: 334, distance: 45.1
click at [812, 334] on div "Item price ₹7,999 NIKIST - ₹400 Total (Incl. of all taxes) ₹7,599" at bounding box center [695, 323] width 257 height 115
drag, startPoint x: 785, startPoint y: 263, endPoint x: 809, endPoint y: 272, distance: 25.4
click at [809, 272] on div "Item price ₹7,999 NIKIST - ₹400 Total (Incl. of all taxes) ₹7,599" at bounding box center [695, 323] width 257 height 115
drag, startPoint x: 793, startPoint y: 290, endPoint x: 816, endPoint y: 286, distance: 23.4
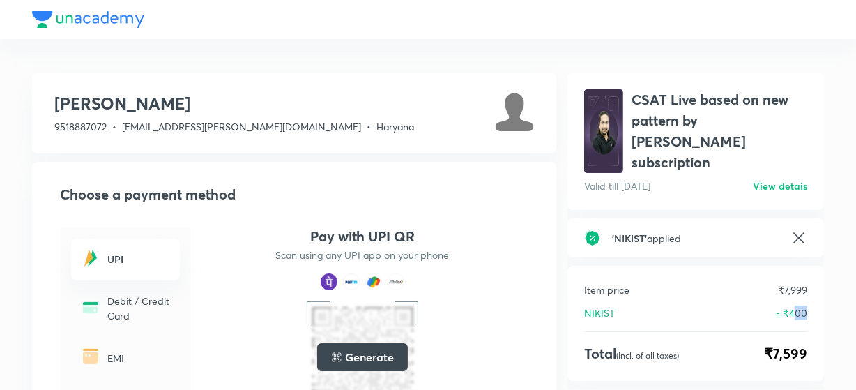
click at [816, 286] on div "Item price ₹7,999 NIKIST - ₹400 Total (Incl. of all taxes) ₹7,599" at bounding box center [695, 323] width 257 height 115
click at [36, 27] on div at bounding box center [428, 19] width 792 height 39
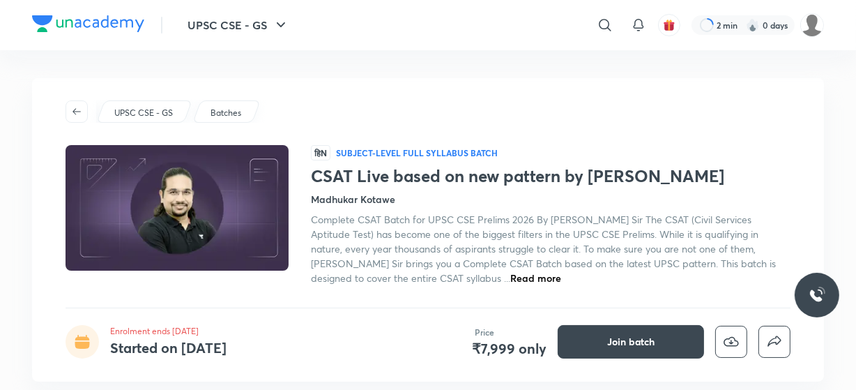
click at [88, 22] on img at bounding box center [88, 23] width 112 height 17
